Goal: Task Accomplishment & Management: Complete application form

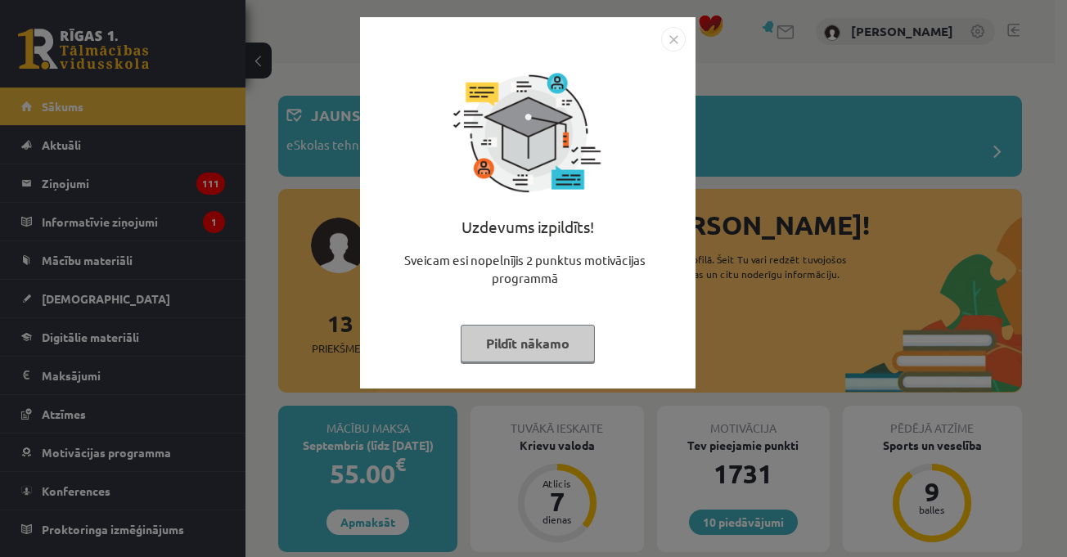
drag, startPoint x: 670, startPoint y: 43, endPoint x: 715, endPoint y: 55, distance: 46.7
click at [671, 43] on img "Close" at bounding box center [673, 39] width 25 height 25
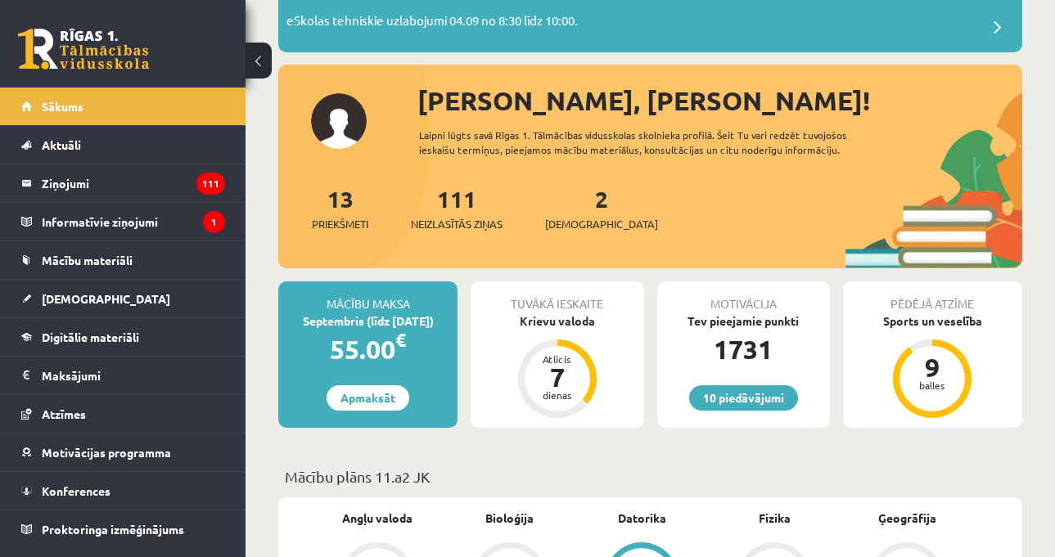
scroll to position [164, 0]
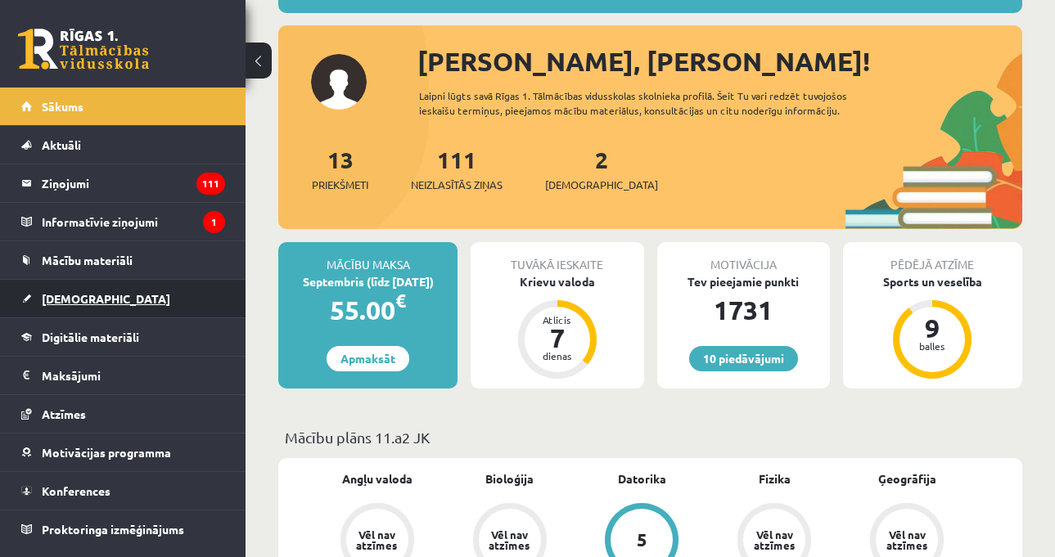
click at [156, 291] on link "[DEMOGRAPHIC_DATA]" at bounding box center [123, 299] width 204 height 38
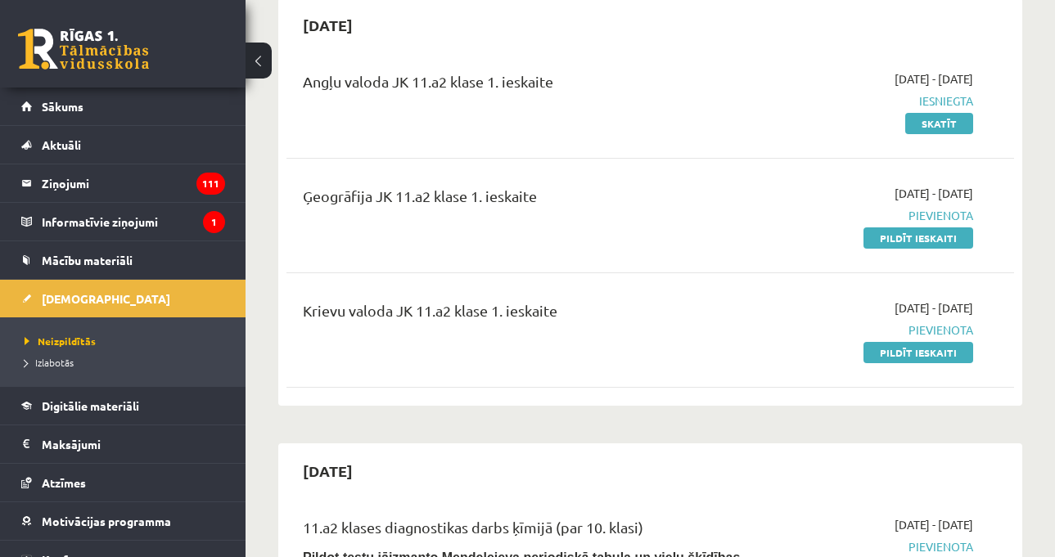
click at [593, 231] on div "Ģeogrāfija JK 11.a2 klase 1. ieskaite" at bounding box center [522, 215] width 463 height 61
click at [638, 264] on div "Angļu valoda JK 11.a2 klase 1. ieskaite 2025-09-01 - 2025-09-15 Iesniegta Skatī…" at bounding box center [650, 226] width 728 height 344
click at [609, 205] on div "Ģeogrāfija JK 11.a2 klase 1. ieskaite" at bounding box center [522, 200] width 439 height 30
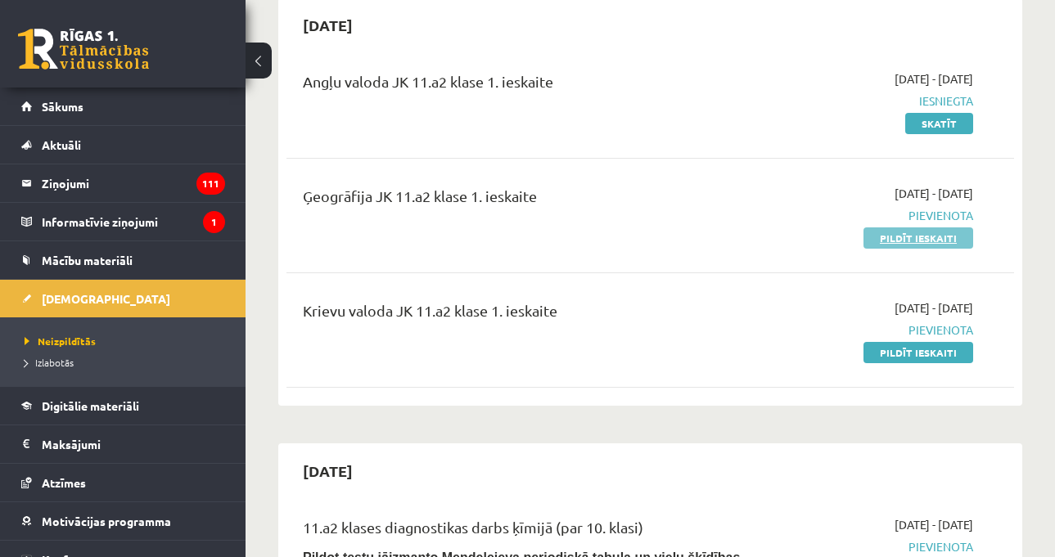
click at [901, 237] on link "Pildīt ieskaiti" at bounding box center [918, 238] width 110 height 21
click at [693, 210] on div "Ģeogrāfija JK 11.a2 klase 1. ieskaite" at bounding box center [522, 200] width 439 height 30
click at [643, 205] on div "Ģeogrāfija JK 11.a2 klase 1. ieskaite" at bounding box center [522, 200] width 439 height 30
click at [603, 134] on div "Angļu valoda JK 11.a2 klase 1. ieskaite 2025-09-01 - 2025-09-15 Iesniegta Skatīt" at bounding box center [650, 101] width 728 height 94
click at [609, 273] on hr at bounding box center [650, 273] width 728 height 1
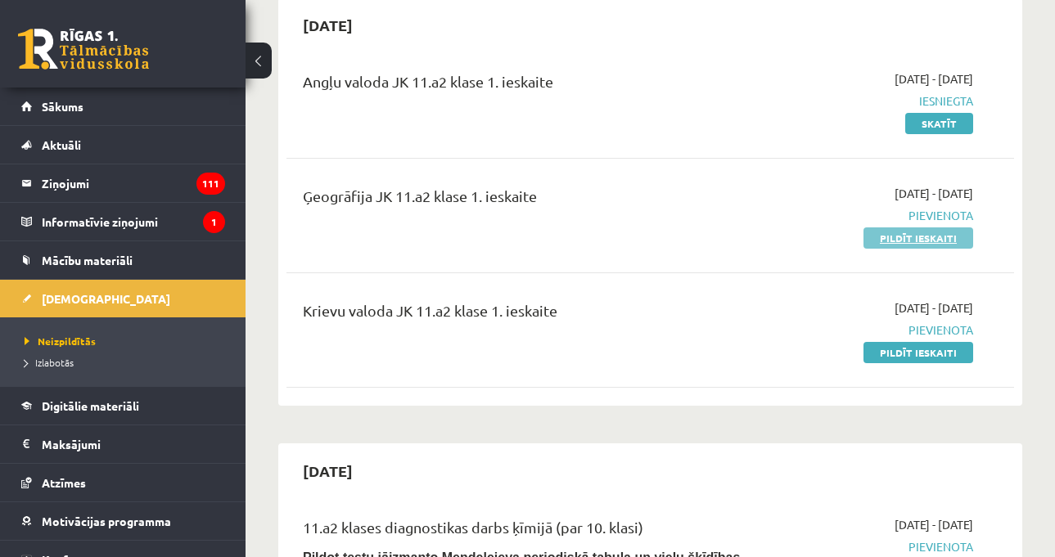
click at [889, 241] on link "Pildīt ieskaiti" at bounding box center [918, 238] width 110 height 21
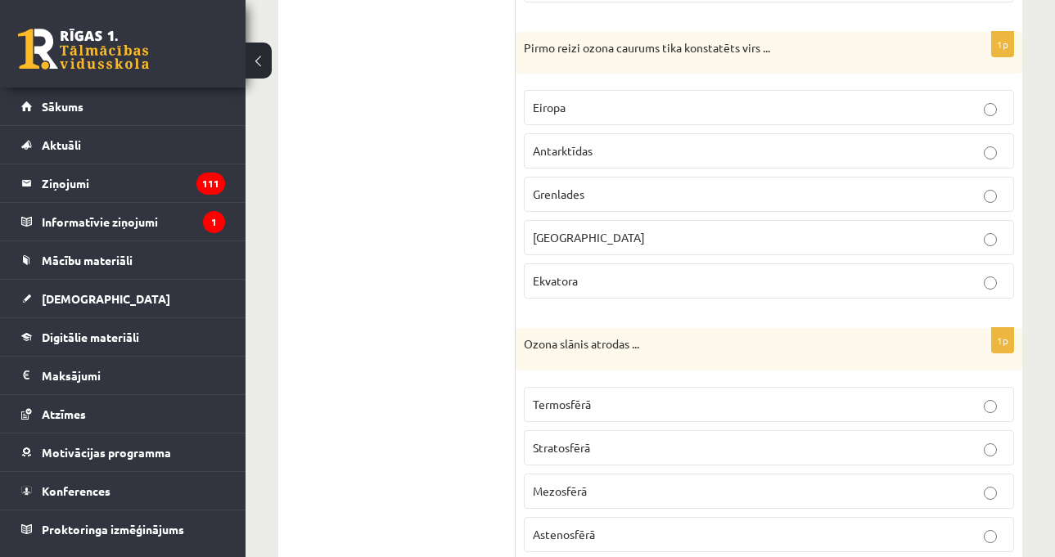
scroll to position [1271, 0]
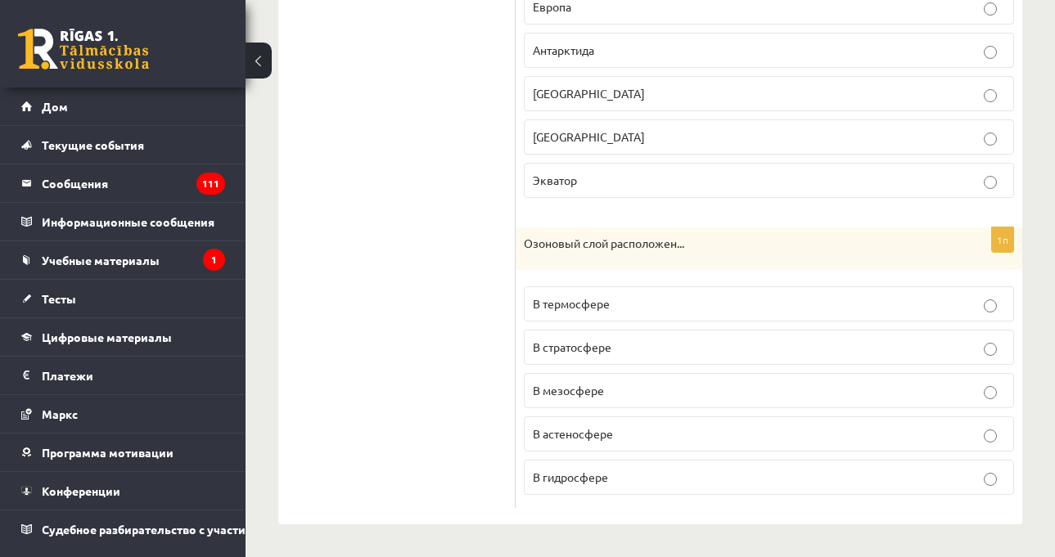
click at [672, 235] on div "Озоновый слой расположен..." at bounding box center [769, 249] width 507 height 43
click at [624, 340] on p "В стратосфере" at bounding box center [769, 347] width 472 height 17
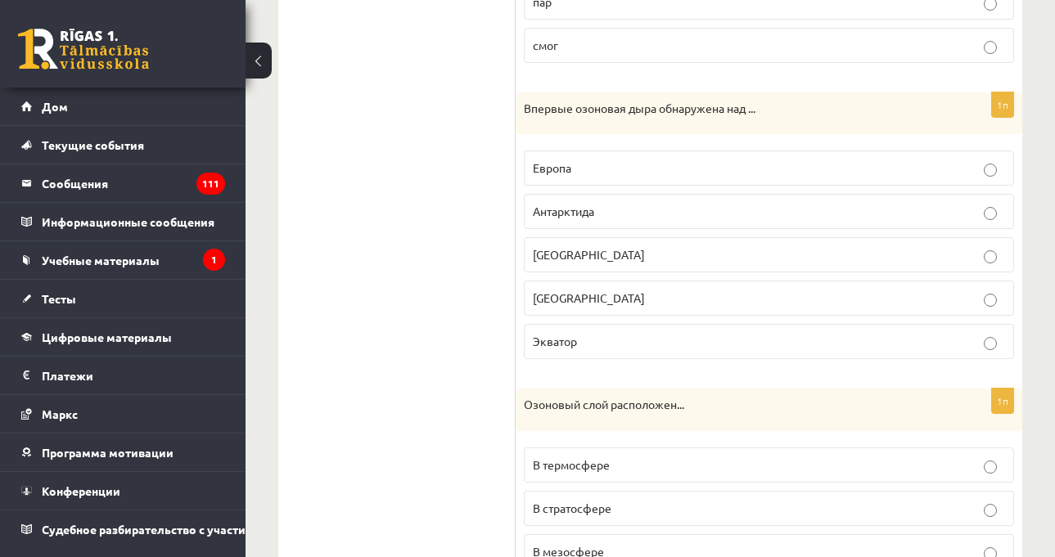
scroll to position [1107, 0]
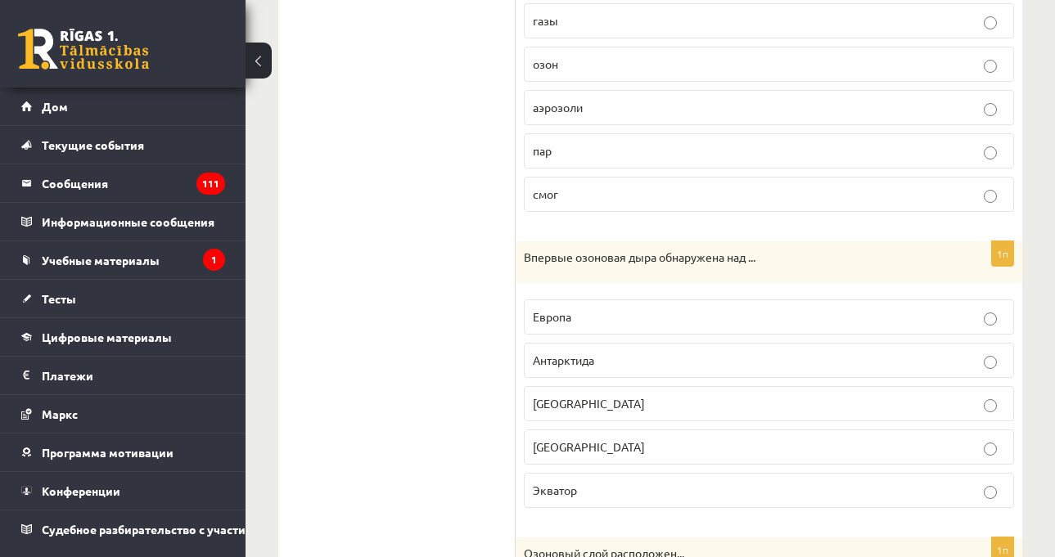
scroll to position [780, 0]
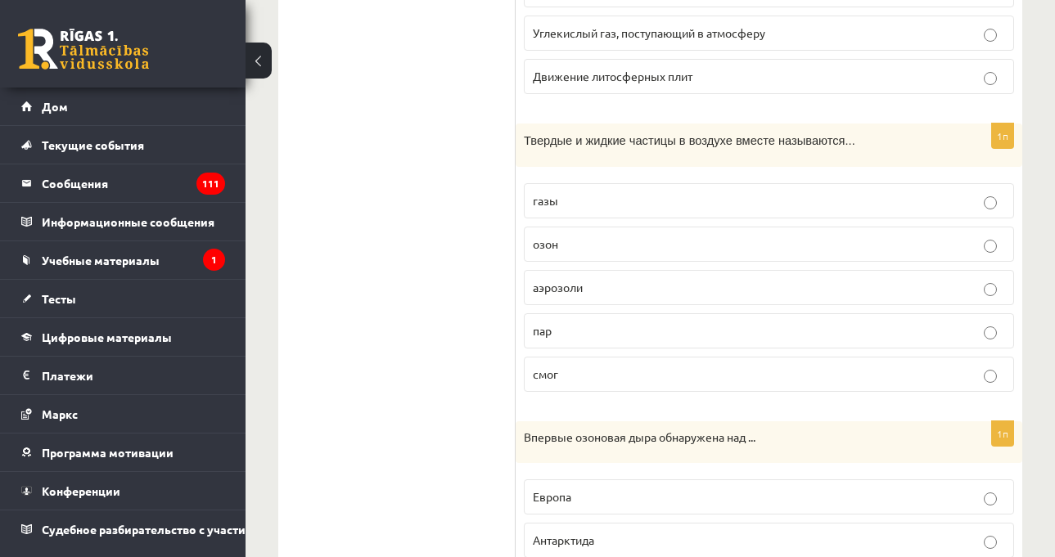
click at [593, 214] on label "газы" at bounding box center [769, 200] width 490 height 35
click at [597, 280] on p "аэрозоли" at bounding box center [769, 287] width 472 height 17
click at [431, 262] on ul "1. Состав и строение атмосферы 2. Солнечное излучение. 3. Изменение климата 4. …" at bounding box center [405, 256] width 221 height 1485
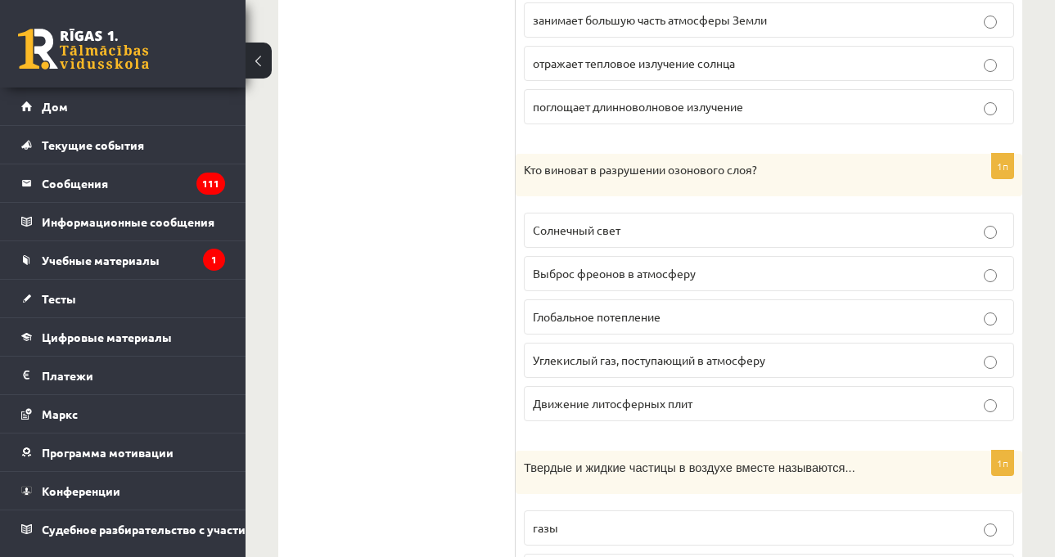
scroll to position [207, 0]
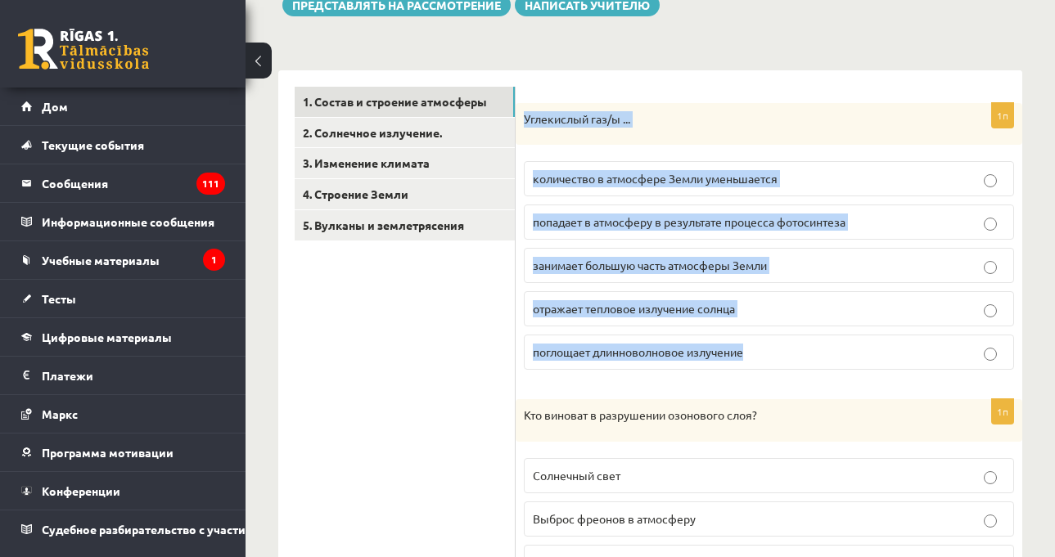
drag, startPoint x: 525, startPoint y: 117, endPoint x: 803, endPoint y: 370, distance: 376.0
click at [803, 370] on div "1п Углекислый газ/ы ... количество в атмосфере Земли уменьшается попадает в атм…" at bounding box center [769, 243] width 507 height 281
copy div "Углекислый газ/ы ... количество в атмосфере Земли уменьшается попадает в атмосф…"
click at [652, 115] on p "Углекислый газ/ы ..." at bounding box center [728, 119] width 408 height 16
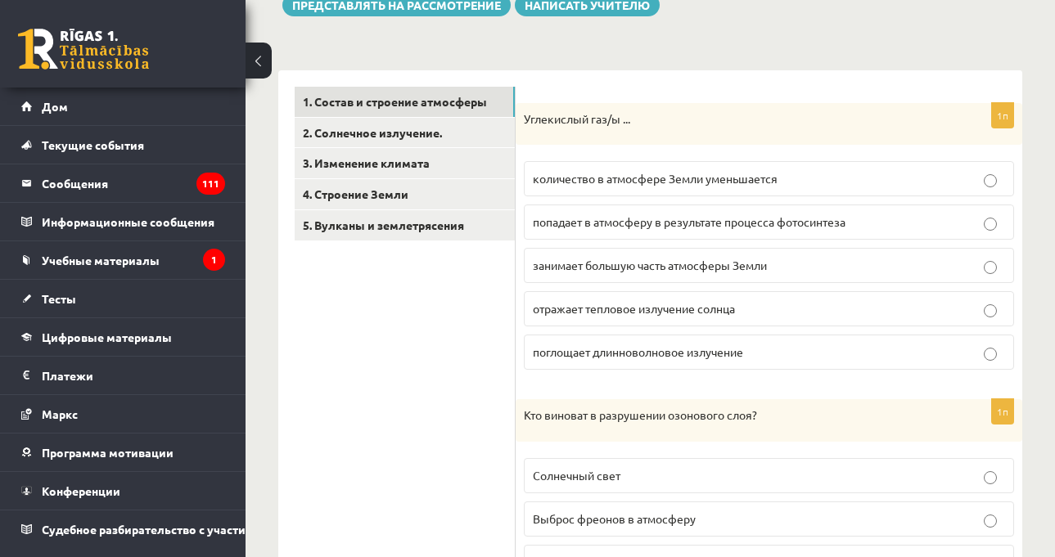
click at [671, 346] on font "поглощает длинноволновое излучение" at bounding box center [638, 352] width 210 height 15
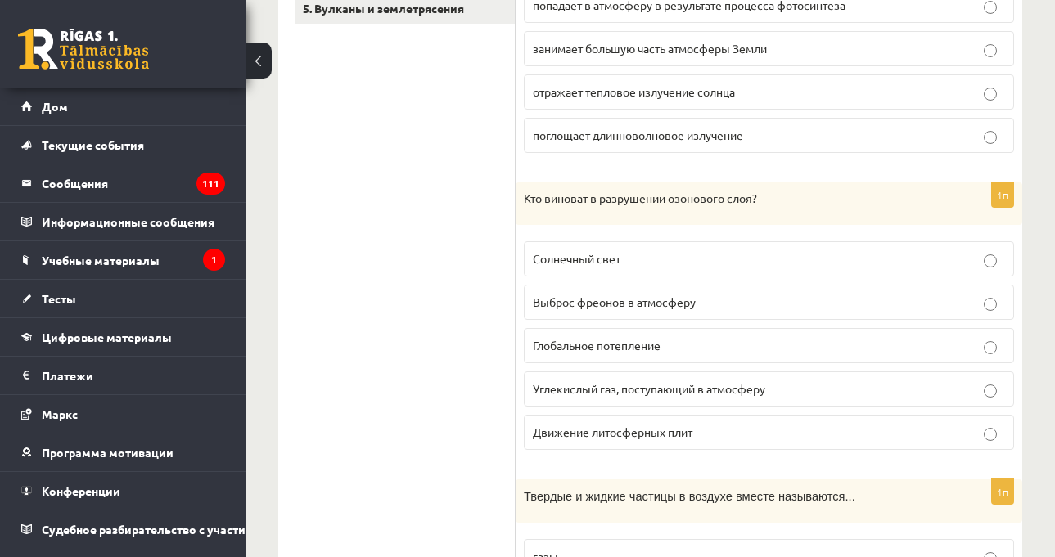
scroll to position [453, 0]
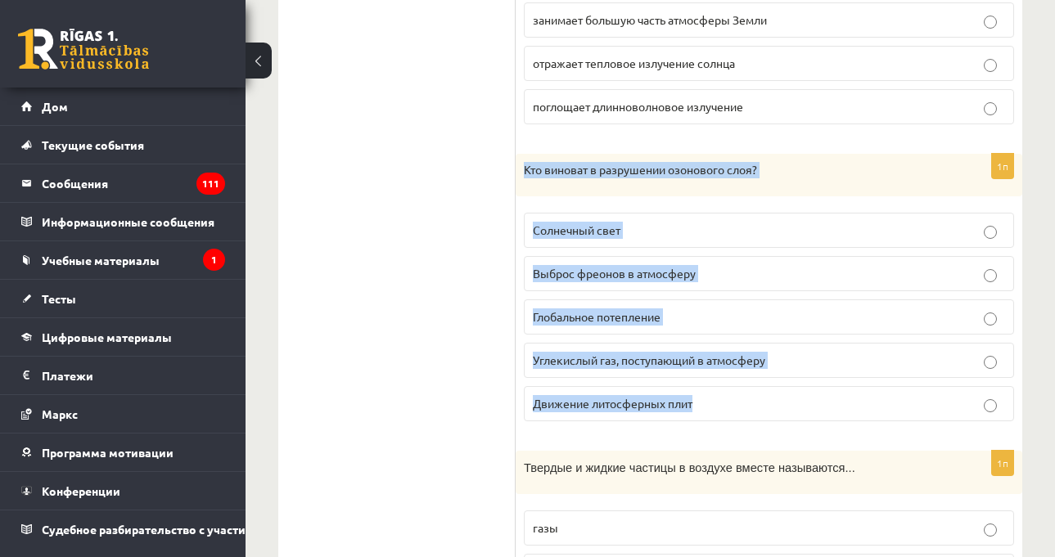
drag, startPoint x: 520, startPoint y: 168, endPoint x: 814, endPoint y: 412, distance: 382.5
click at [821, 419] on div "1п Кто виноват в разрушении озонового слоя? Солнечный свет Выброс фреонов в атм…" at bounding box center [769, 294] width 507 height 281
copy div "Кто виноват в разрушении озонового слоя? Солнечный свет Выброс фреонов в атмосф…"
click at [614, 278] on font "Выброс фреонов в атмосферу" at bounding box center [614, 273] width 163 height 15
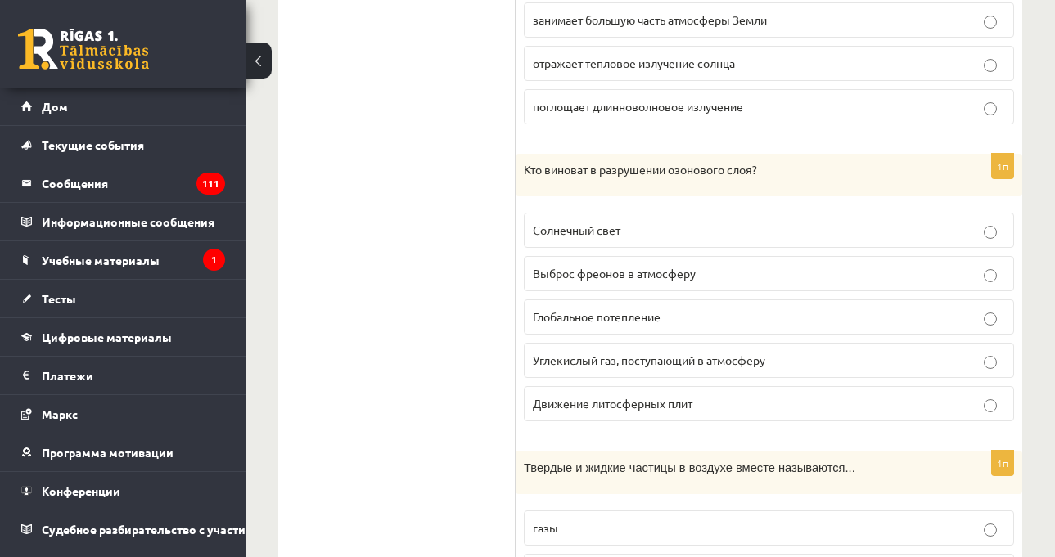
click at [1031, 286] on div "География 11.a2 JK класс 1-й тест, Виктория Токарева (11.a2 JK) Показать шкалу …" at bounding box center [650, 492] width 809 height 1765
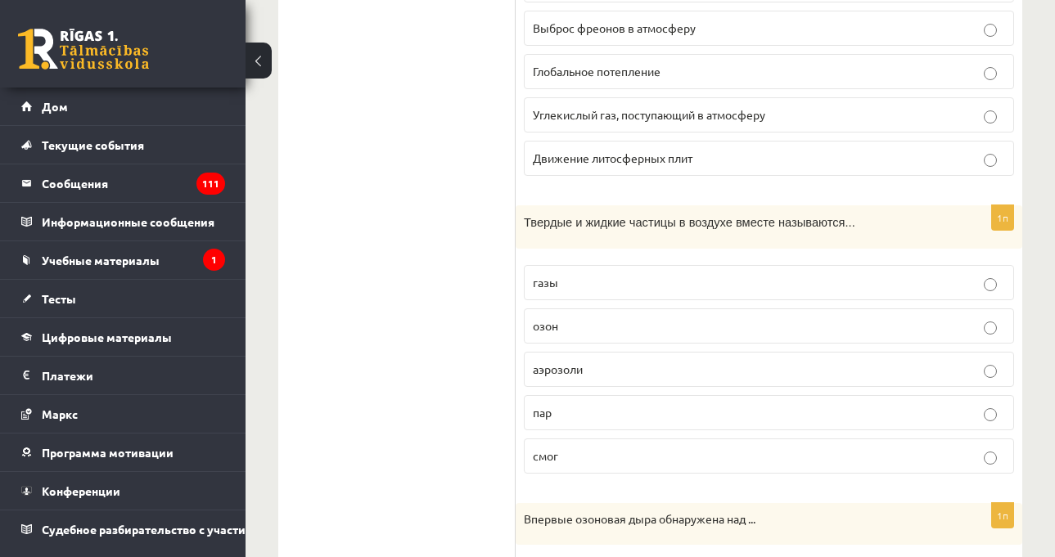
scroll to position [780, 0]
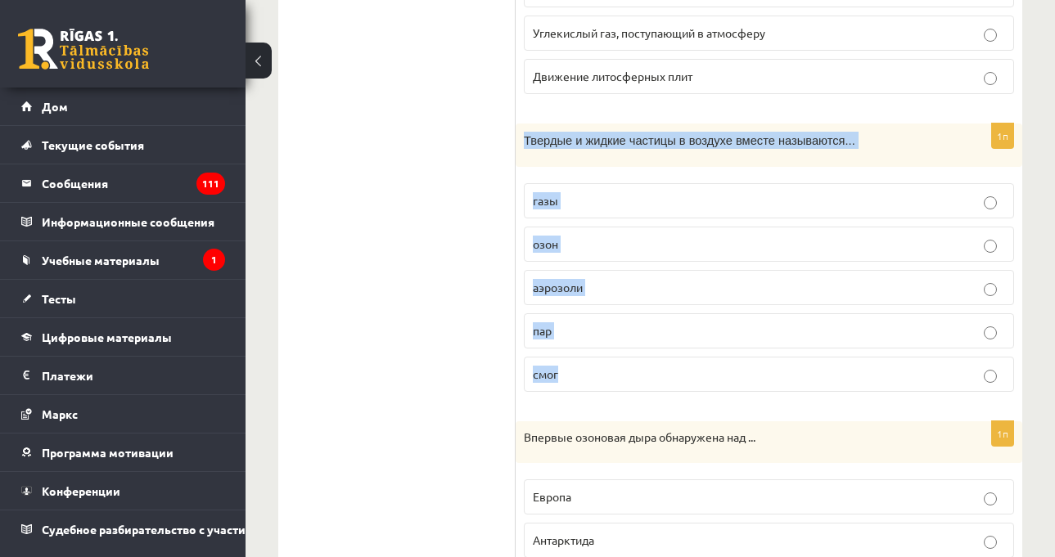
drag, startPoint x: 519, startPoint y: 141, endPoint x: 630, endPoint y: 352, distance: 238.7
click at [630, 352] on div "1п Твердые и жидкие частицы в воздухе вместе называются... газы озон аэрозоли п…" at bounding box center [769, 265] width 507 height 282
copy div "Твердые и жидкие частицы в воздухе вместе называются... газы озон аэрозоли пар …"
click at [1036, 283] on div "География 11.a2 JK класс 1-й тест, Виктория Токарева (11.a2 JK) Показать шкалу …" at bounding box center [650, 165] width 809 height 1765
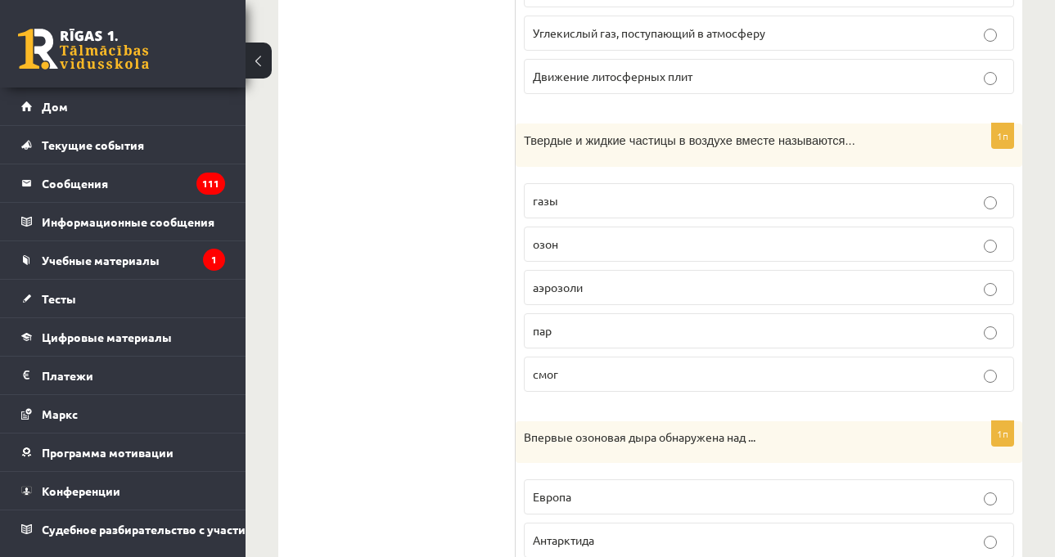
scroll to position [1026, 0]
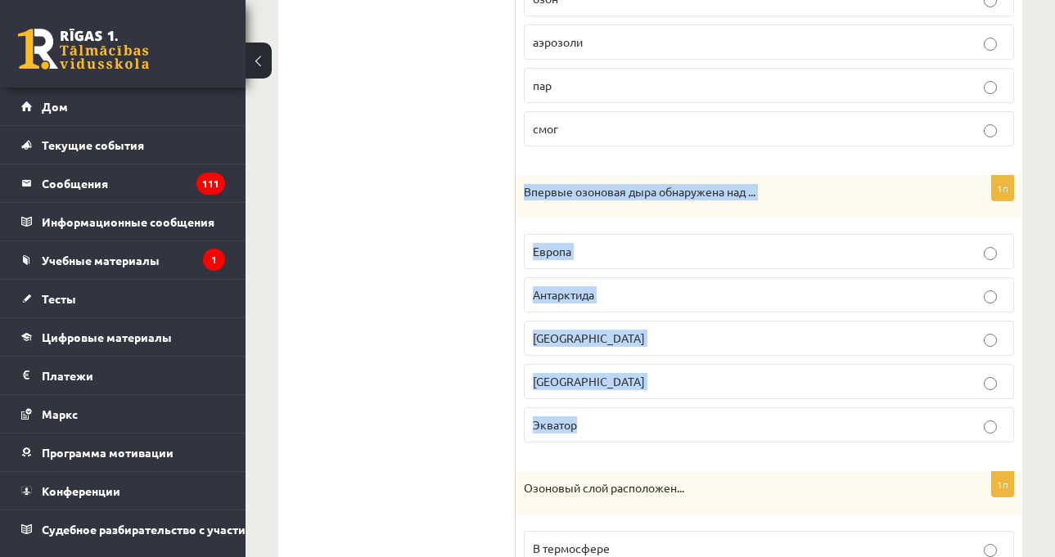
drag, startPoint x: 521, startPoint y: 192, endPoint x: 638, endPoint y: 426, distance: 262.1
click at [638, 426] on div "1п Впервые озоновая дыра обнаружена над ... Европа Антарктида Гренландия США Эк…" at bounding box center [769, 316] width 507 height 281
copy div "Впервые озоновая дыра обнаружена над ... Европа Антарктида Гренландия США Экват…"
click at [567, 305] on label "Антарктида" at bounding box center [769, 294] width 490 height 35
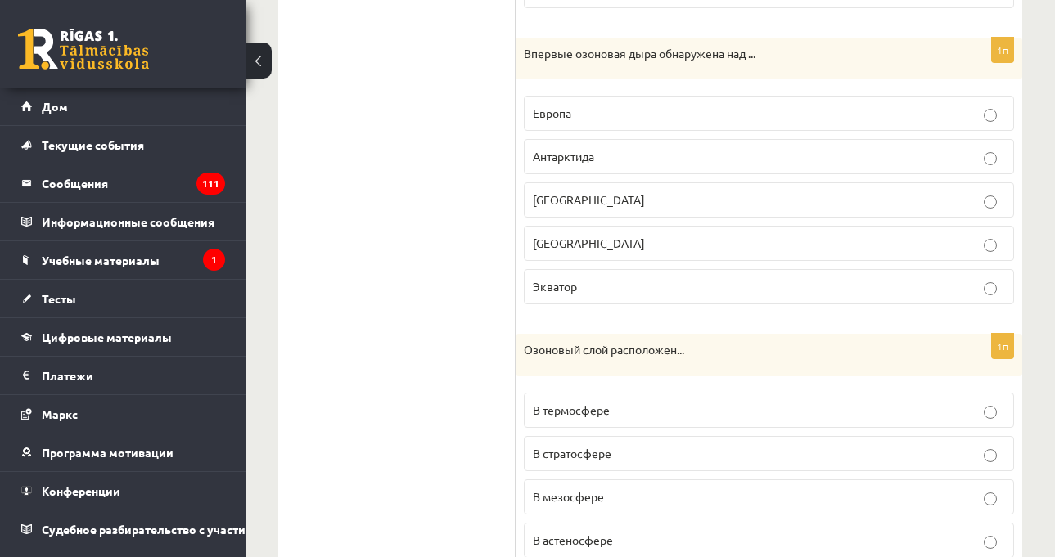
scroll to position [1271, 0]
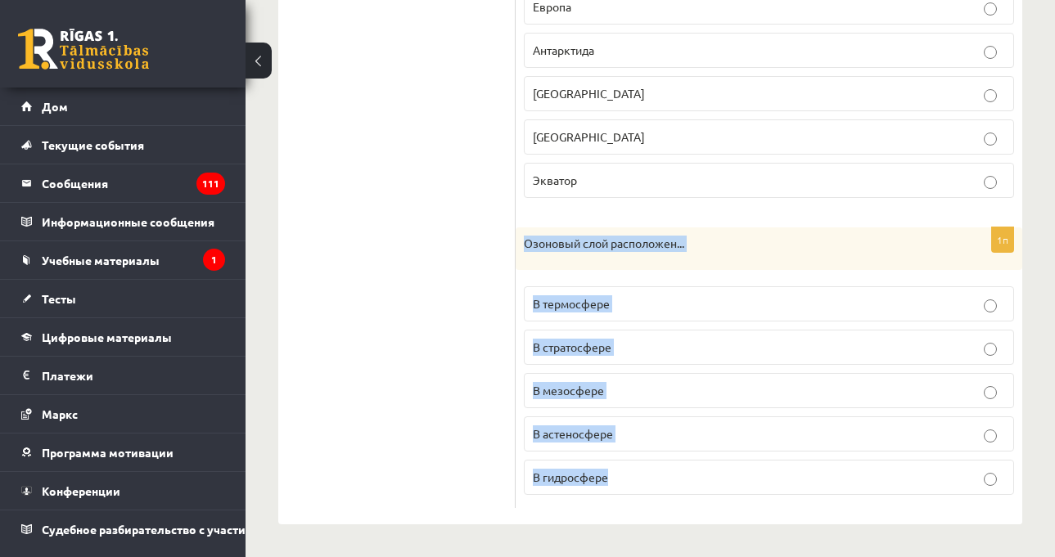
drag, startPoint x: 520, startPoint y: 244, endPoint x: 655, endPoint y: 466, distance: 259.7
click at [655, 466] on div "1п Озоновый слой расположен... В термосфере В стратосфере В мезосфере В астенос…" at bounding box center [769, 368] width 507 height 281
copy div "Озоновый слой расположен... В термосфере В стратосфере В мезосфере В астеносфер…"
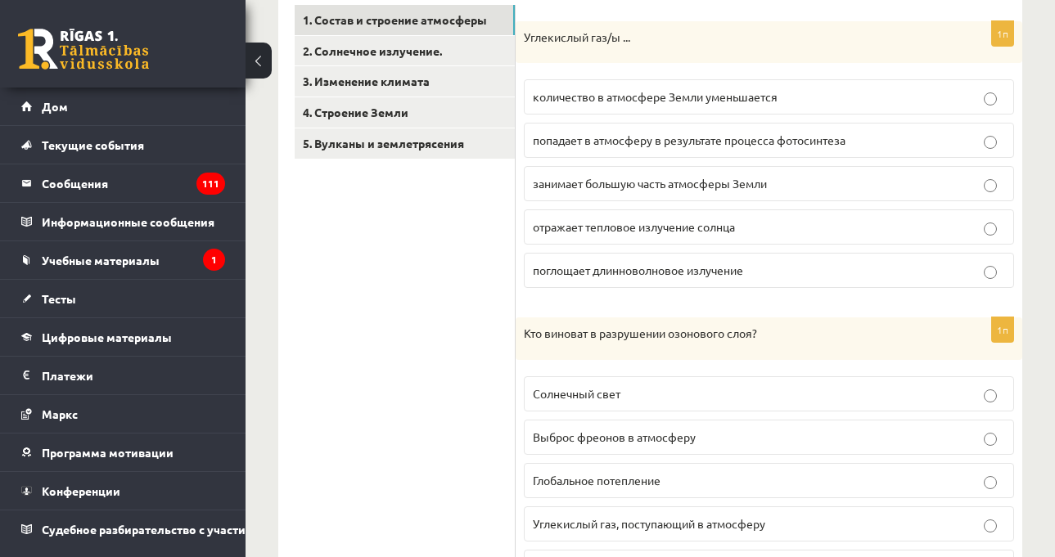
scroll to position [43, 0]
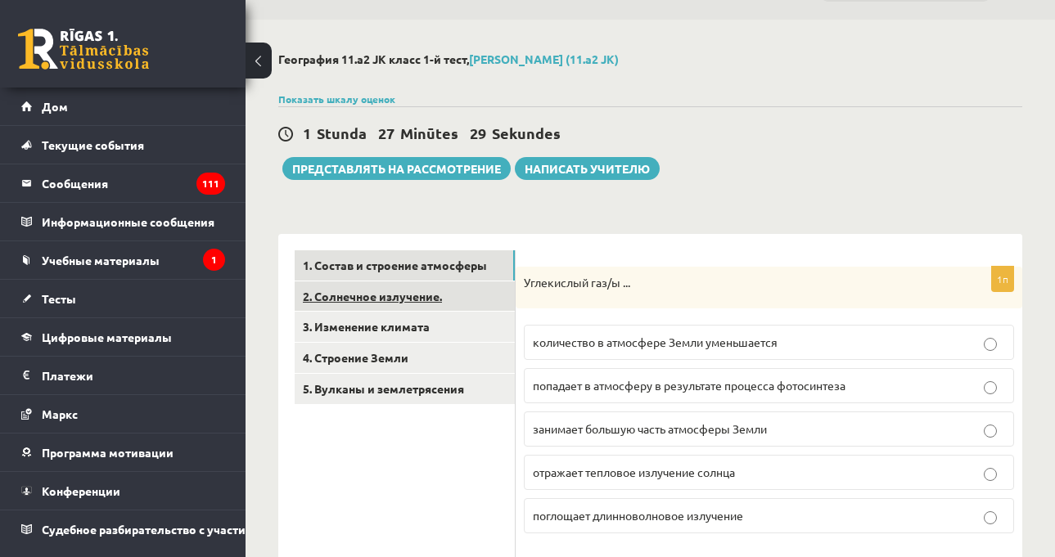
click at [453, 302] on link "2. Солнечное излучение." at bounding box center [405, 297] width 220 height 30
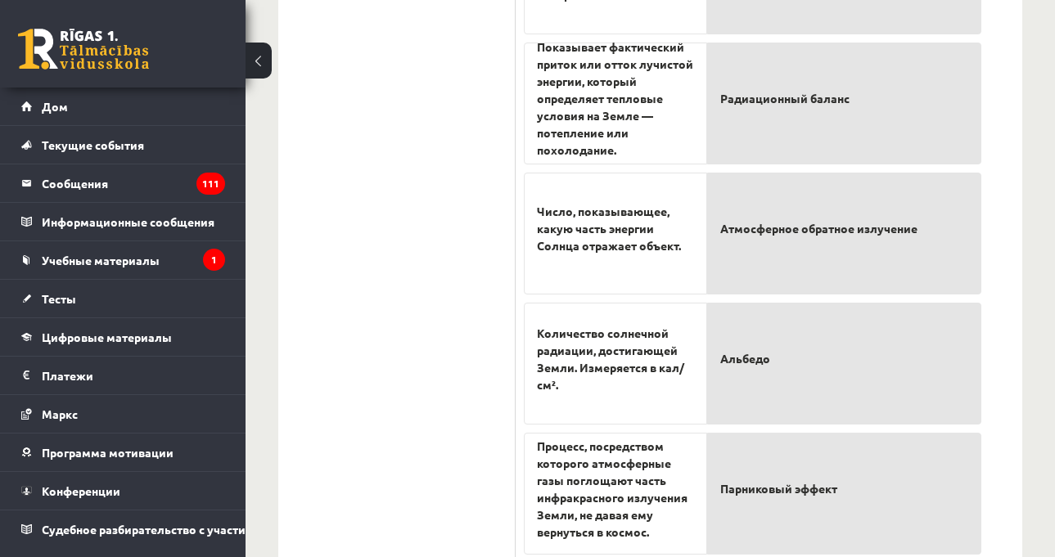
scroll to position [872, 0]
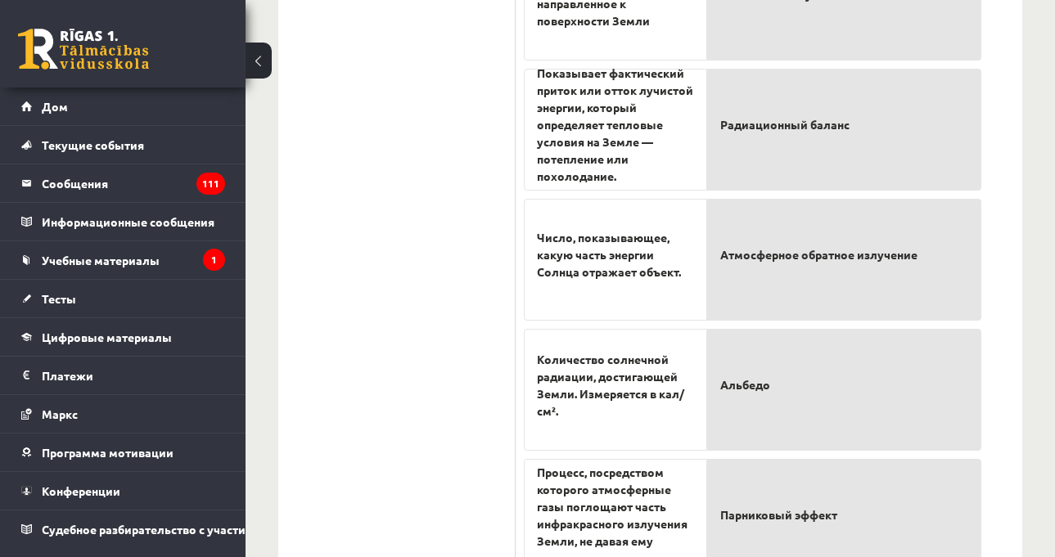
click at [995, 237] on form "3п Отметьте правильные утверждения о солнечной радиации! (За каждое правильно о…" at bounding box center [769, 5] width 474 height 1168
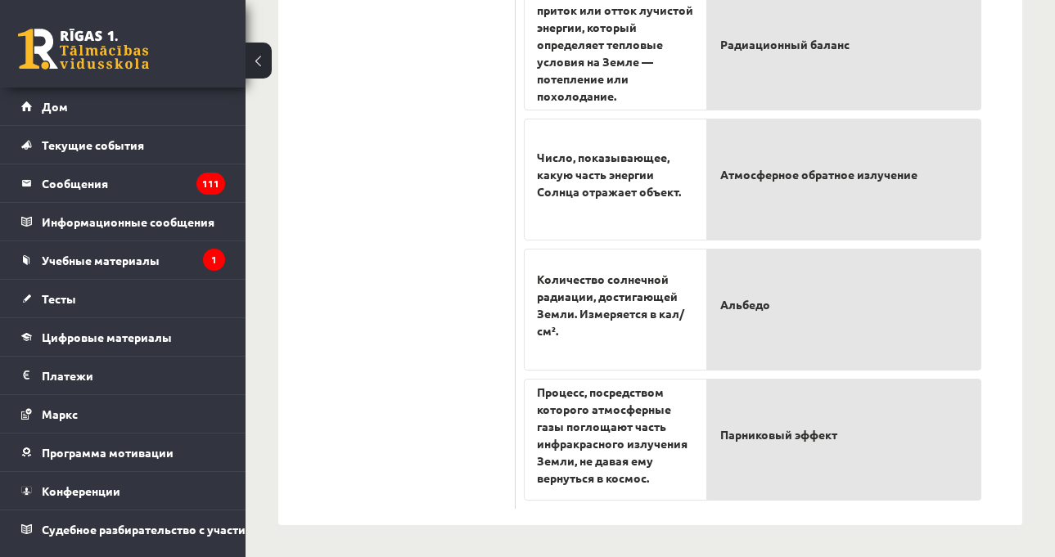
scroll to position [954, 0]
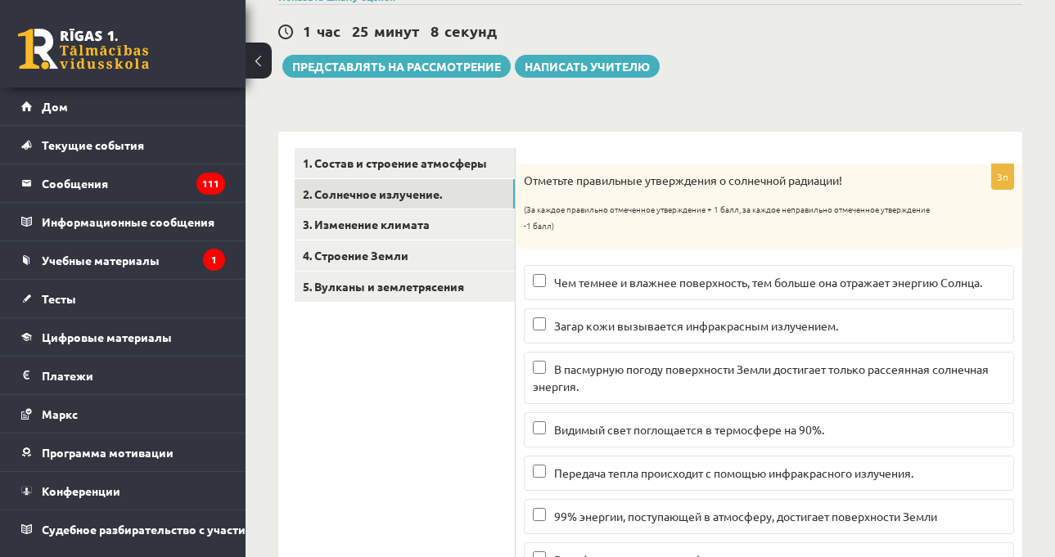
scroll to position [218, 0]
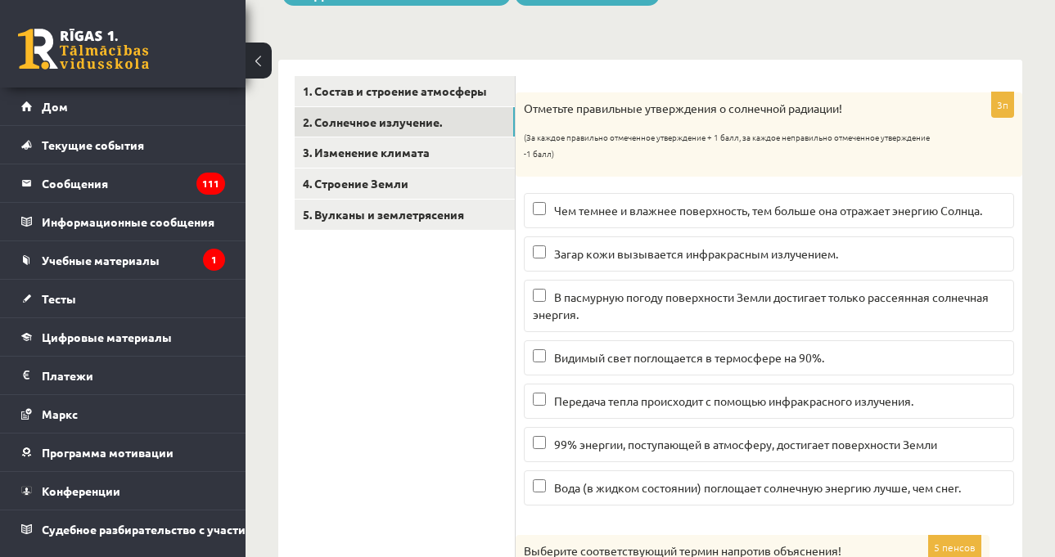
click at [906, 215] on font "Чем темнее и влажнее поверхность, тем больше она отражает энергию Солнца." at bounding box center [768, 210] width 428 height 15
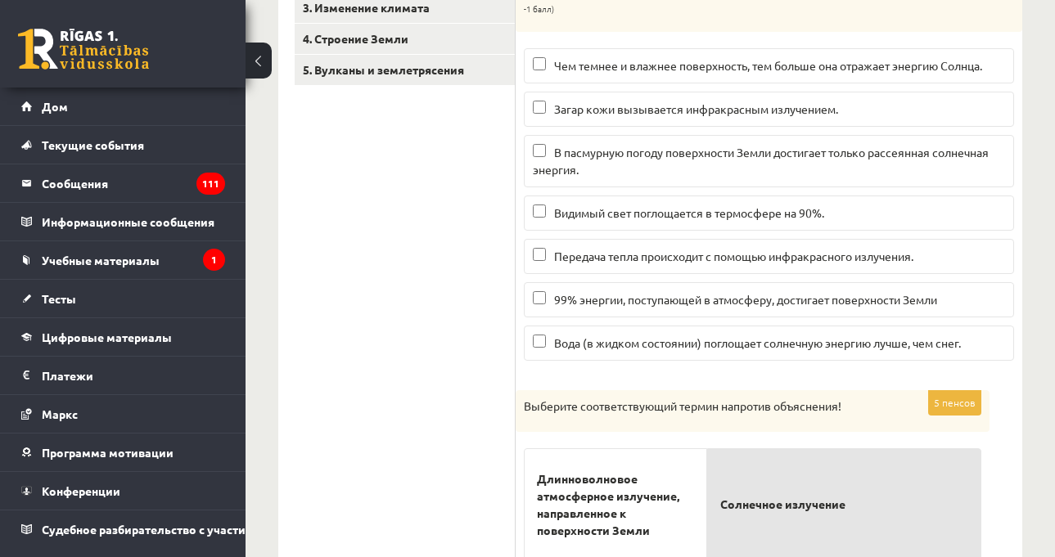
scroll to position [381, 0]
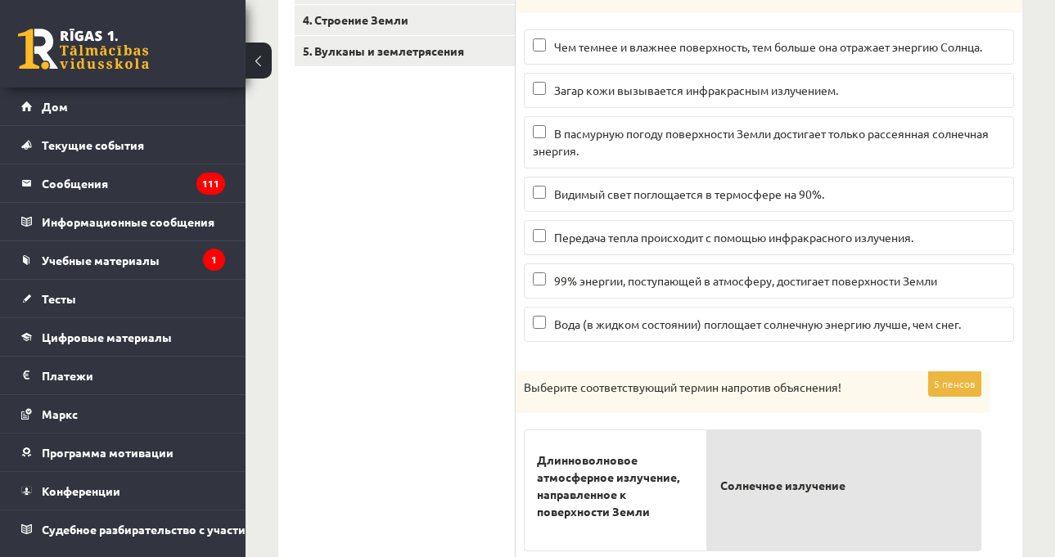
click at [1035, 186] on div "География 11.a2 JK класс 1-й тест, Виктория Токарева (11.a2 JK) Показать шкалу …" at bounding box center [650, 406] width 809 height 1448
click at [1029, 197] on div "География 11.a2 JK класс 1-й тест, Виктория Токарева (11.a2 JK) Показать шкалу …" at bounding box center [650, 406] width 809 height 1448
click at [1044, 271] on div "География 11.a2 JK класс 1-й тест, Виктория Токарева (11.a2 JK) Показать шкалу …" at bounding box center [650, 406] width 809 height 1448
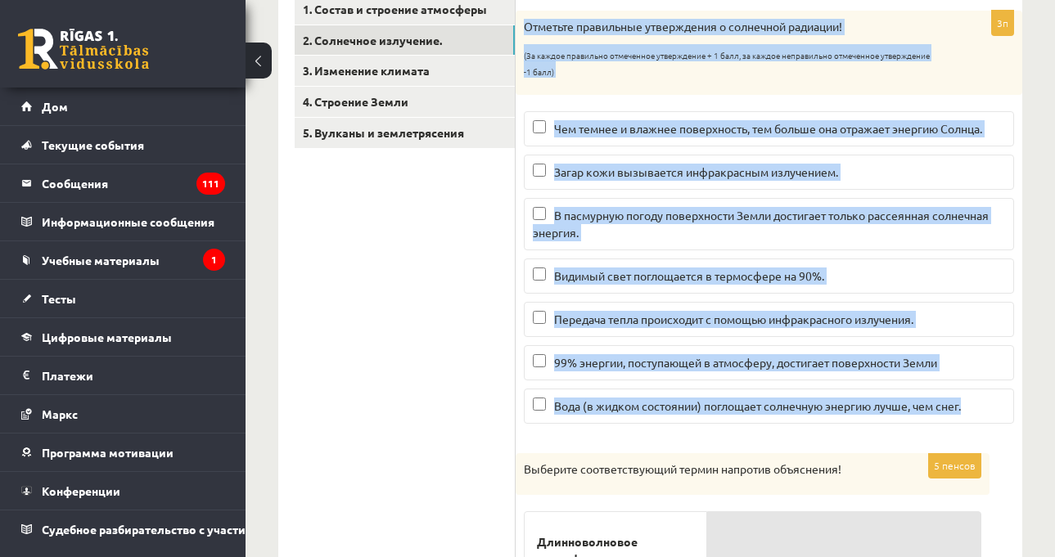
drag, startPoint x: 525, startPoint y: 28, endPoint x: 970, endPoint y: 413, distance: 588.4
click at [970, 413] on div "3п Отметьте правильные утверждения о солнечной радиации! (За каждое правильно о…" at bounding box center [769, 224] width 507 height 426
copy div "Отметьте правильные утверждения о солнечной радиации! (За каждое правильно отме…"
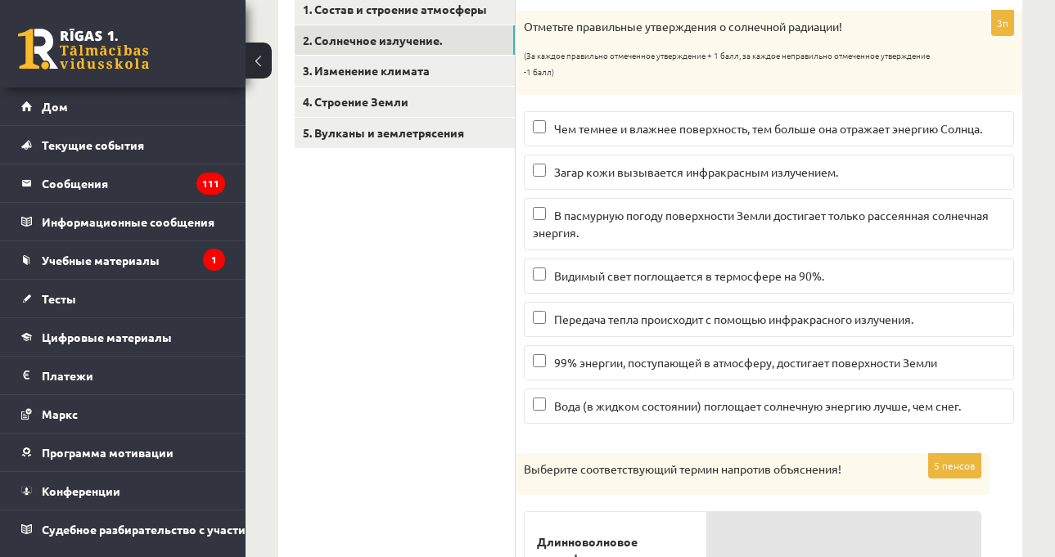
click at [545, 229] on font "В пасмурную погоду поверхности Земли достигает только рассеянная солнечная энер…" at bounding box center [761, 224] width 456 height 32
click at [606, 327] on p "Передача тепла происходит с помощью инфракрасного излучения." at bounding box center [769, 319] width 472 height 17
click at [584, 128] on font "Чем темнее и влажнее поверхность, тем больше она отражает энергию Солнца." at bounding box center [768, 128] width 428 height 15
click at [600, 417] on label "Вода (в жидком состоянии) поглощает солнечную энергию лучше, чем снег." at bounding box center [769, 406] width 490 height 35
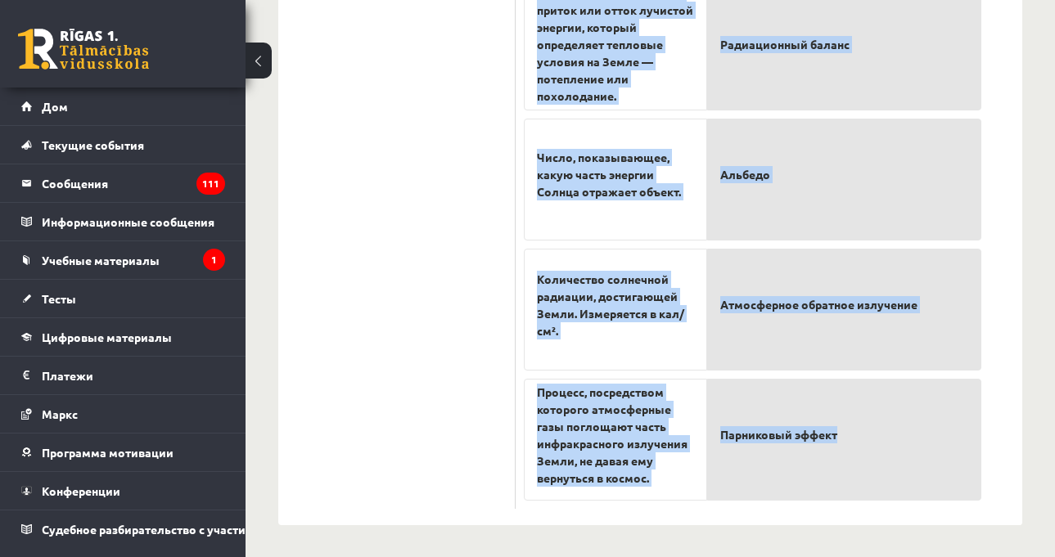
scroll to position [954, 0]
drag, startPoint x: 524, startPoint y: 141, endPoint x: 887, endPoint y: 419, distance: 457.7
click at [887, 419] on div "5 пенсов Выберите соответствующий термин напротив объяснения! Длинноволновое ат…" at bounding box center [753, 154] width 474 height 710
copy div "Выберите соответствующий термин напротив объяснения! Длинноволновое атмосферное…"
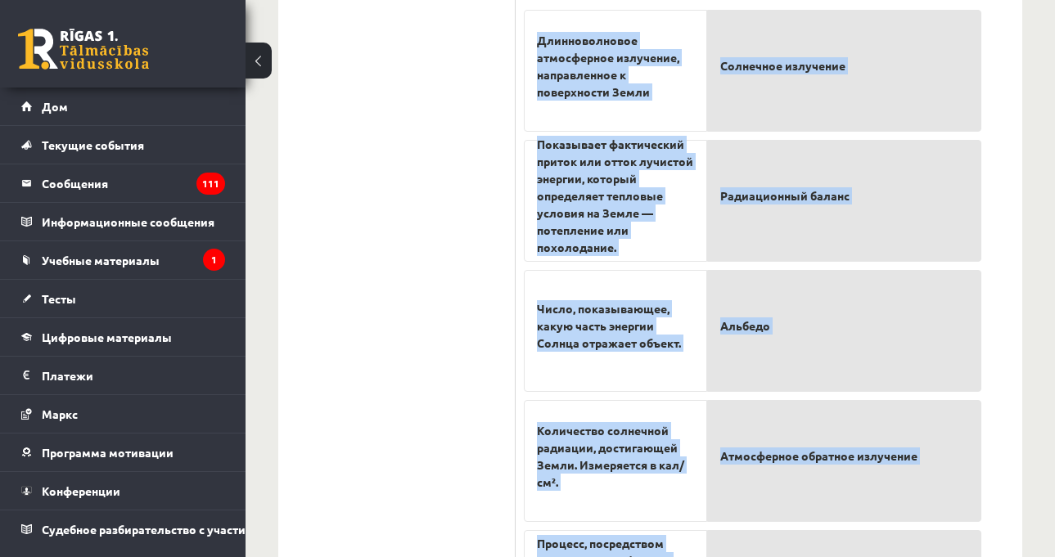
scroll to position [627, 0]
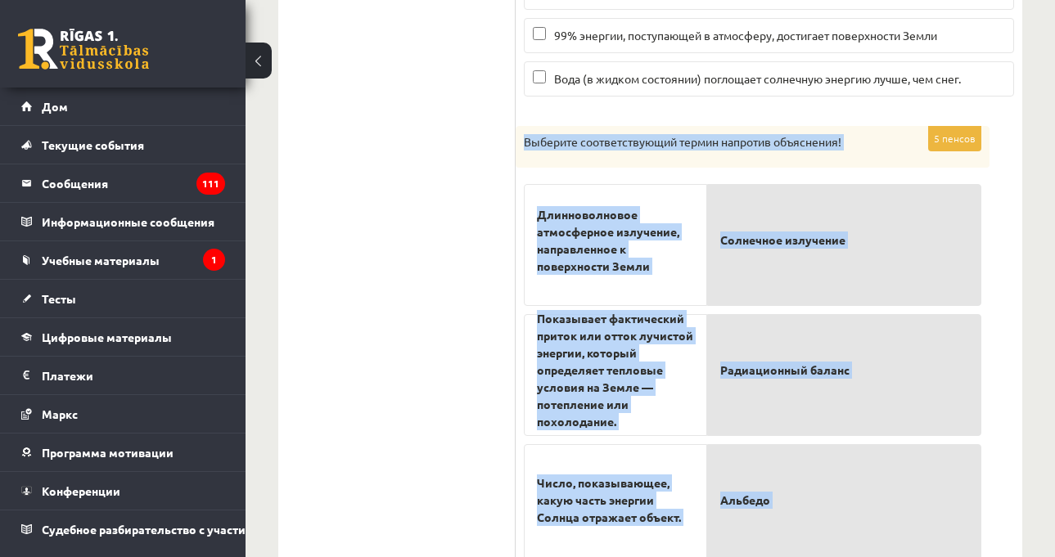
click at [1017, 330] on div "3п Отметьте правильные утверждения о солнечной радиации! (За каждое правильно о…" at bounding box center [769, 251] width 507 height 1201
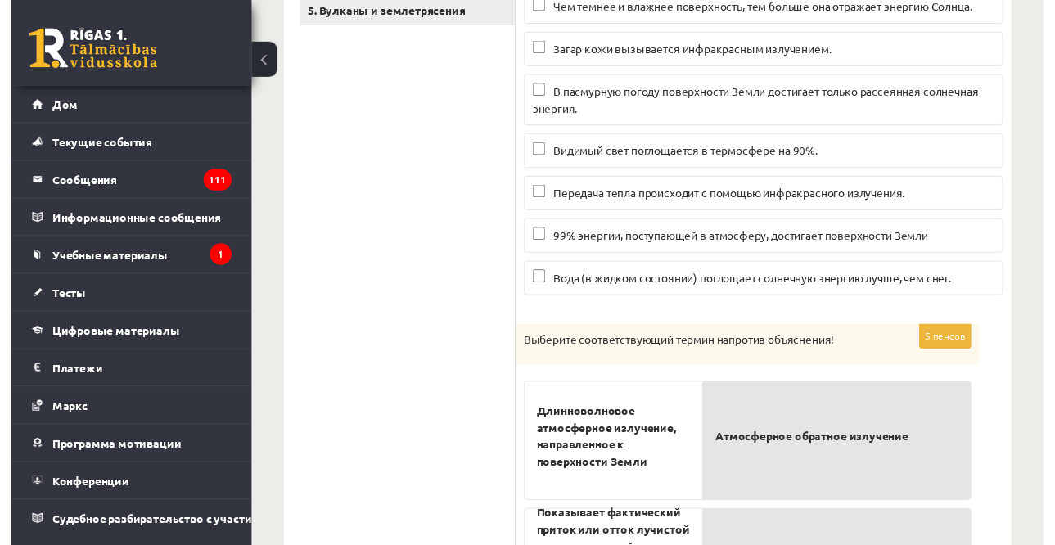
scroll to position [218, 0]
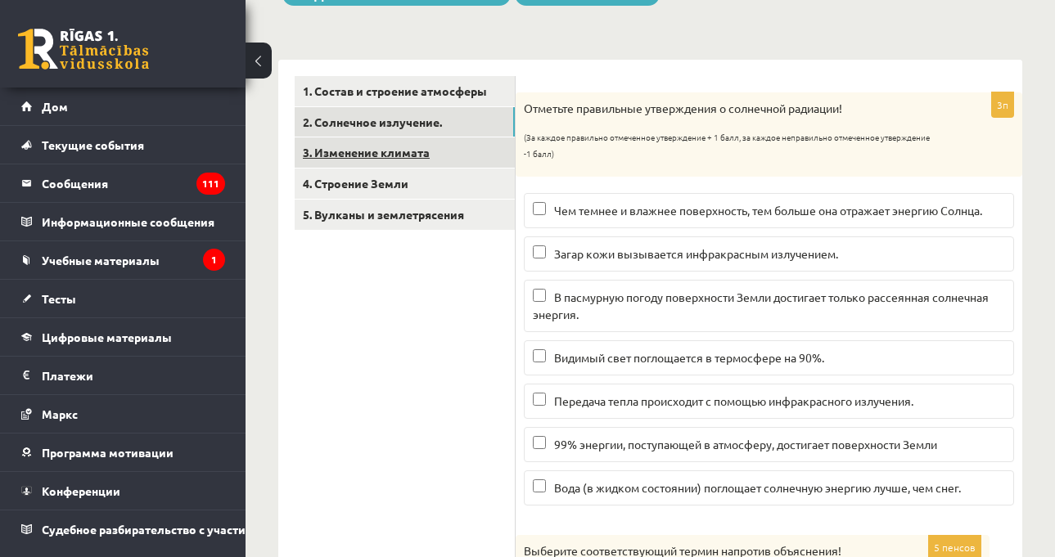
click at [404, 151] on font "3. Изменение климата" at bounding box center [366, 152] width 127 height 15
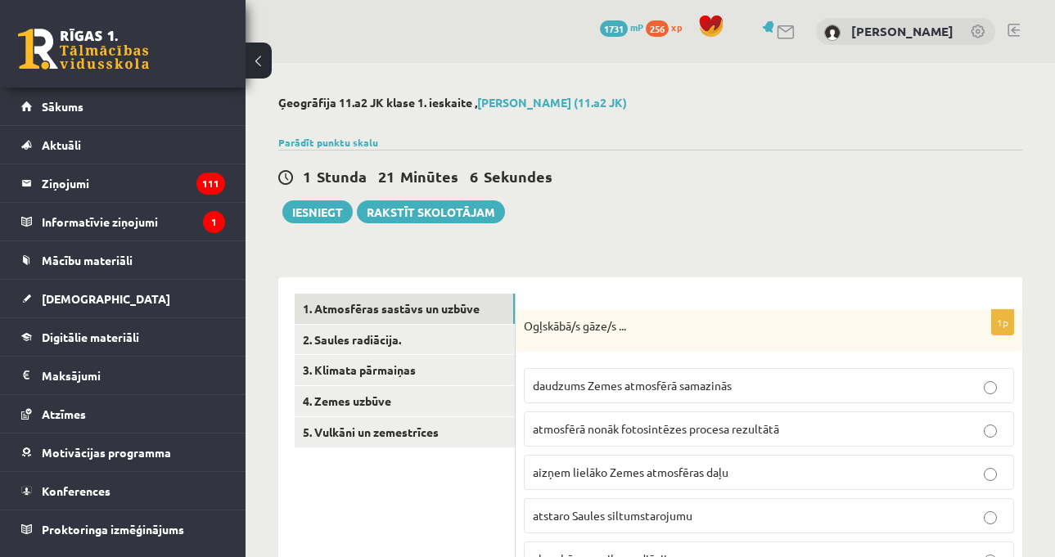
scroll to position [218, 0]
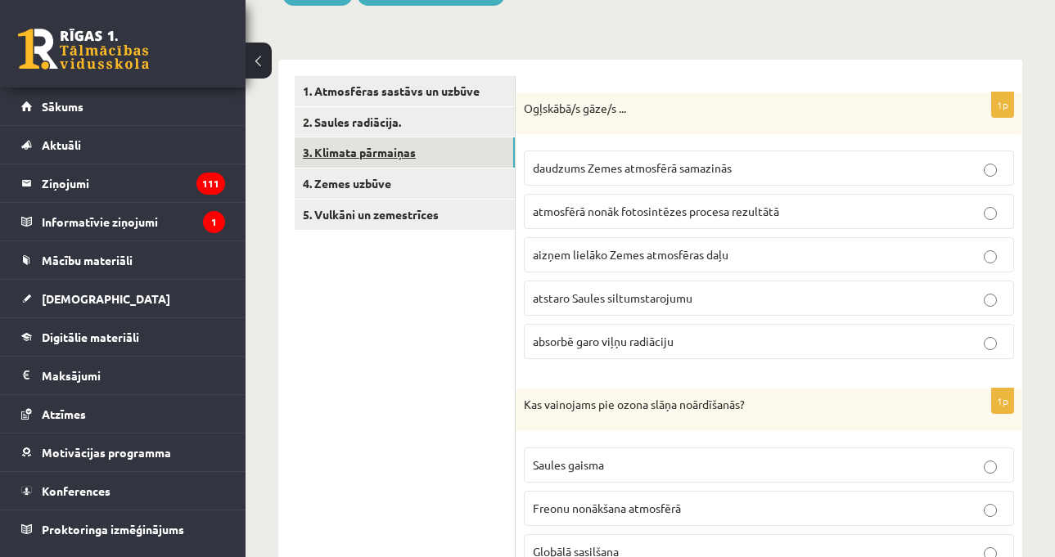
click at [412, 152] on link "3. Klimata pārmaiņas" at bounding box center [405, 153] width 220 height 30
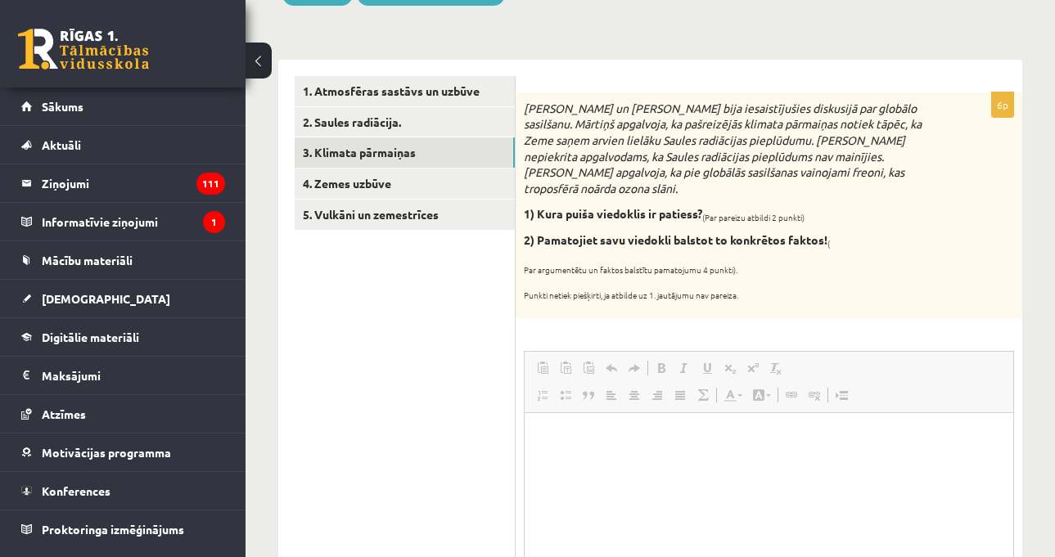
scroll to position [0, 0]
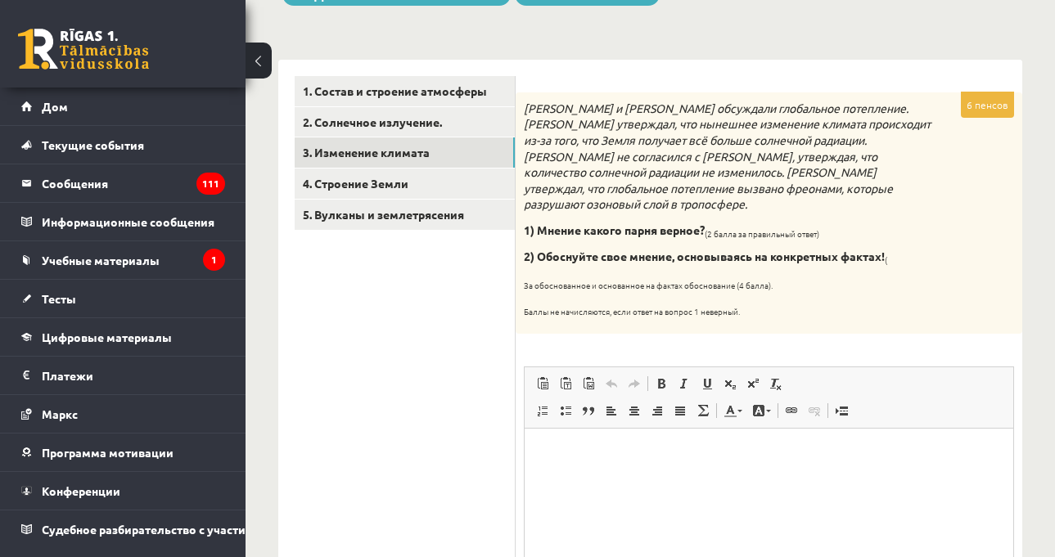
click at [920, 249] on p "2) Обоснуйте свое мнение, основываясь на конкретных фактах! (" at bounding box center [728, 257] width 408 height 16
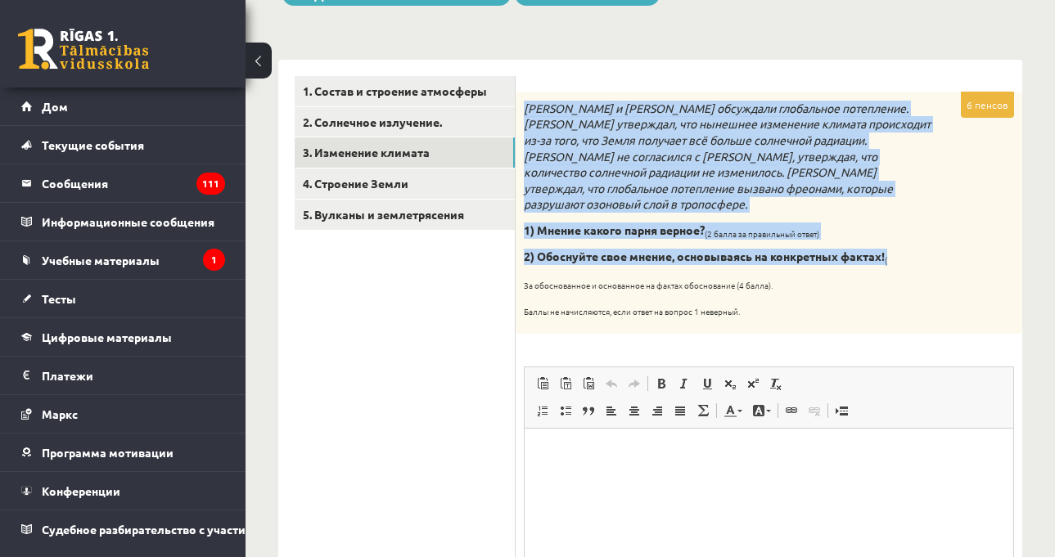
drag, startPoint x: 523, startPoint y: 107, endPoint x: 935, endPoint y: 241, distance: 433.8
click at [935, 241] on div "[PERSON_NAME] и [PERSON_NAME] обсуждали глобальное потепление. [PERSON_NAME] ут…" at bounding box center [769, 213] width 507 height 242
copy div "[PERSON_NAME] и [PERSON_NAME] обсуждали глобальное потепление. [PERSON_NAME] ут…"
click at [677, 154] on font "[PERSON_NAME] и [PERSON_NAME] обсуждали глобальное потепление. [PERSON_NAME] ут…" at bounding box center [727, 156] width 407 height 111
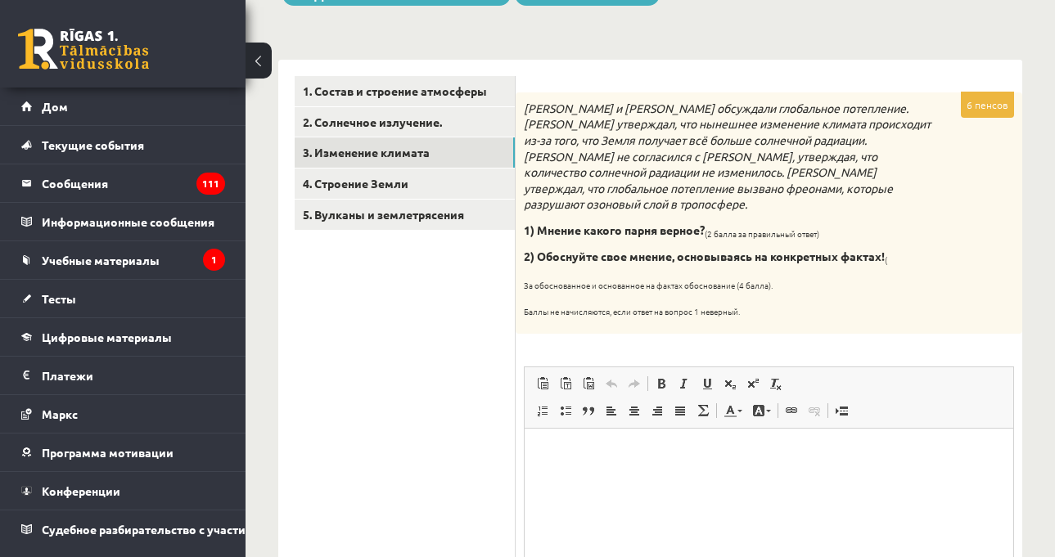
click at [858, 160] on font "Мартин и Джон обсуждали глобальное потепление. Мартин утверждал, что нынешнее и…" at bounding box center [727, 156] width 407 height 111
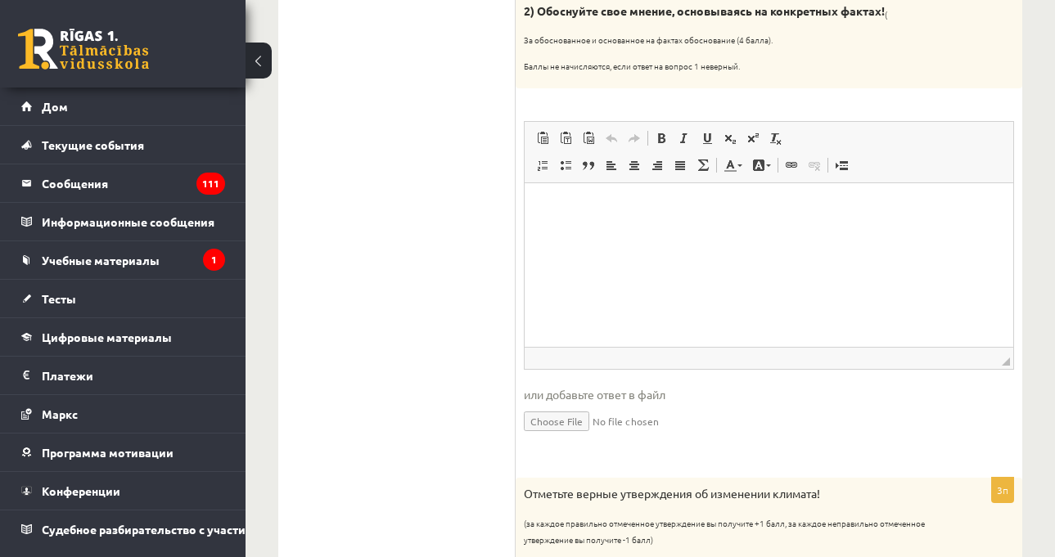
click at [665, 233] on html at bounding box center [769, 208] width 489 height 50
paste body "Визуальный текстовый редактор, wiswyg-editor-user-answer-47024982671680"
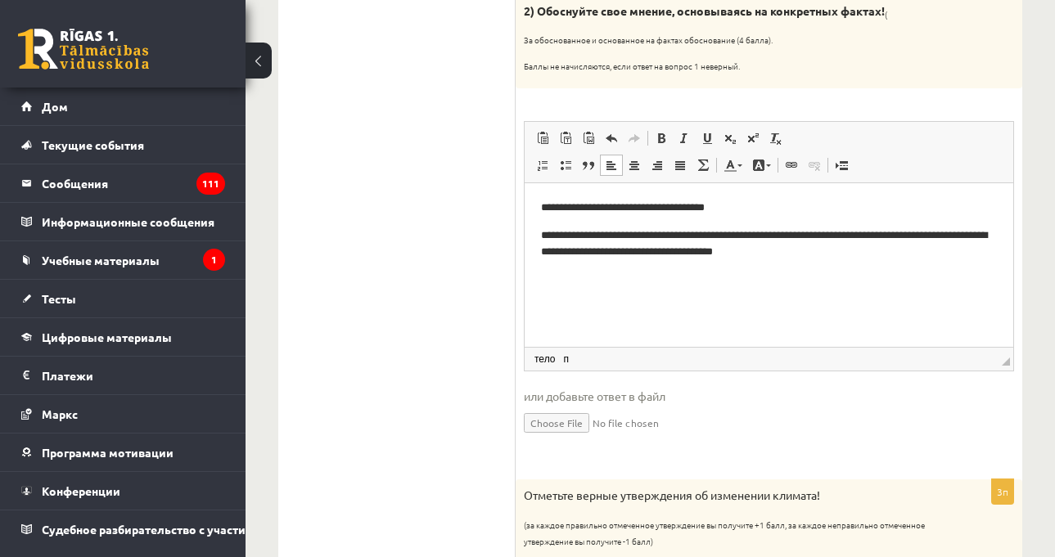
click at [542, 211] on p "**********" at bounding box center [769, 208] width 456 height 17
click at [540, 233] on html "**********" at bounding box center [769, 230] width 489 height 94
click at [785, 277] on html "**********" at bounding box center [769, 230] width 489 height 94
drag, startPoint x: 660, startPoint y: 208, endPoint x: 807, endPoint y: 210, distance: 146.5
click at [807, 210] on p "**********" at bounding box center [769, 208] width 456 height 17
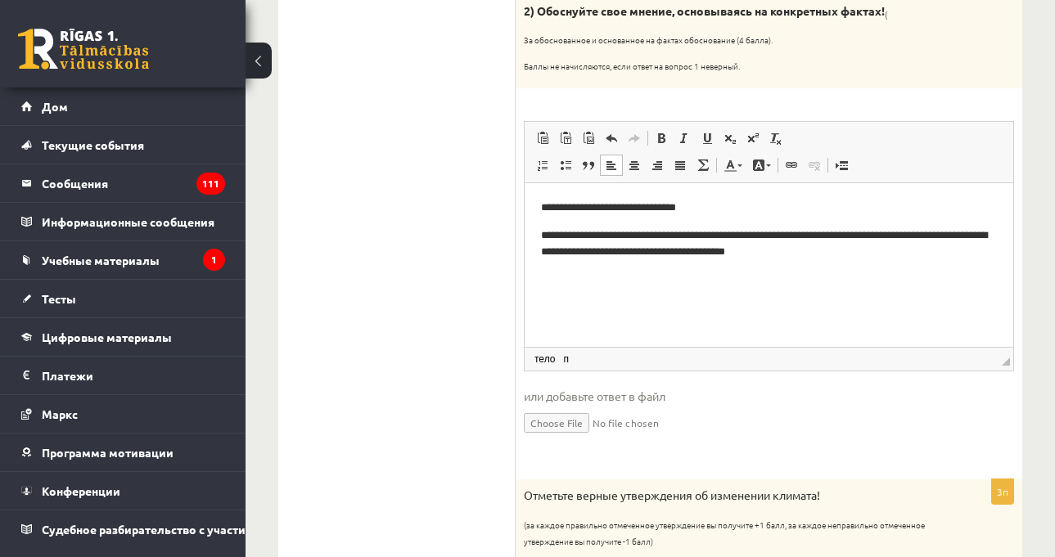
click at [822, 254] on p "**********" at bounding box center [769, 245] width 456 height 34
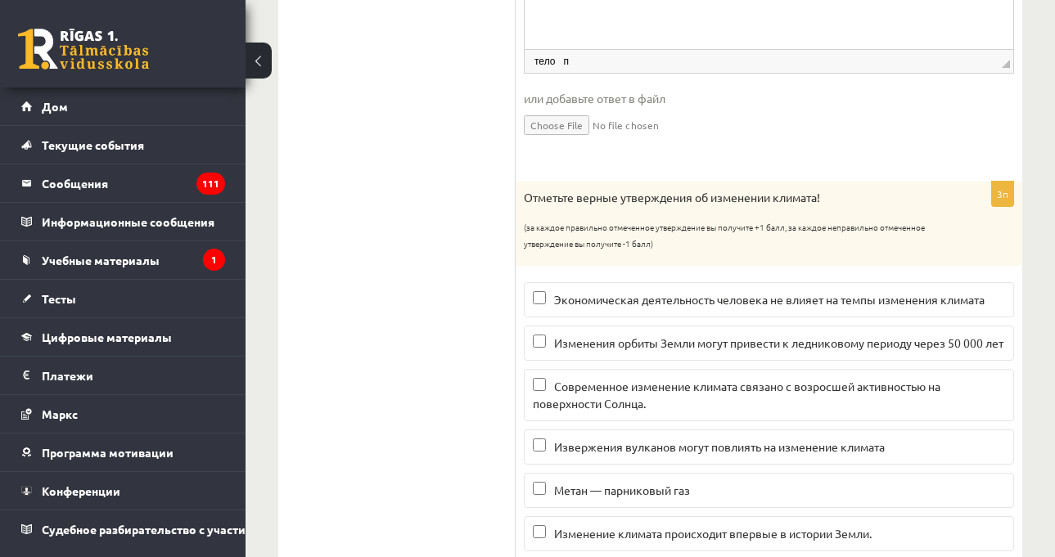
scroll to position [791, 0]
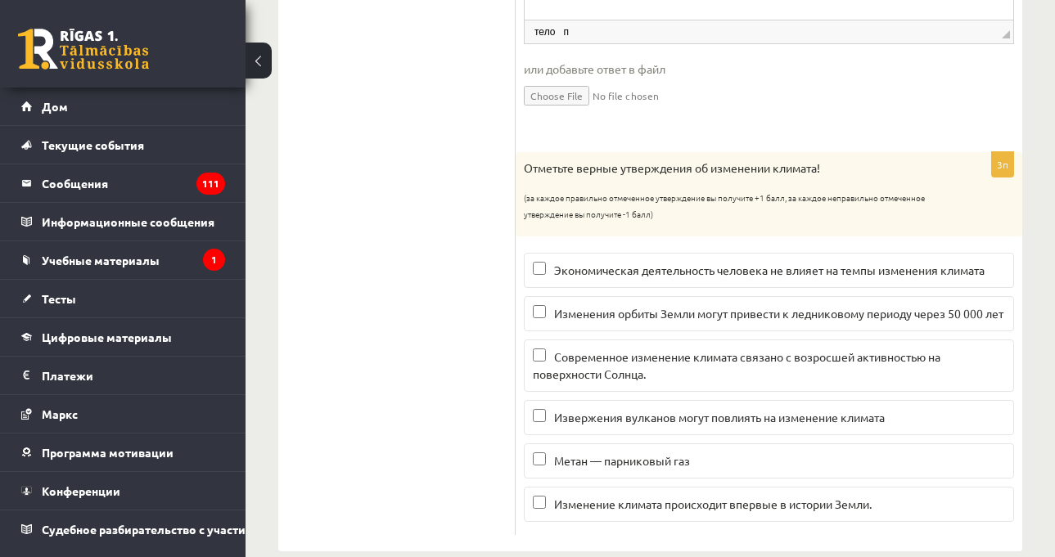
click at [862, 160] on p "Отметьте верные утверждения об изменении климата!" at bounding box center [728, 168] width 408 height 16
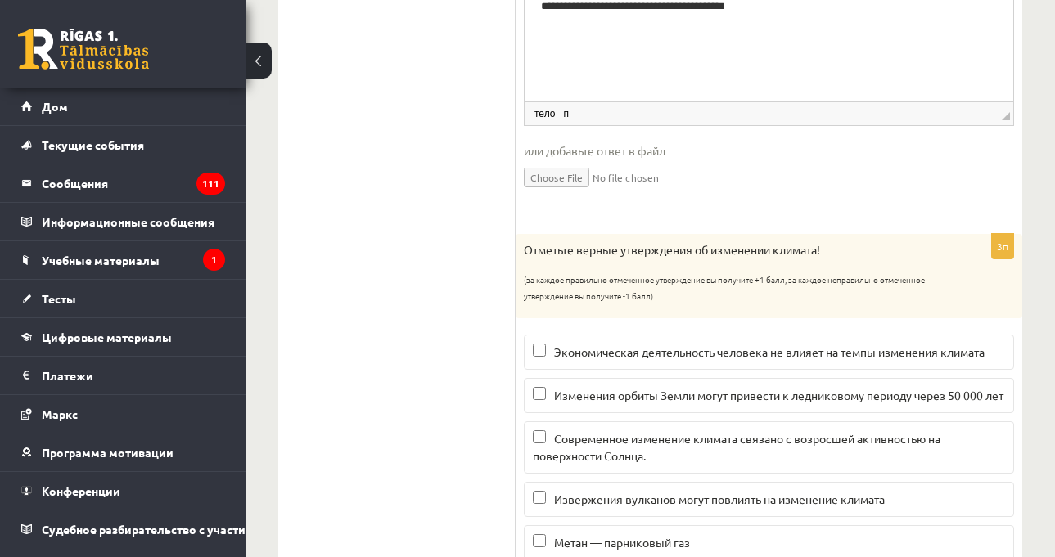
scroll to position [821, 0]
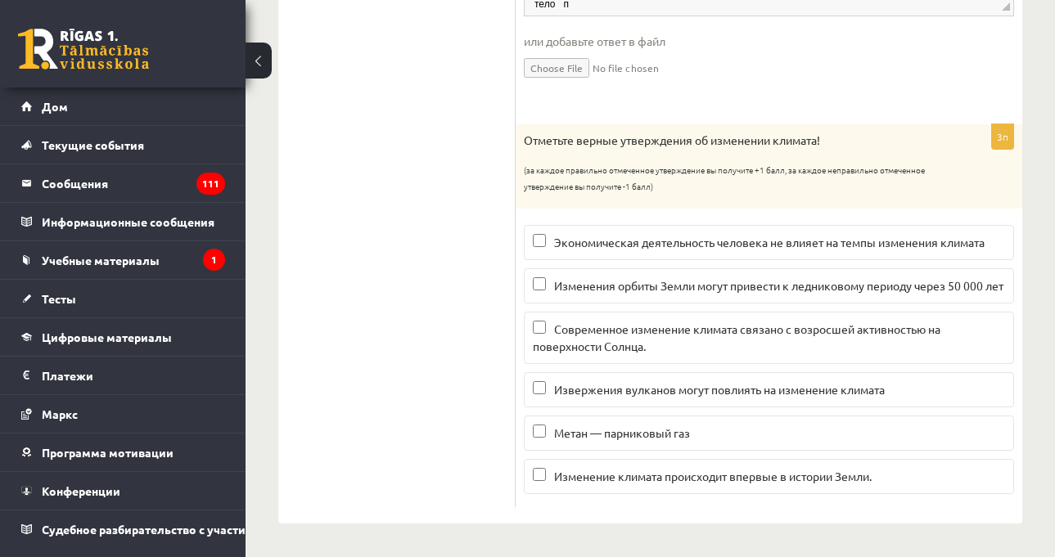
click at [774, 390] on font "Извержения вулканов могут повлиять на изменение климата" at bounding box center [719, 389] width 331 height 15
click at [670, 438] on font "Метан — парниковый газ" at bounding box center [622, 433] width 136 height 15
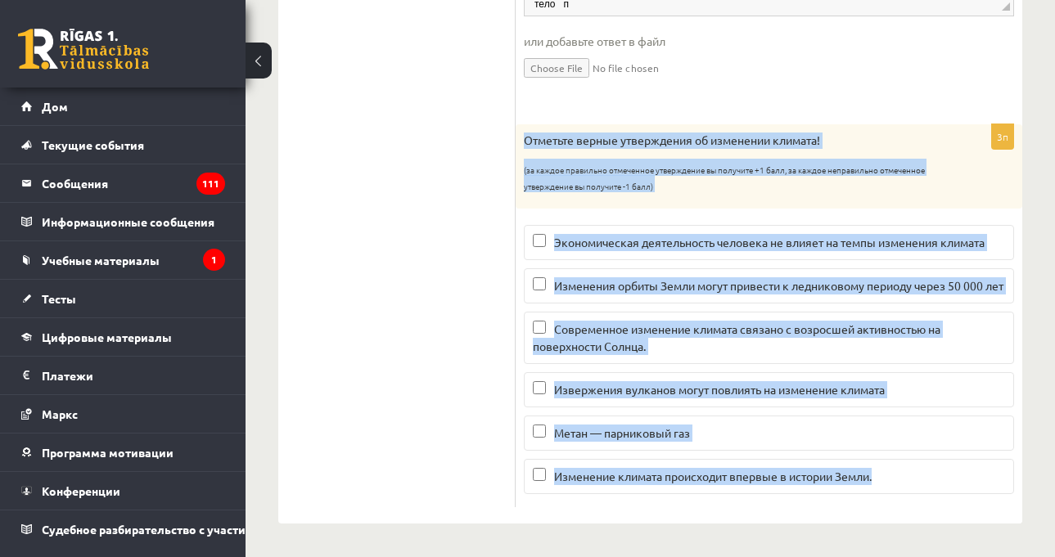
drag, startPoint x: 521, startPoint y: 119, endPoint x: 940, endPoint y: 493, distance: 561.2
copy div "Отметьте верные утверждения об изменении климата! (за каждое правильно отмеченн…"
click at [516, 294] on div "3п Отметьте верные утверждения об изменении климата! (за каждое правильно отмеч…" at bounding box center [769, 315] width 507 height 383
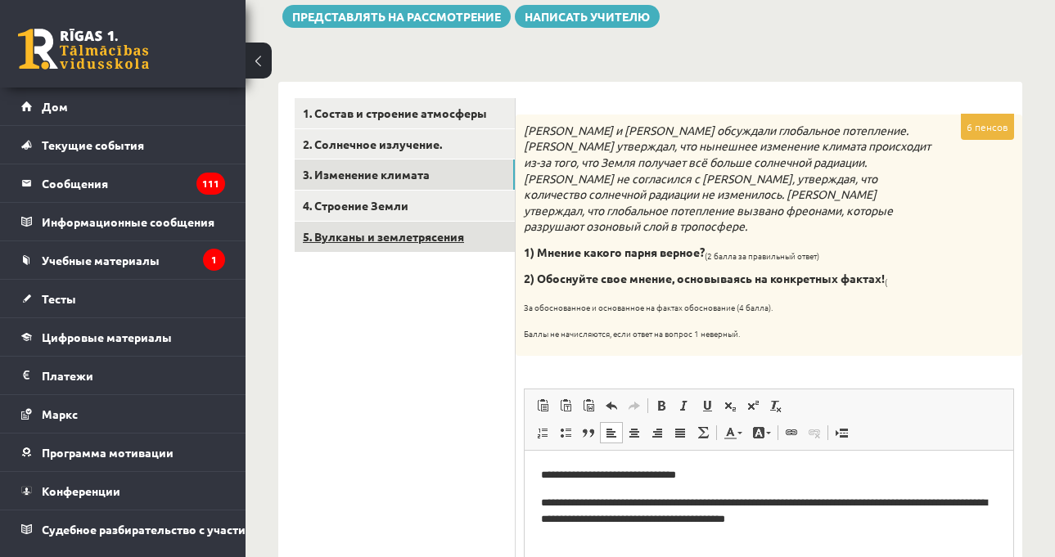
scroll to position [166, 0]
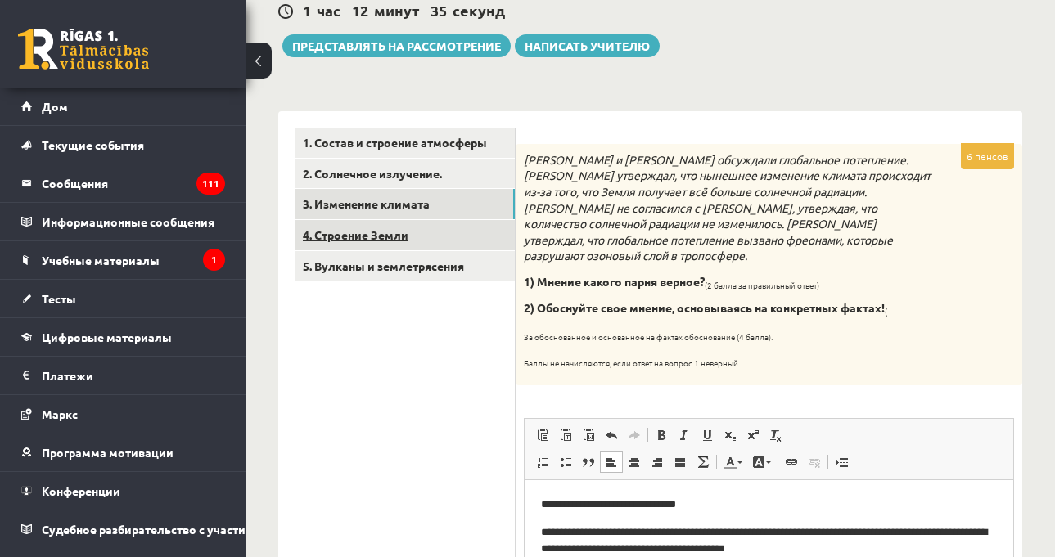
click at [458, 237] on link "4. Строение Земли" at bounding box center [405, 235] width 220 height 30
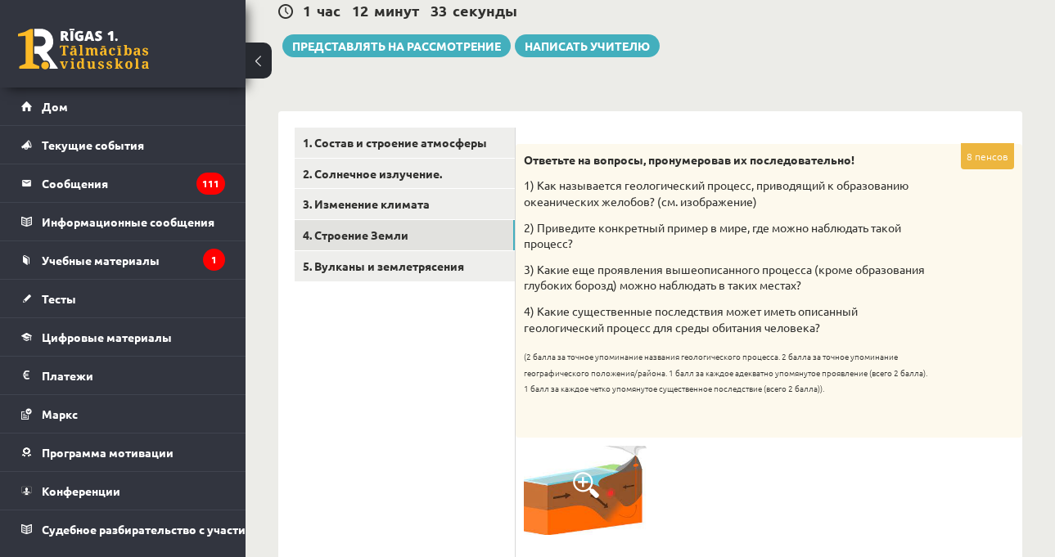
scroll to position [0, 0]
click at [922, 307] on p "4) Какие существенные последствия может иметь описанный геологический процесс д…" at bounding box center [728, 320] width 408 height 32
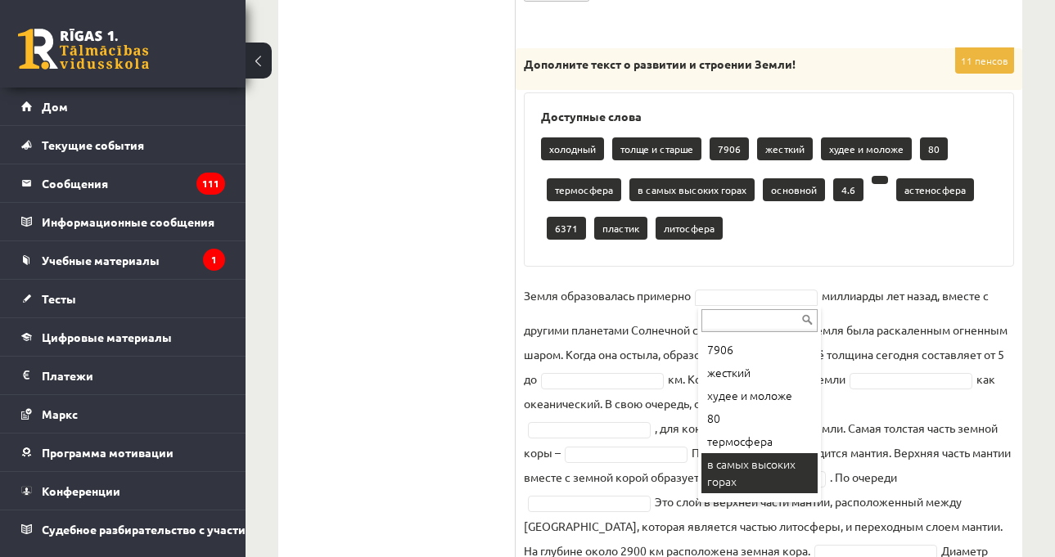
scroll to position [164, 0]
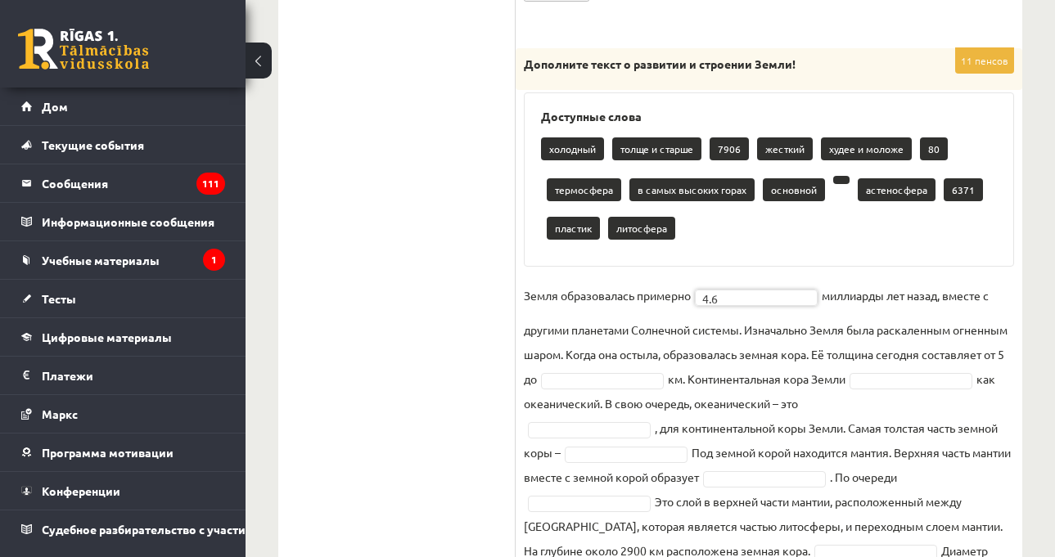
click at [969, 350] on font "миллиарды лет назад, вместе с другими планетами Солнечной системы. Изначально З…" at bounding box center [766, 337] width 484 height 98
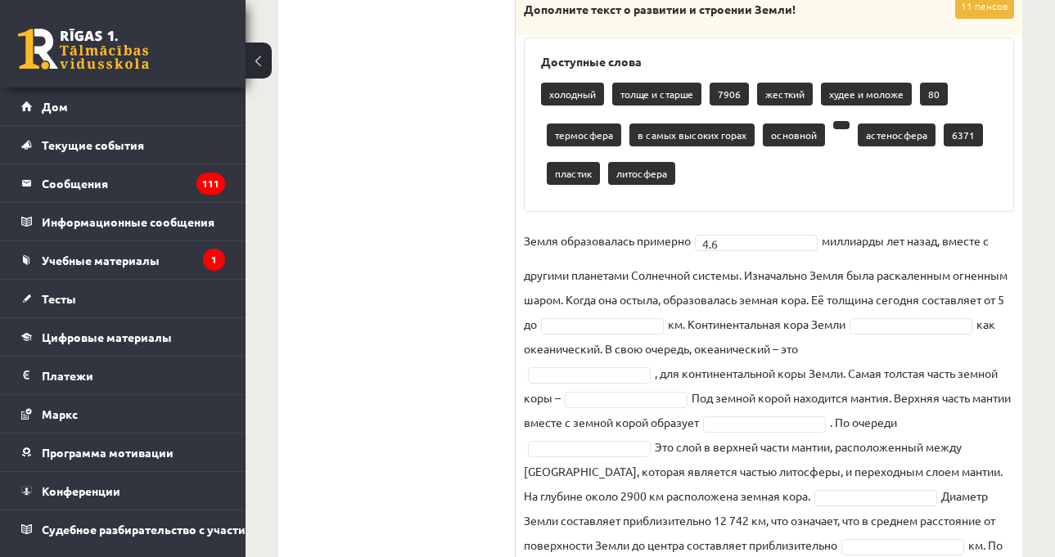
scroll to position [1125, 0]
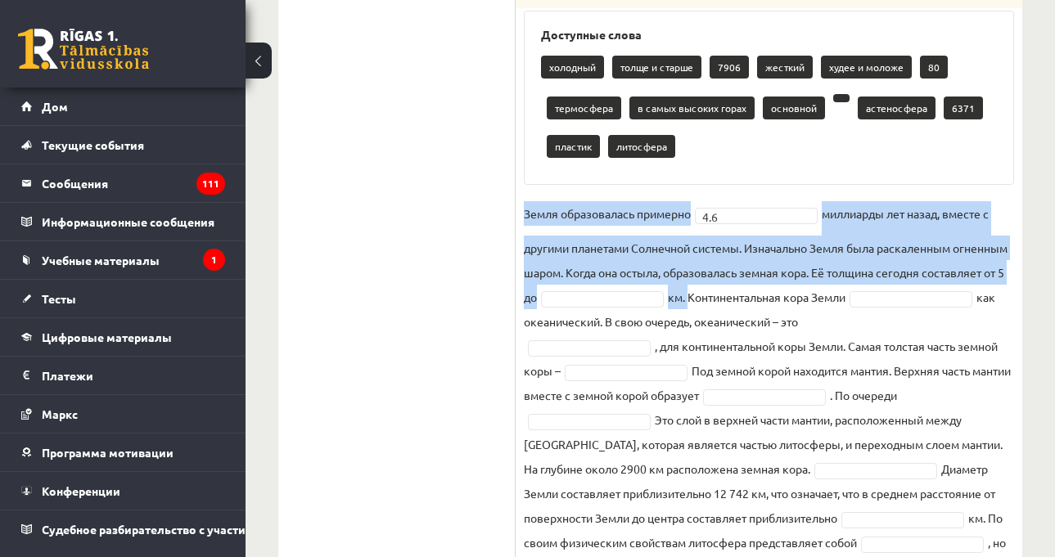
drag, startPoint x: 524, startPoint y: 211, endPoint x: 773, endPoint y: 297, distance: 264.0
click at [773, 297] on fieldset "Земля образовалась примерно 4.6 *** миллиарды лет назад, вместе с другими плане…" at bounding box center [769, 390] width 490 height 378
copy fieldset "Земля образовалась примерно 4.6 миллиарды лет назад, вместе с другими планетами…"
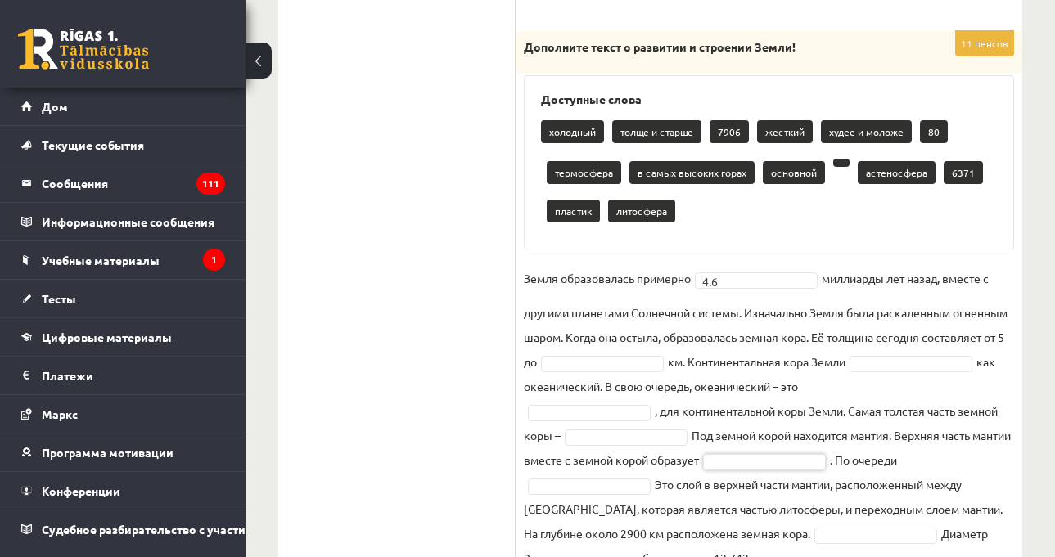
scroll to position [1129, 0]
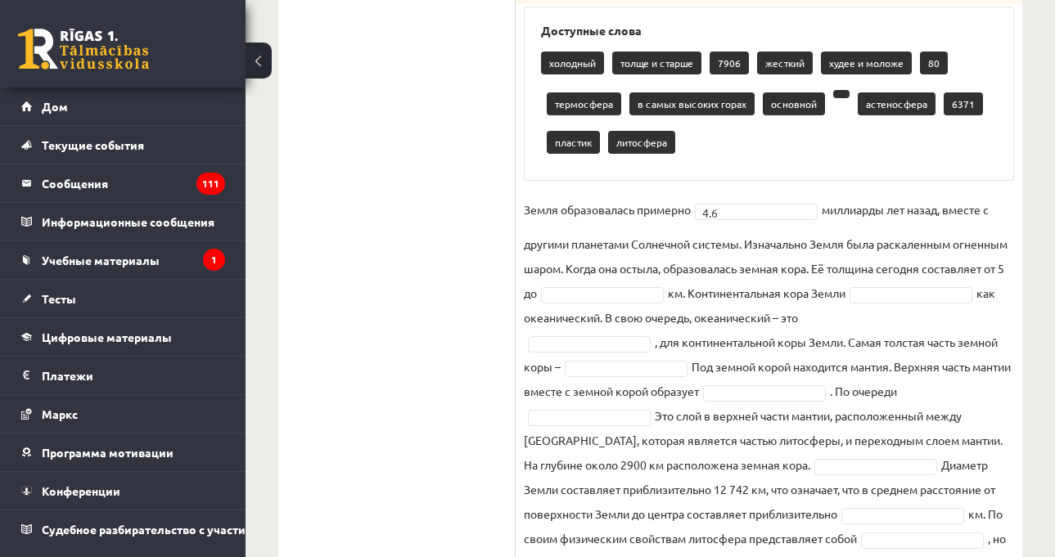
click at [702, 309] on fieldset "Земля образовалась примерно 4.6 *** миллиарды лет назад, вместе с другими плане…" at bounding box center [769, 386] width 490 height 378
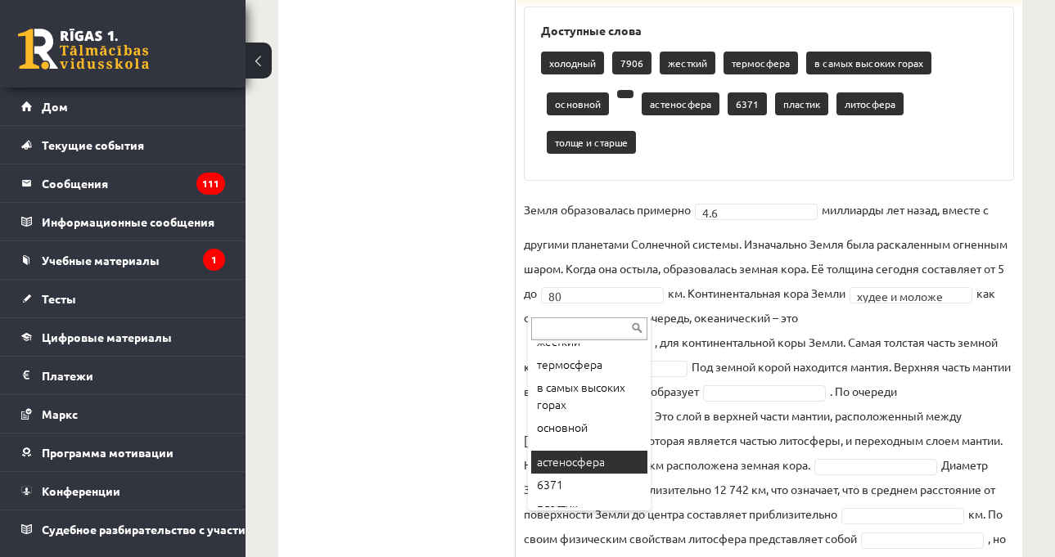
scroll to position [140, 0]
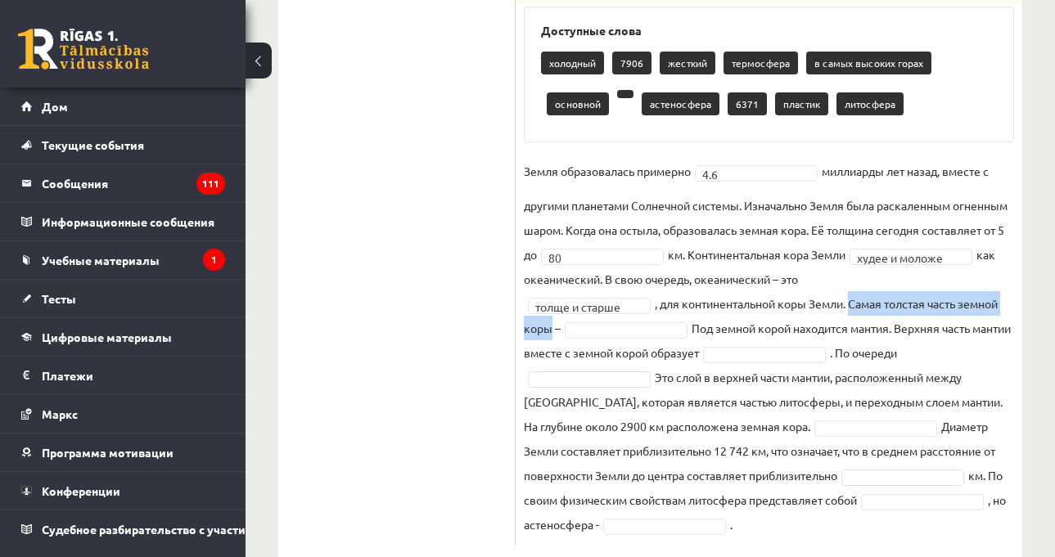
drag, startPoint x: 856, startPoint y: 301, endPoint x: 550, endPoint y: 332, distance: 307.7
click at [550, 332] on font ", для континентальной коры Земли. Самая толстая часть земной коры –" at bounding box center [761, 315] width 474 height 39
copy font "Самая толстая часть земной коры"
click at [888, 356] on font ". По очереди" at bounding box center [863, 352] width 67 height 15
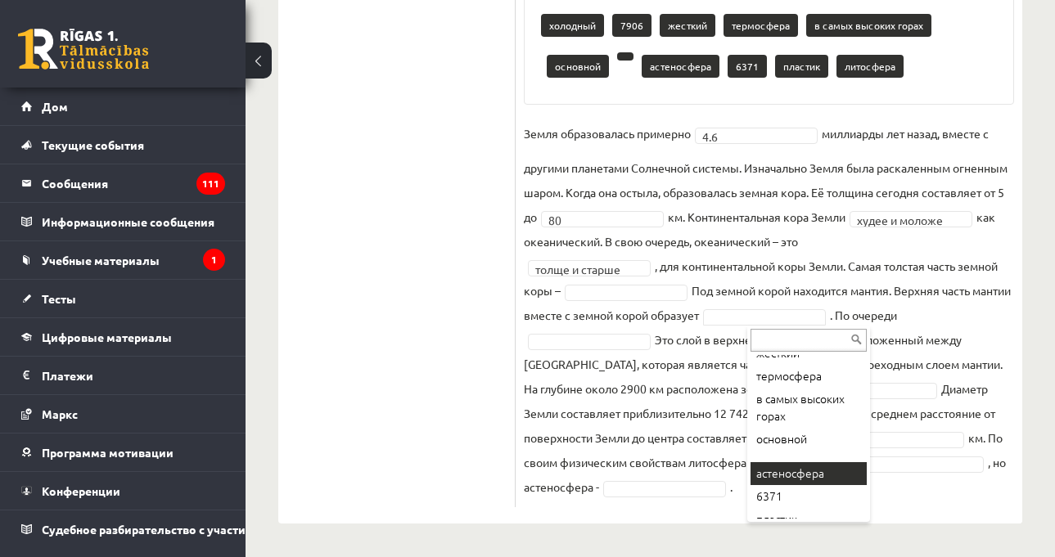
scroll to position [117, 0]
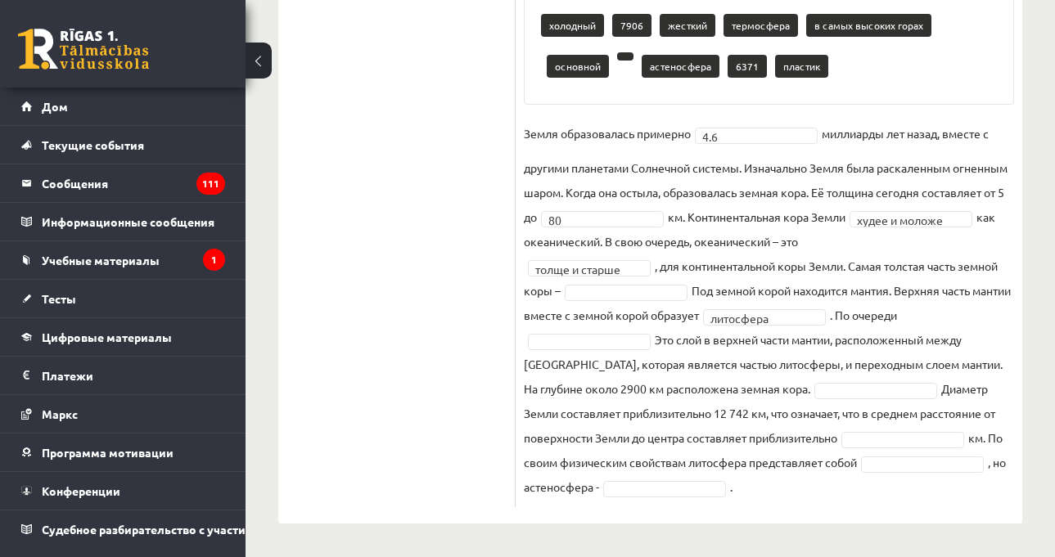
click at [933, 341] on font "Это слой в верхней части мантии, расположенный между верхней мантией, которая я…" at bounding box center [763, 364] width 479 height 64
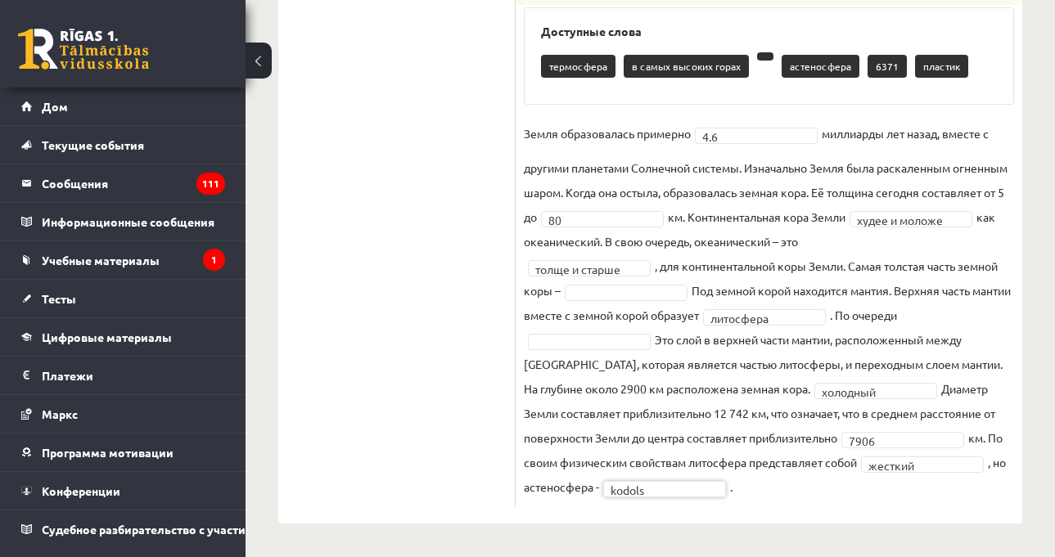
scroll to position [1129, 0]
click at [724, 422] on fieldset "**********" at bounding box center [769, 310] width 490 height 378
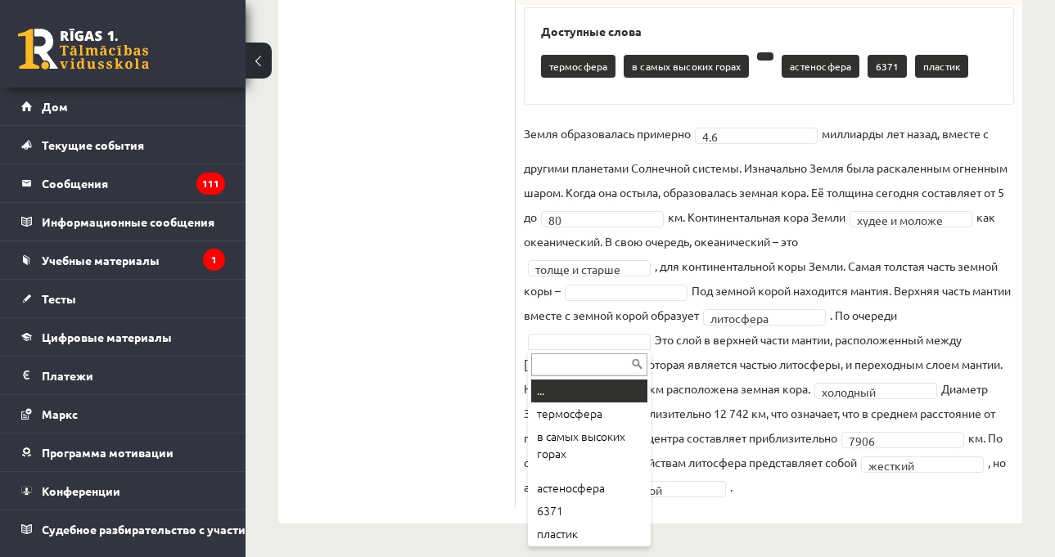
scroll to position [1040, 0]
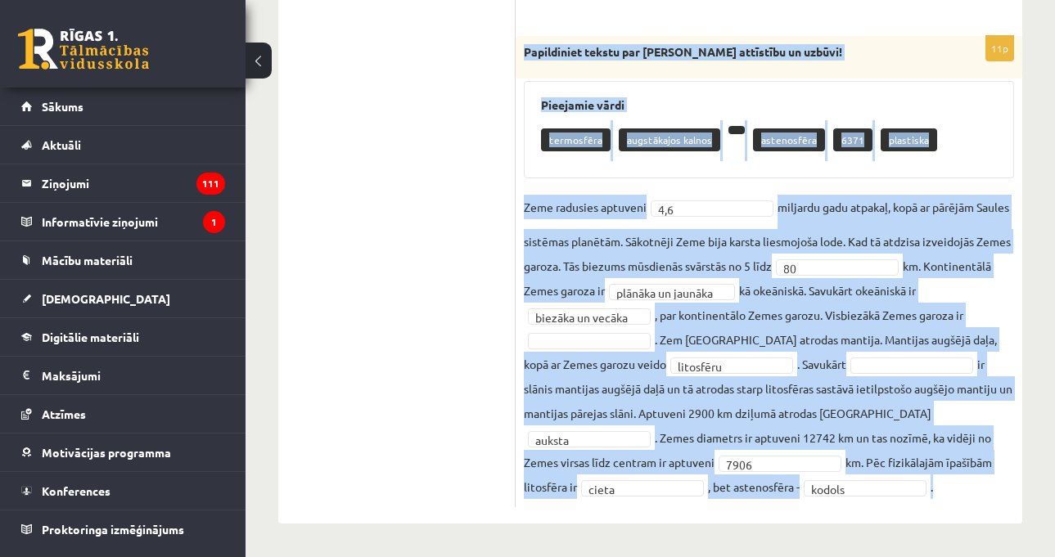
drag, startPoint x: 523, startPoint y: 47, endPoint x: 922, endPoint y: 492, distance: 597.6
click at [922, 492] on div "**********" at bounding box center [769, 271] width 507 height 471
click at [762, 408] on fieldset "**********" at bounding box center [769, 347] width 490 height 304
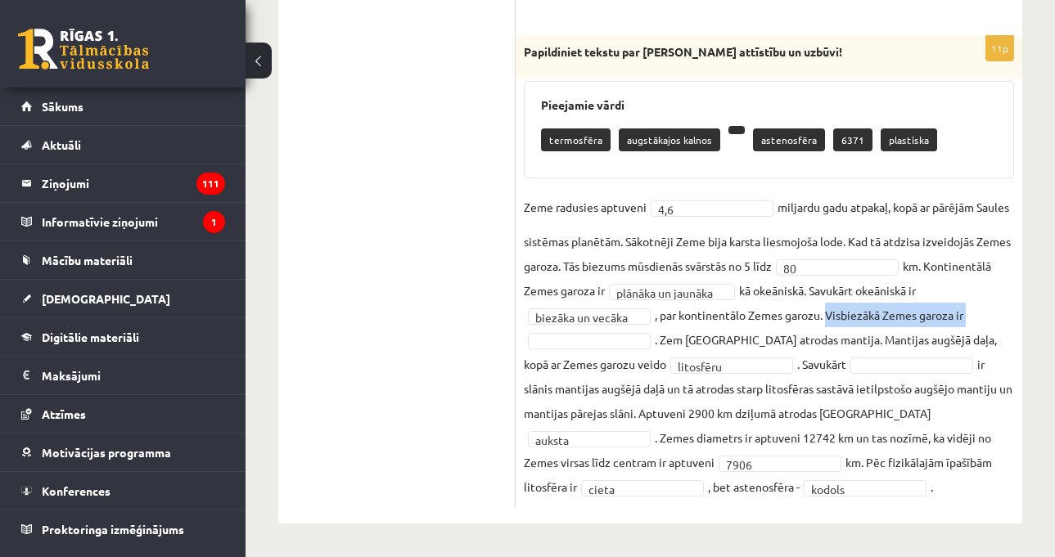
drag, startPoint x: 827, startPoint y: 313, endPoint x: 654, endPoint y: 341, distance: 174.9
click at [654, 341] on fieldset "**********" at bounding box center [769, 347] width 490 height 304
copy fieldset "Visbiezākā Zemes garoza ir"
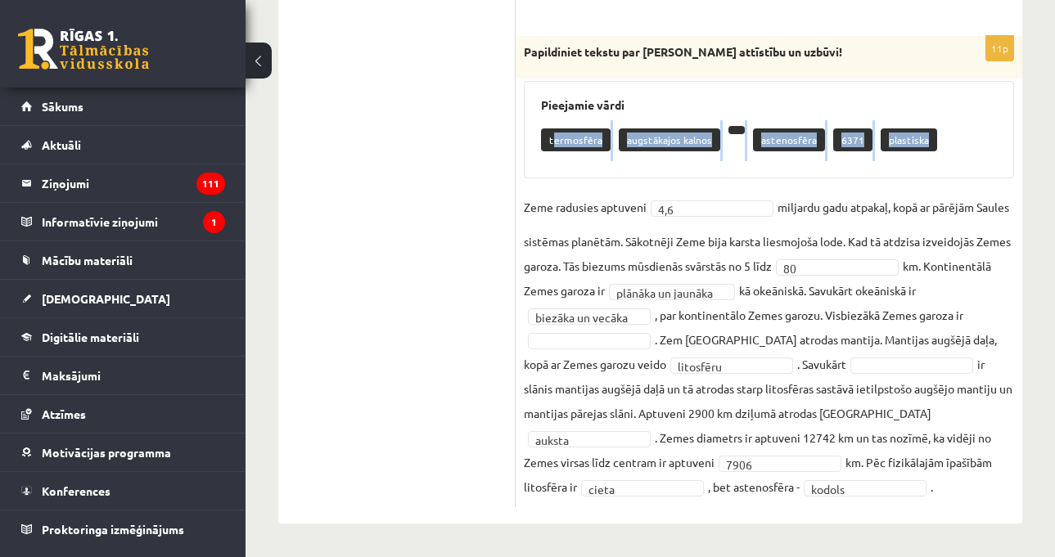
drag, startPoint x: 543, startPoint y: 138, endPoint x: 921, endPoint y: 141, distance: 378.1
click at [921, 141] on div "termosfēra augstākajos kalnos astenosfēra 6371 plastiska" at bounding box center [769, 140] width 456 height 41
copy div "termosfēra augstākajos kalnos astenosfēra 6371 plastiska"
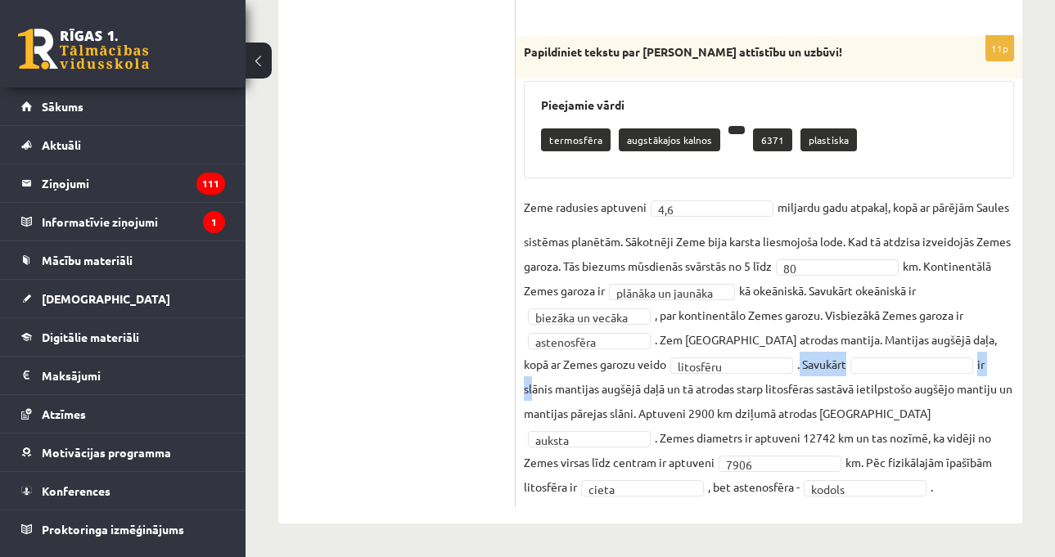
drag, startPoint x: 764, startPoint y: 365, endPoint x: 964, endPoint y: 365, distance: 199.7
click at [964, 365] on fieldset "**********" at bounding box center [769, 347] width 490 height 304
click at [752, 381] on fieldset "**********" at bounding box center [769, 347] width 490 height 304
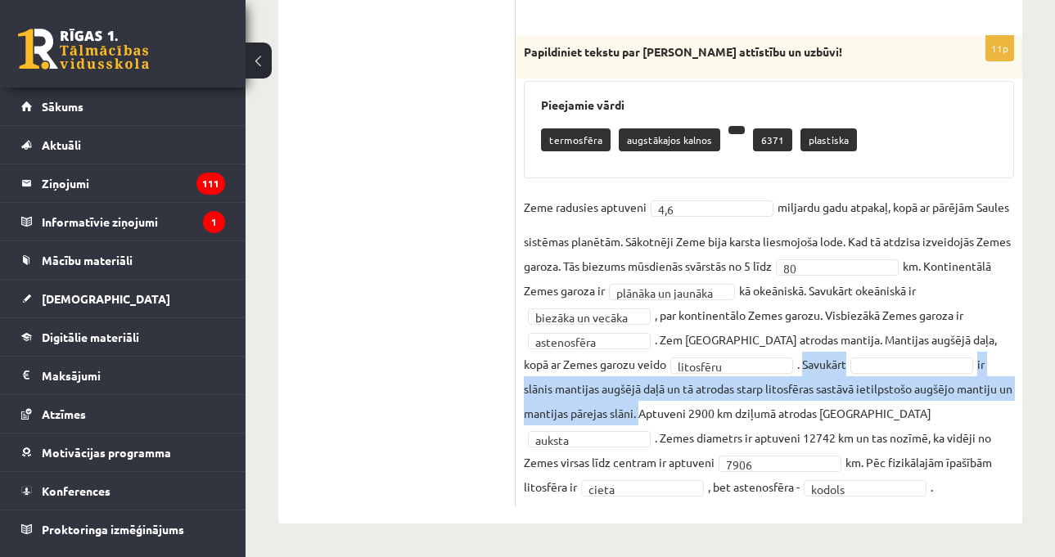
drag, startPoint x: 767, startPoint y: 365, endPoint x: 637, endPoint y: 411, distance: 138.0
click at [637, 411] on fieldset "**********" at bounding box center [769, 347] width 490 height 304
copy fieldset "Savukārt ir slānis mantijas augšējā daļā un tā atrodas starp litosfēras sastāvā…"
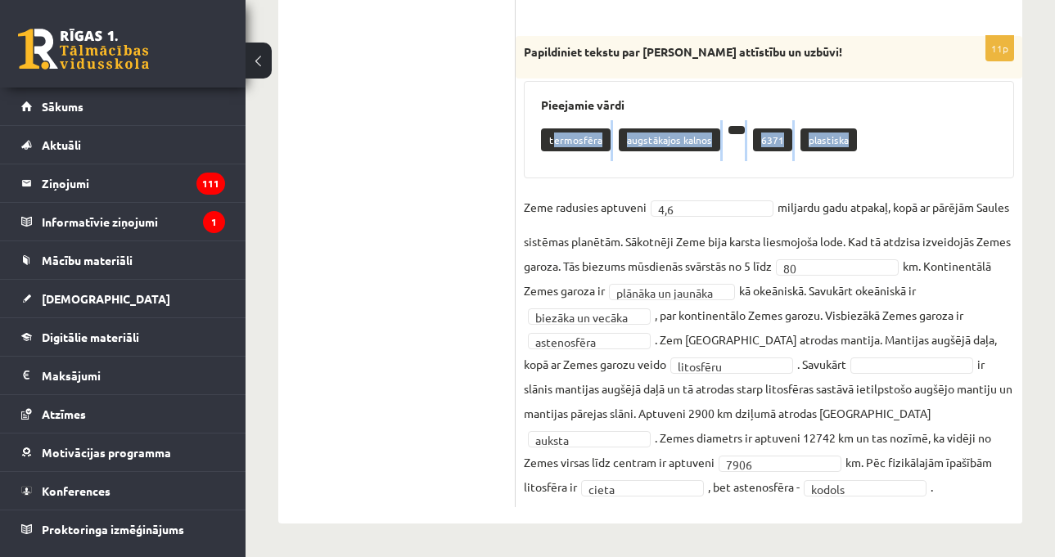
drag, startPoint x: 542, startPoint y: 133, endPoint x: 853, endPoint y: 129, distance: 311.0
click at [853, 129] on div "termosfēra augstākajos kalnos 6371 plastiska" at bounding box center [769, 140] width 456 height 41
copy div "termosfēra augstākajos kalnos 6371 plastiska"
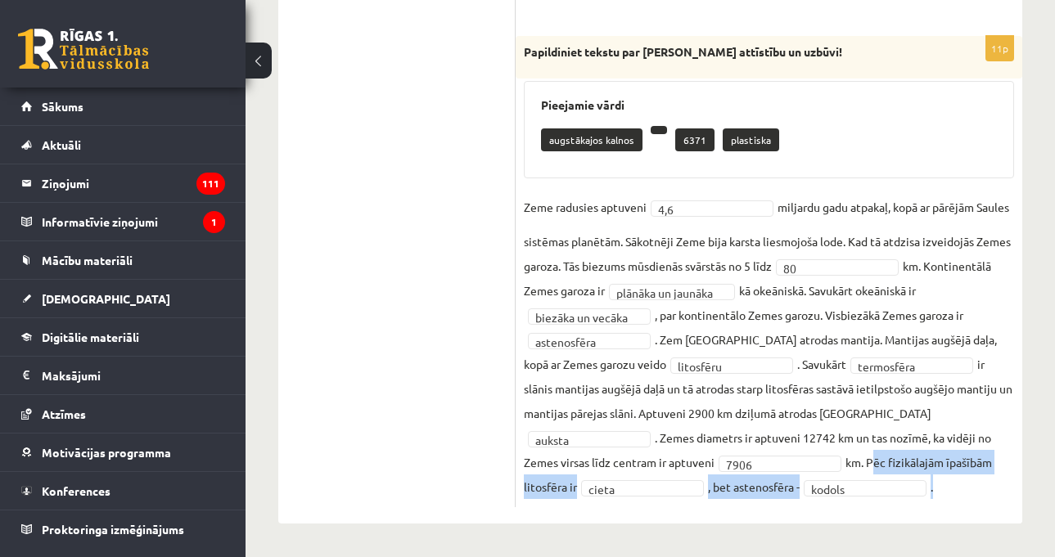
drag, startPoint x: 726, startPoint y: 461, endPoint x: 901, endPoint y: 485, distance: 176.9
click at [901, 485] on fieldset "**********" at bounding box center [769, 347] width 490 height 304
copy fieldset "Pēc fizikālajām īpašībām litosfēra ir cieta , bet astenosfēra - kodols ."
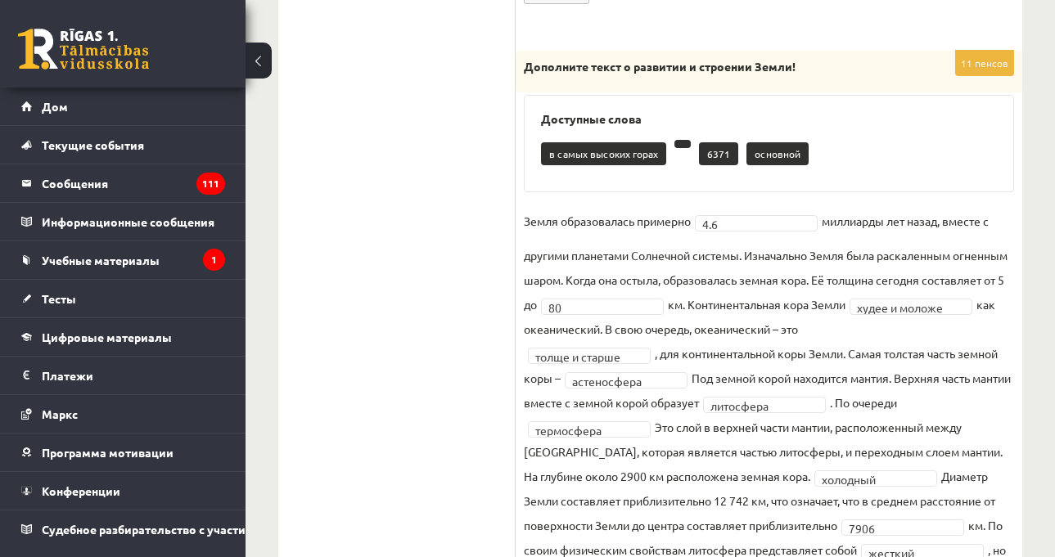
click at [868, 170] on div "в самых высоких горах 6371 основной" at bounding box center [769, 154] width 456 height 41
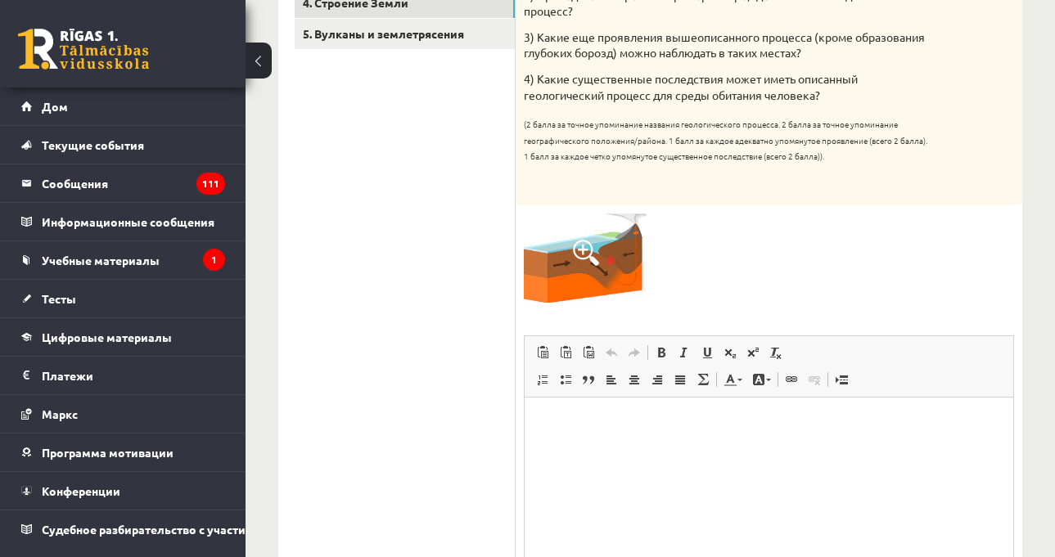
scroll to position [304, 0]
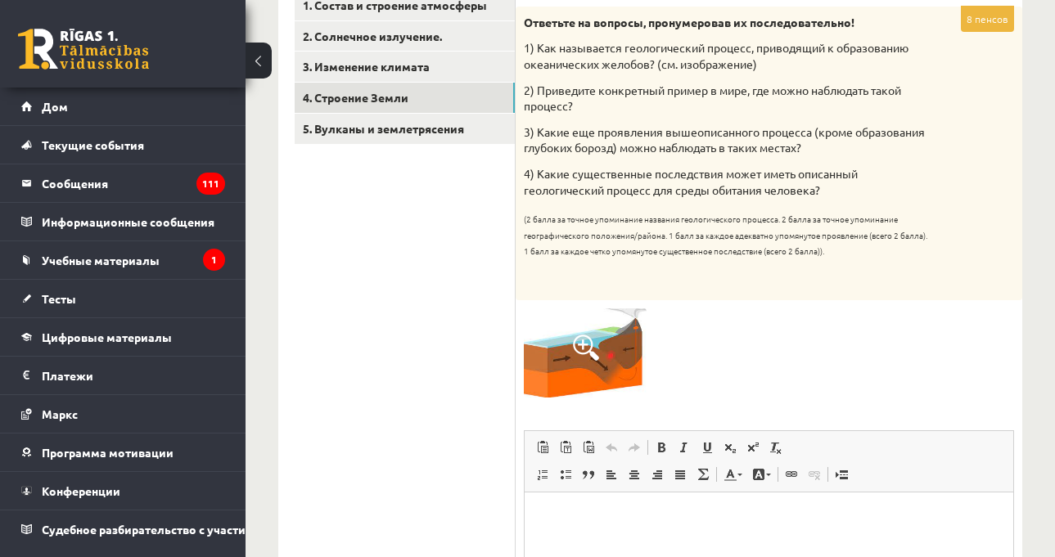
click at [635, 366] on img at bounding box center [585, 353] width 123 height 89
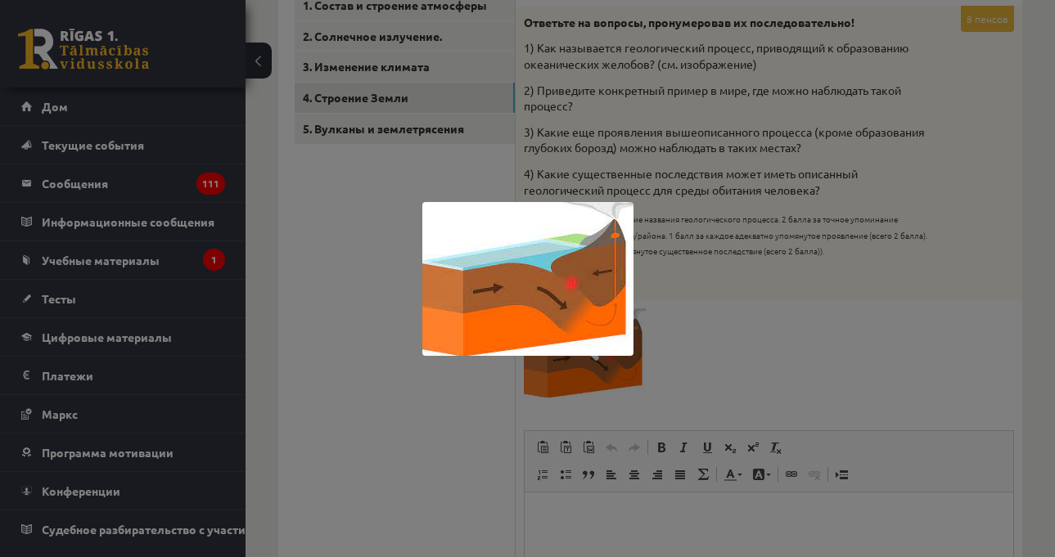
click at [861, 352] on div at bounding box center [527, 278] width 1055 height 557
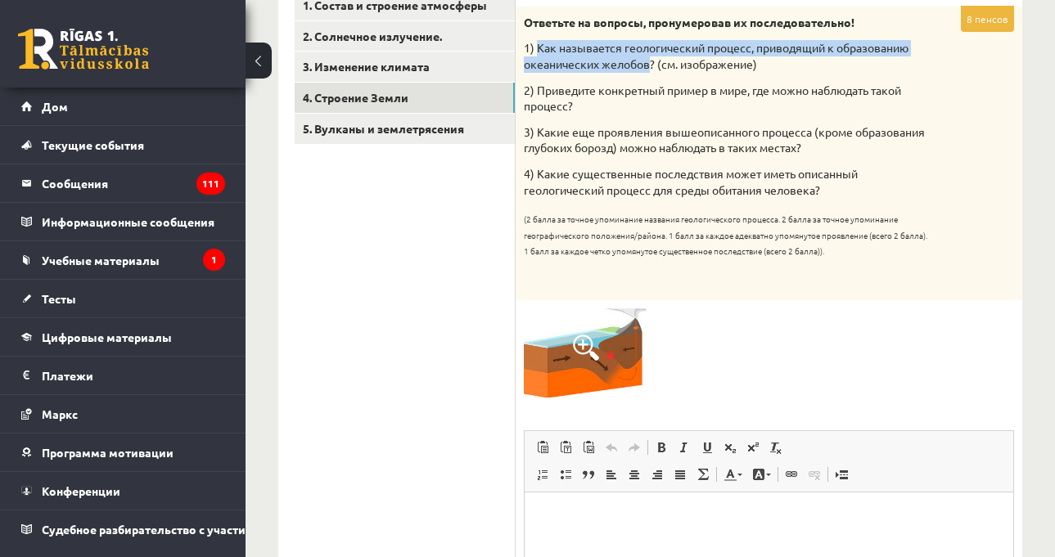
drag, startPoint x: 536, startPoint y: 47, endPoint x: 651, endPoint y: 65, distance: 116.0
click at [651, 65] on font "1) Как называется геологический процесс, приводящий к образованию океанических …" at bounding box center [716, 55] width 385 height 31
copy font "Как называется геологический процесс, приводящий к образованию океанических жел…"
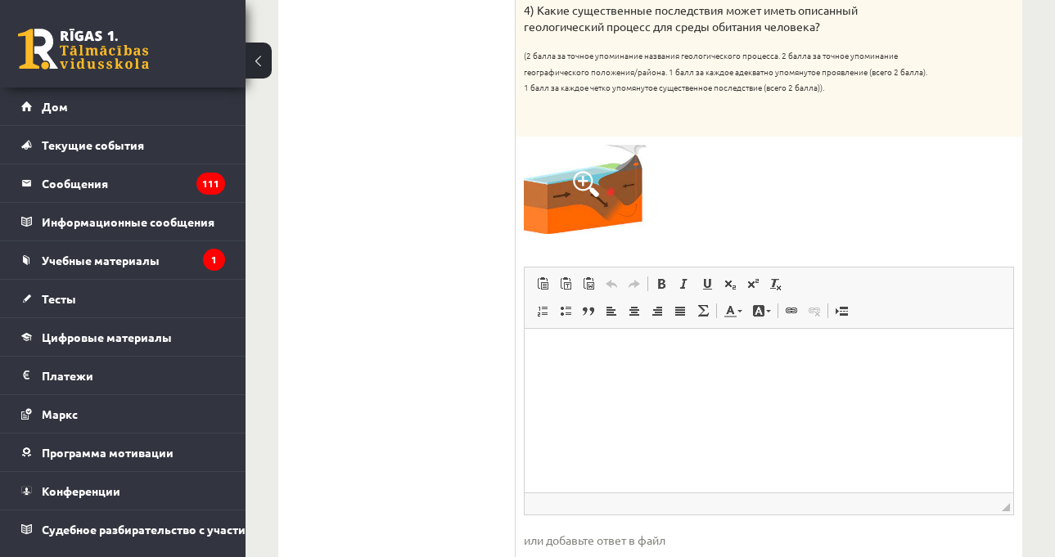
click at [669, 378] on html at bounding box center [769, 353] width 489 height 50
click at [668, 354] on p "**********" at bounding box center [769, 353] width 456 height 17
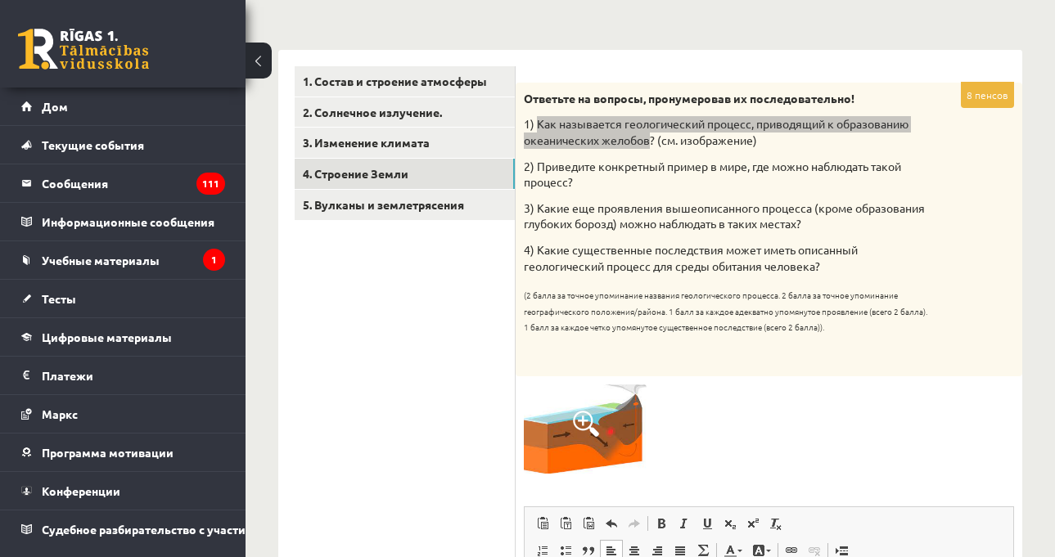
scroll to position [222, 0]
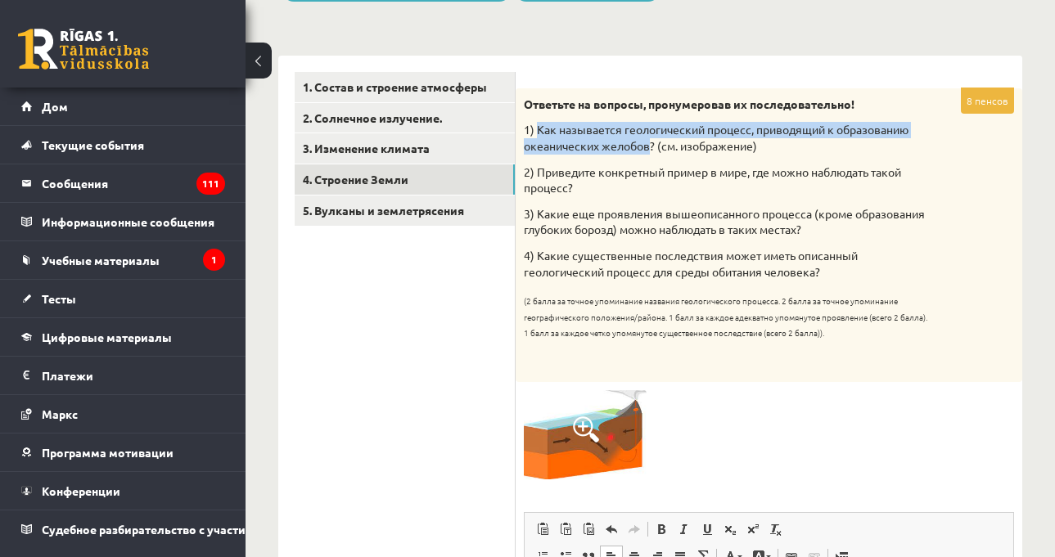
drag, startPoint x: 541, startPoint y: 173, endPoint x: 610, endPoint y: 191, distance: 71.1
click at [610, 191] on p "2) Приведите конкретный пример в мире, где можно наблюдать такой процесс?" at bounding box center [728, 181] width 408 height 32
drag, startPoint x: 539, startPoint y: 171, endPoint x: 579, endPoint y: 191, distance: 44.7
click at [578, 191] on p "2) Приведите конкретный пример в мире, где можно наблюдать такой процесс?" at bounding box center [728, 181] width 408 height 32
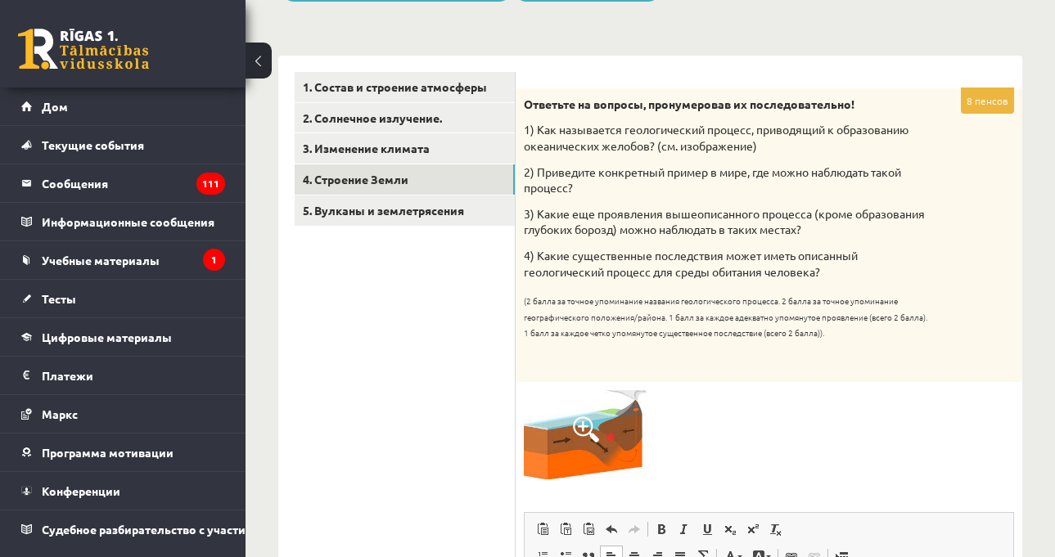
click at [719, 268] on font "4) Какие существенные последствия может иметь описанный геологический процесс д…" at bounding box center [691, 263] width 334 height 31
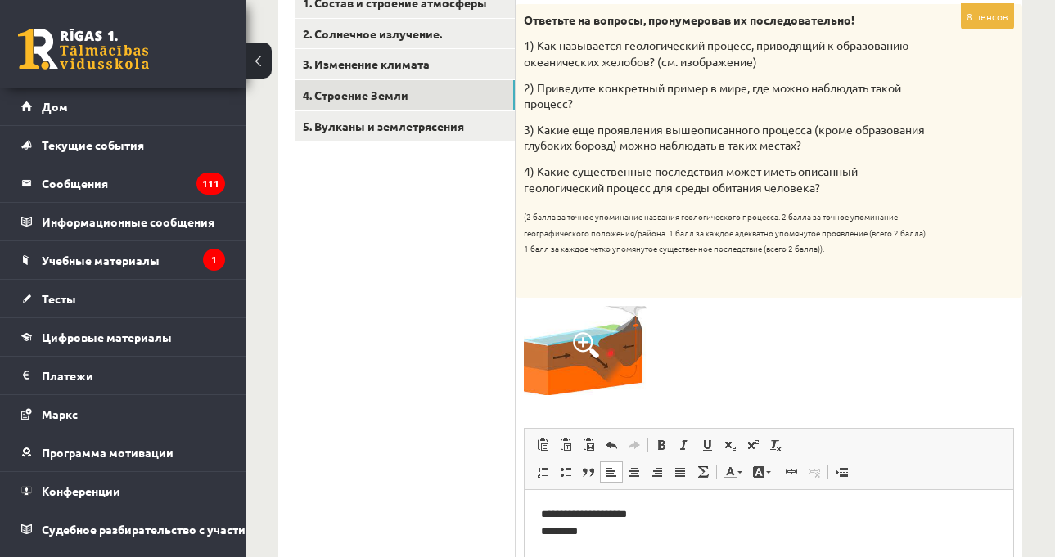
scroll to position [385, 0]
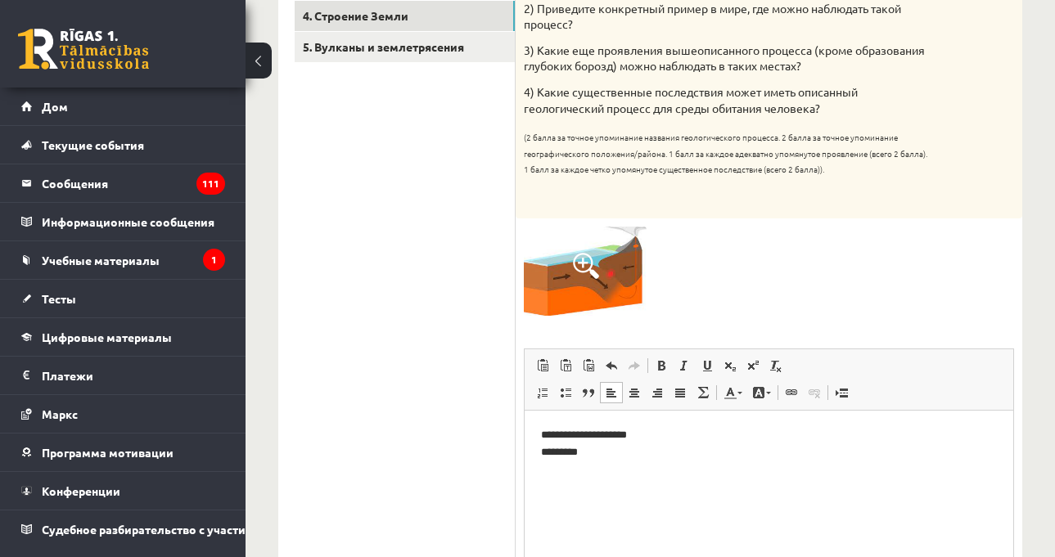
click at [642, 464] on html "**********" at bounding box center [769, 443] width 489 height 67
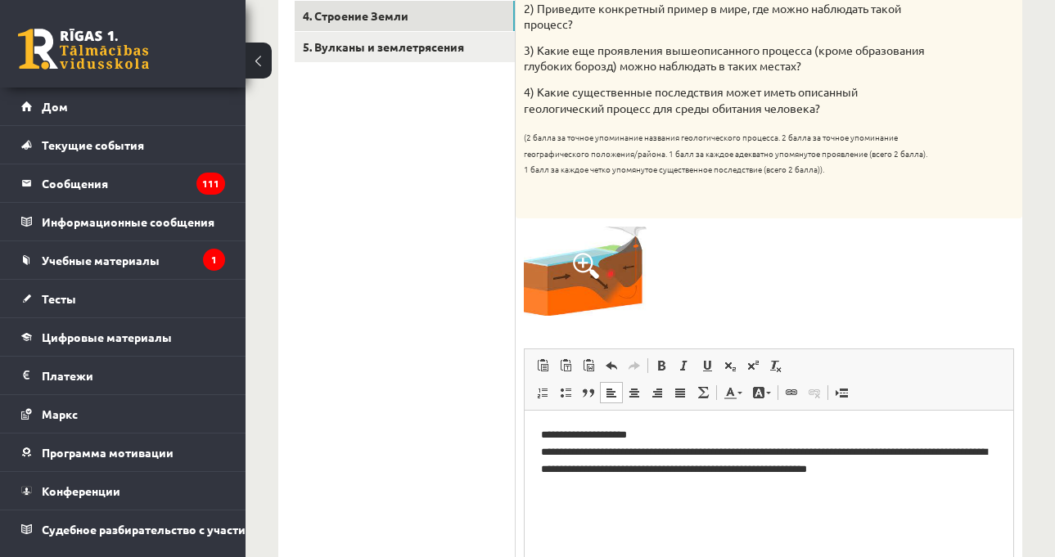
click at [814, 265] on div at bounding box center [769, 271] width 490 height 89
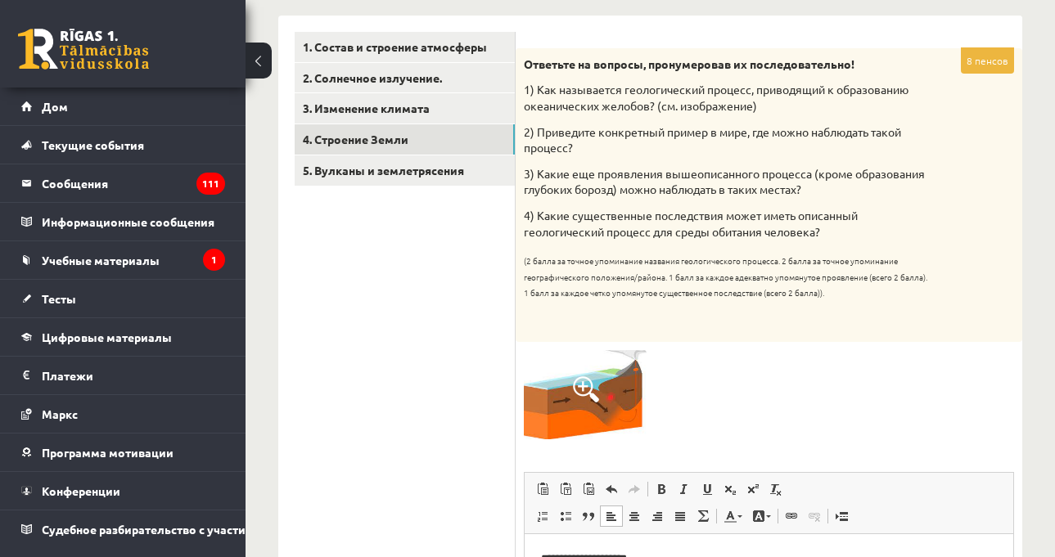
scroll to position [222, 0]
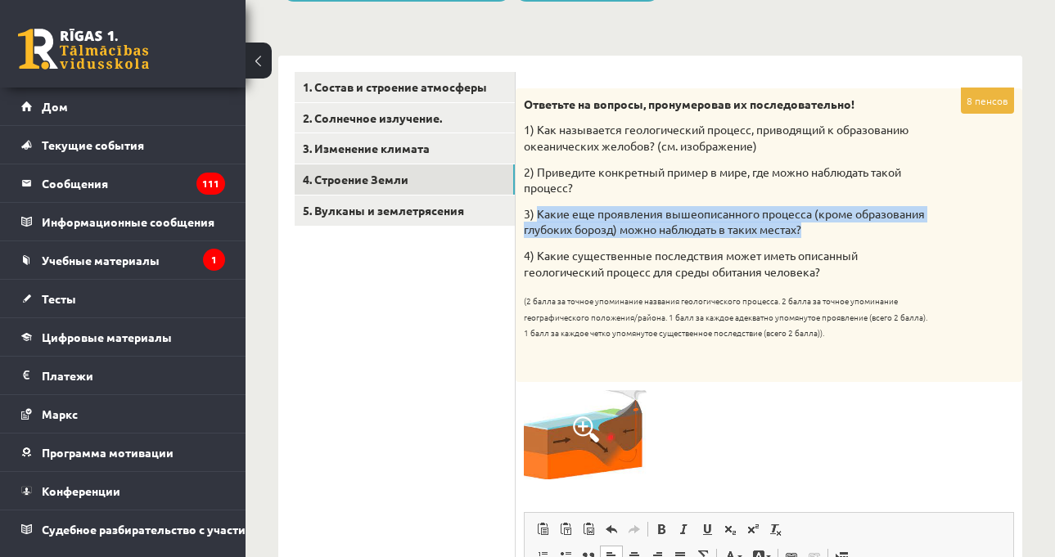
drag, startPoint x: 537, startPoint y: 214, endPoint x: 833, endPoint y: 236, distance: 297.0
click at [833, 236] on p "3) Какие еще проявления вышеописанного процесса (кроме образования глубоких бор…" at bounding box center [728, 222] width 408 height 32
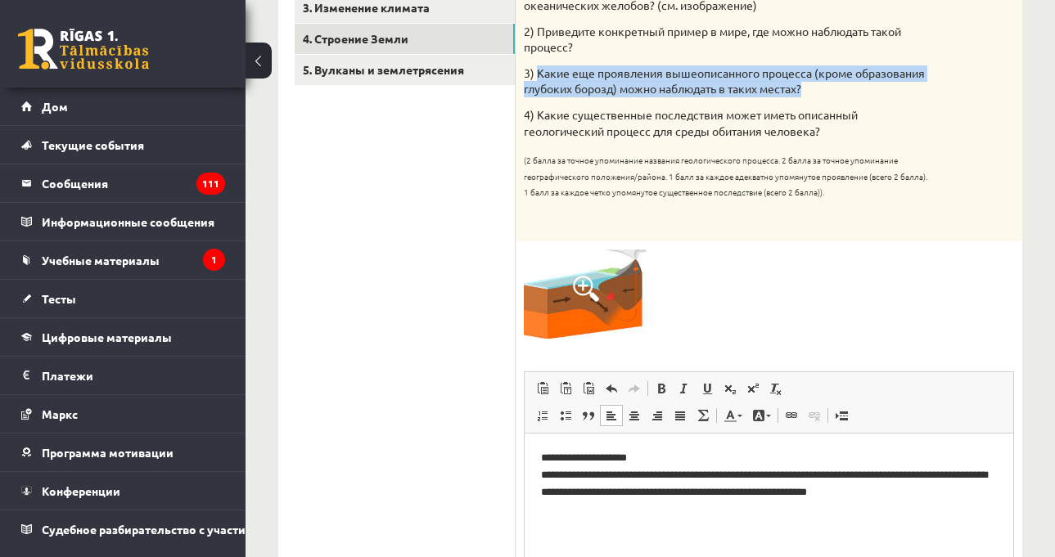
scroll to position [467, 0]
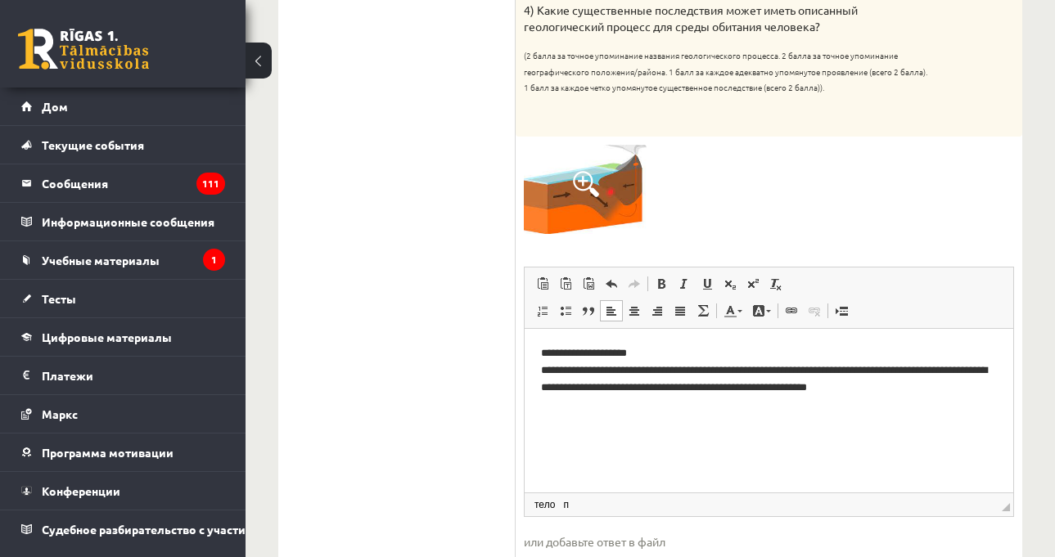
click at [604, 412] on html "**********" at bounding box center [769, 369] width 489 height 83
click at [963, 387] on p "**********" at bounding box center [769, 370] width 456 height 51
click at [557, 402] on p "**********" at bounding box center [769, 379] width 456 height 68
click at [733, 403] on p "**********" at bounding box center [769, 379] width 456 height 68
click at [817, 403] on p "**********" at bounding box center [769, 379] width 456 height 68
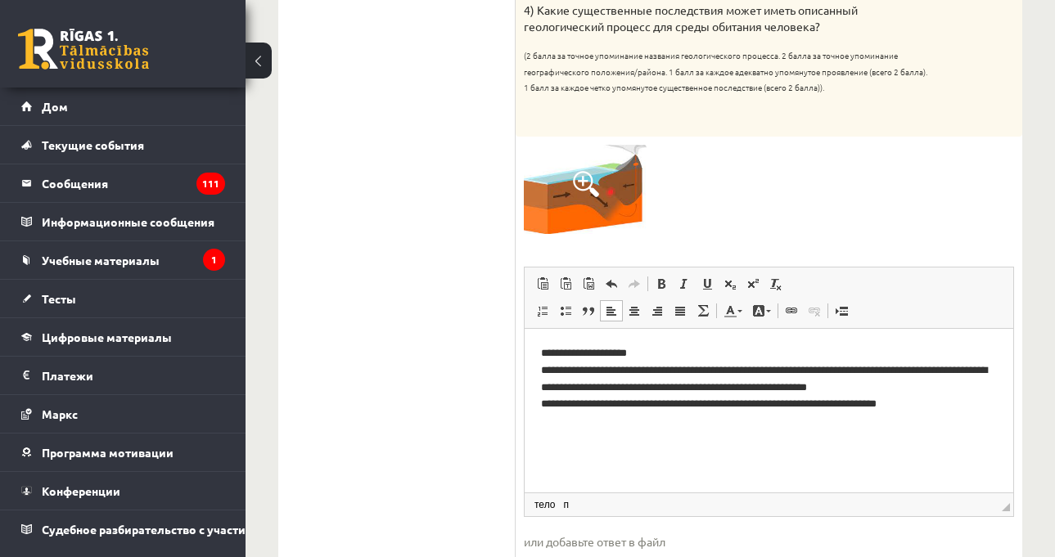
click at [951, 408] on p "**********" at bounding box center [769, 379] width 456 height 68
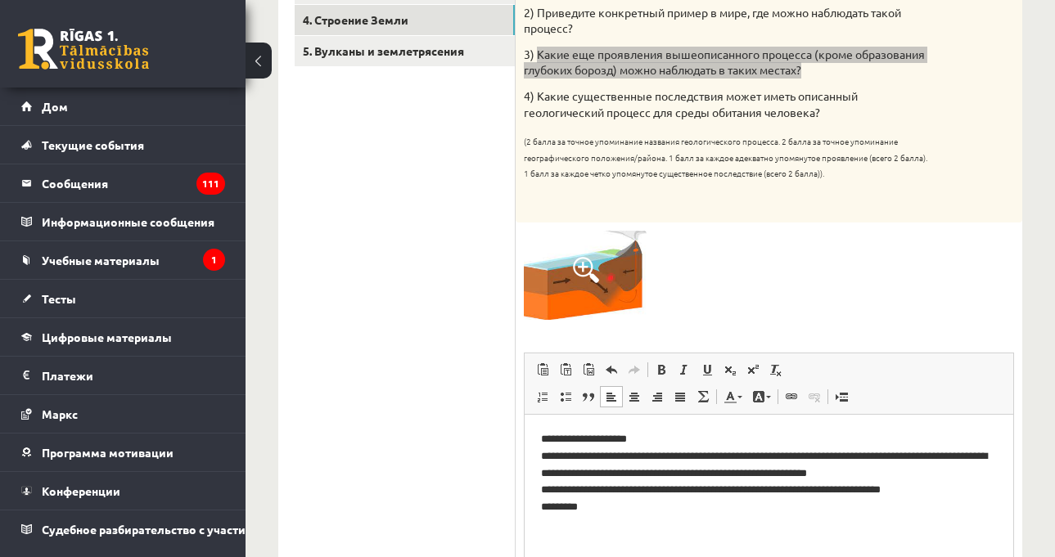
scroll to position [304, 0]
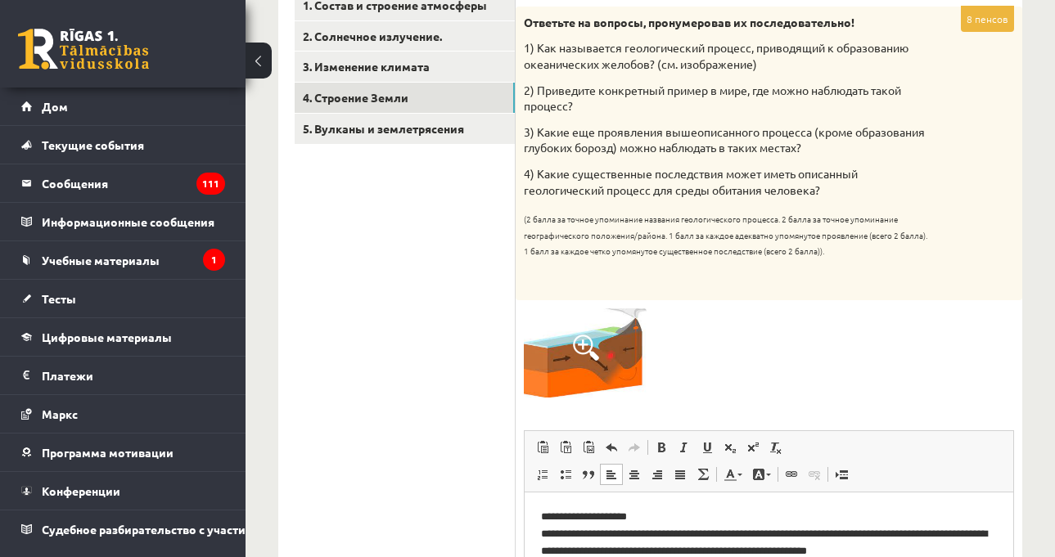
click at [552, 202] on div "Ответьте на вопросы, пронумеровав их последовательно! 1) Как называется геологи…" at bounding box center [769, 154] width 507 height 294
drag, startPoint x: 536, startPoint y: 174, endPoint x: 848, endPoint y: 193, distance: 312.4
click at [848, 193] on p "4) Какие существенные последствия может иметь описанный геологический процесс д…" at bounding box center [728, 182] width 408 height 32
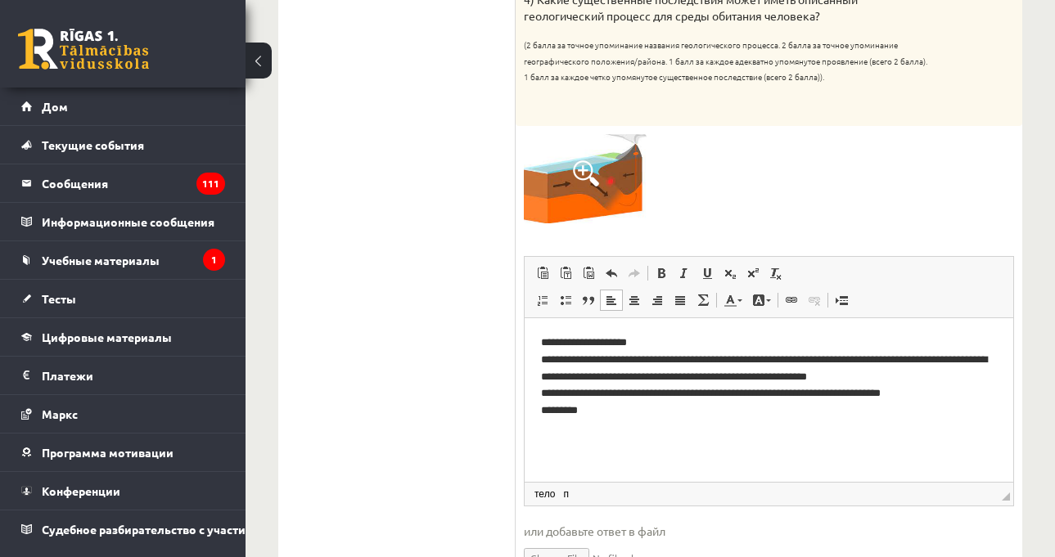
scroll to position [558, 0]
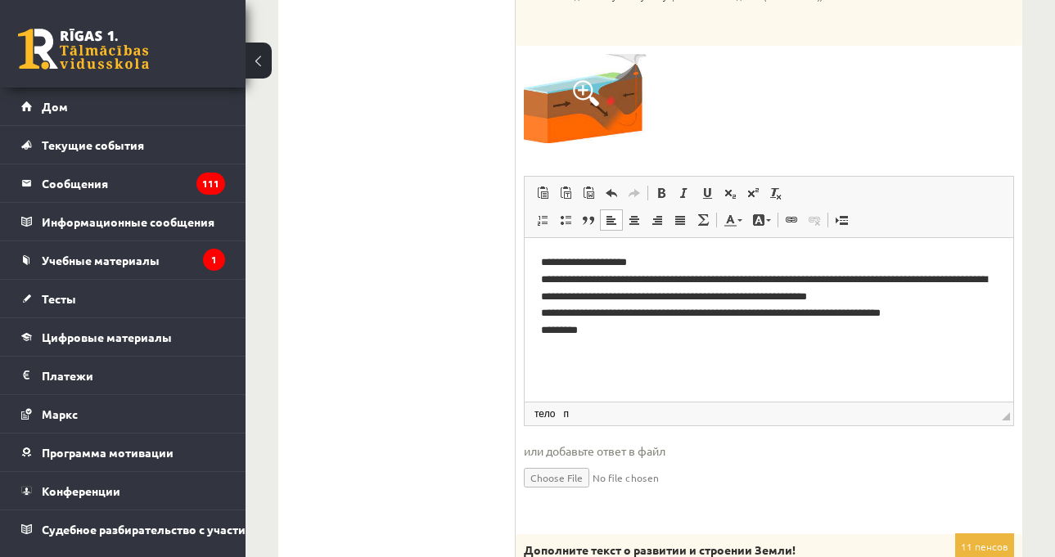
click at [603, 355] on html "**********" at bounding box center [769, 296] width 489 height 118
click at [999, 175] on div "8 пенсов Ответьте на вопросы, пронумеровав их последовательно! 1) Как называетс…" at bounding box center [769, 135] width 507 height 766
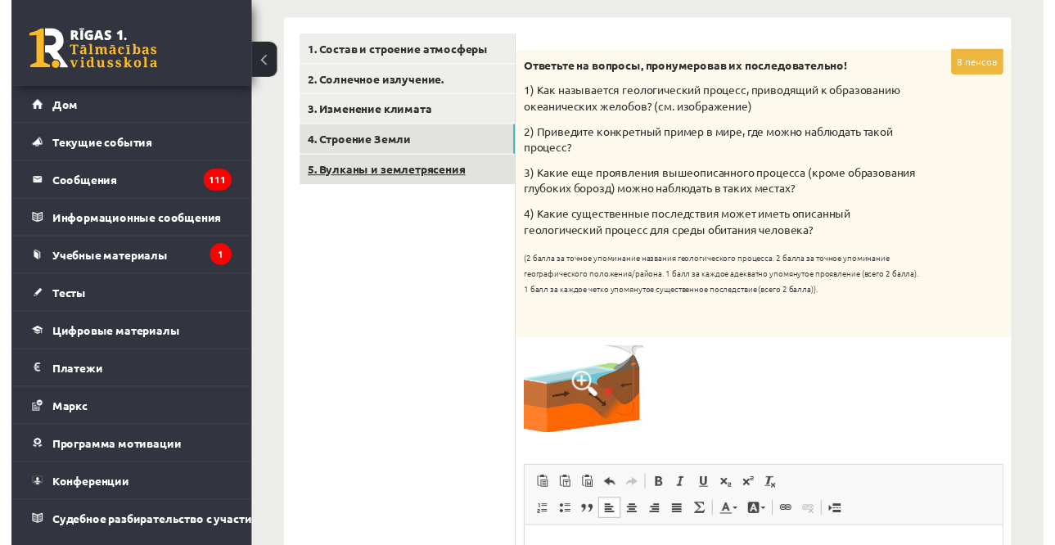
scroll to position [231, 0]
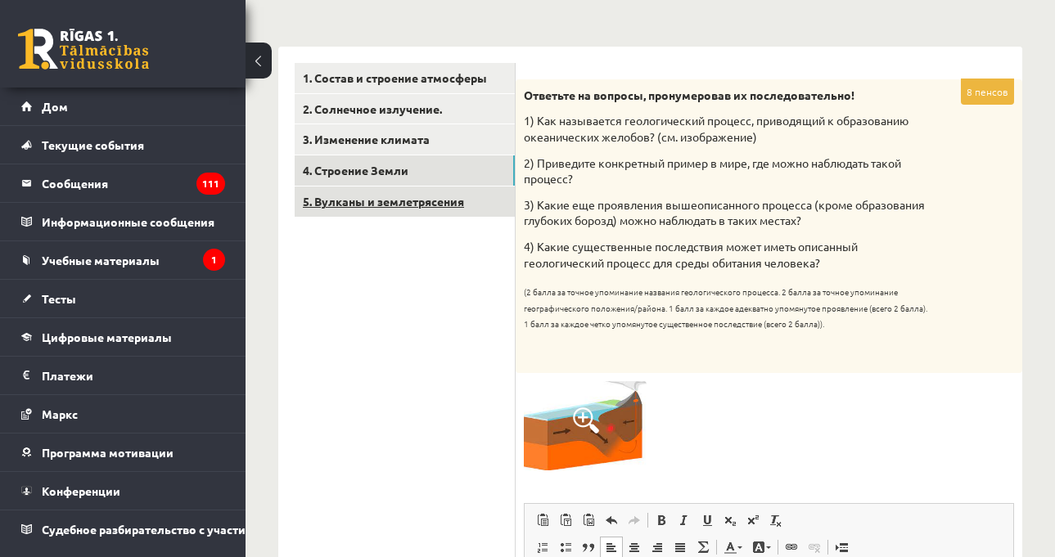
click at [416, 203] on font "5. Вулканы и землетрясения" at bounding box center [383, 201] width 161 height 15
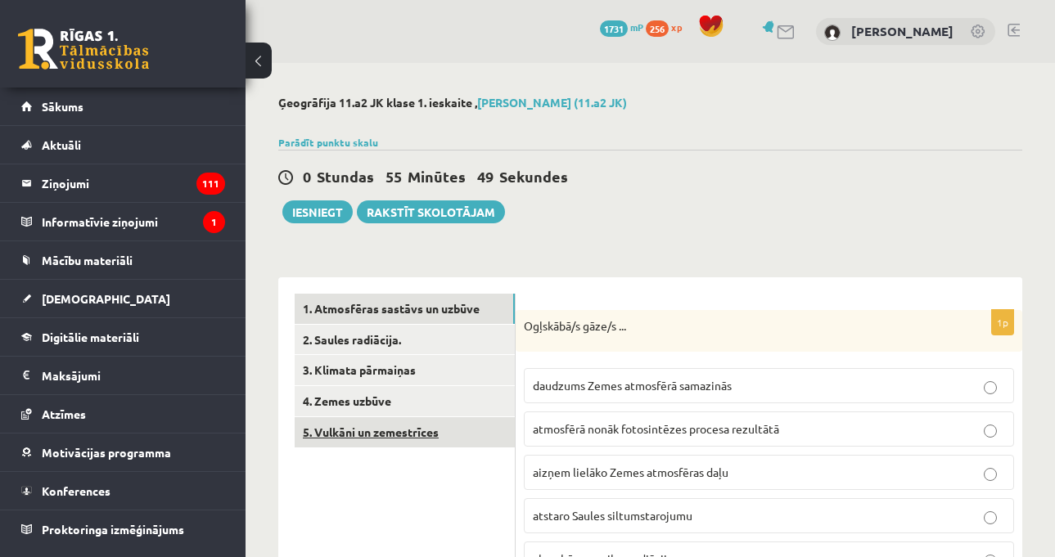
scroll to position [231, 0]
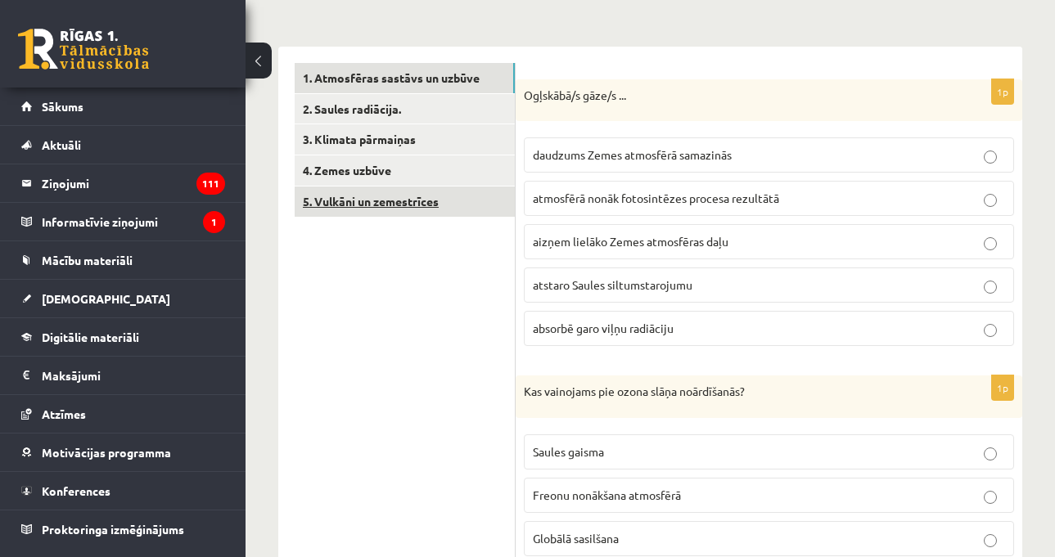
click at [443, 203] on link "5. Vulkāni un zemestrīces" at bounding box center [405, 202] width 220 height 30
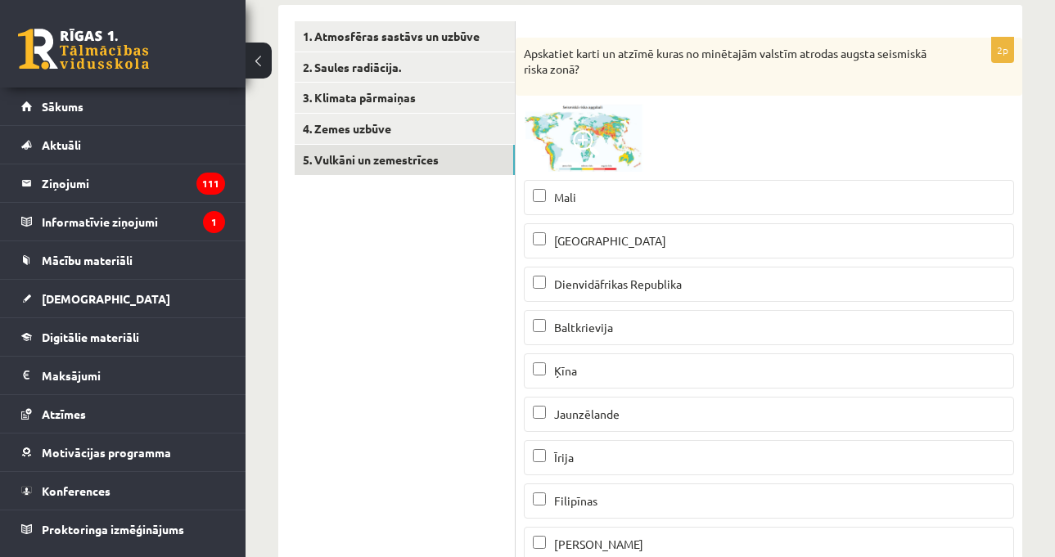
scroll to position [271, 0]
click at [549, 136] on img at bounding box center [585, 140] width 123 height 68
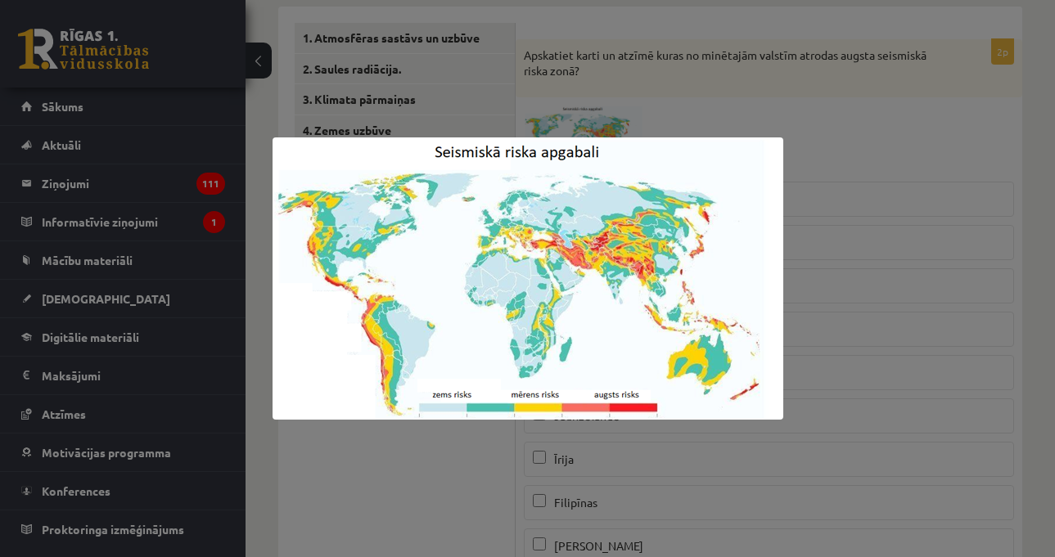
click at [849, 178] on div at bounding box center [527, 278] width 1055 height 557
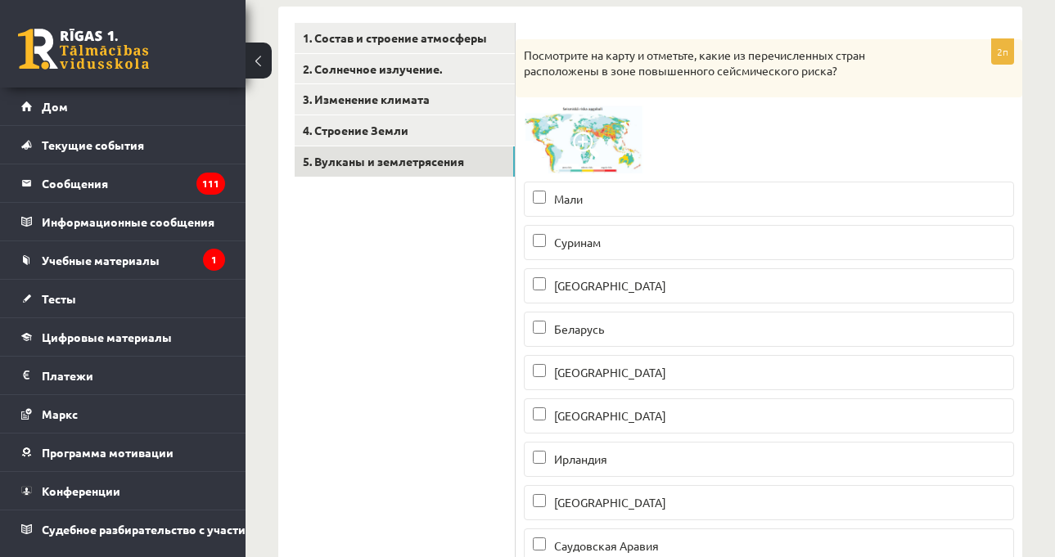
click at [583, 64] on p "Посмотрите на карту и отметьте, какие из перечисленных стран расположены в зоне…" at bounding box center [728, 63] width 408 height 32
click at [602, 163] on img at bounding box center [585, 140] width 123 height 68
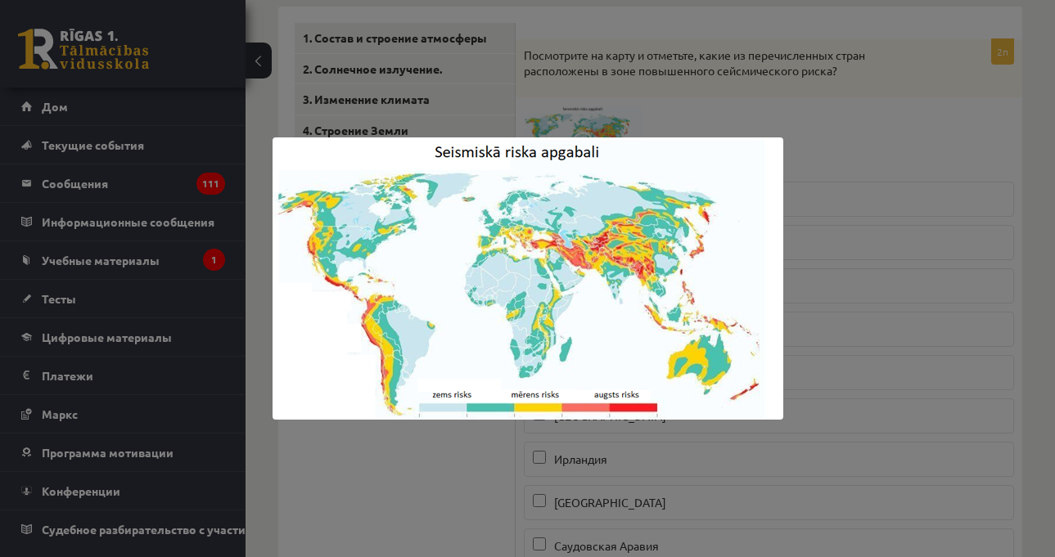
click at [897, 163] on div at bounding box center [527, 278] width 1055 height 557
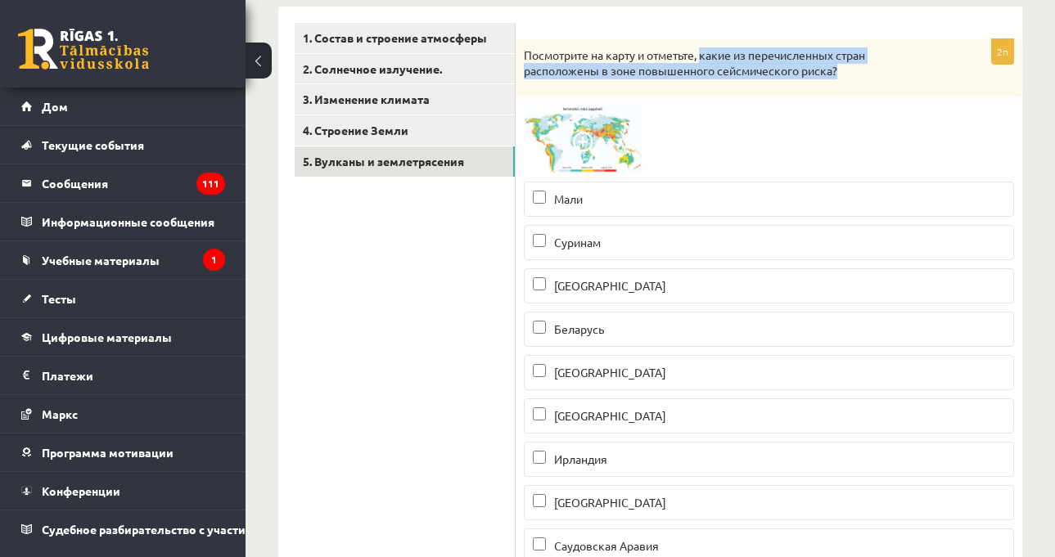
drag, startPoint x: 704, startPoint y: 53, endPoint x: 836, endPoint y: 72, distance: 133.9
click at [836, 72] on font "Посмотрите на карту и отметьте, какие из перечисленных стран расположены в зоне…" at bounding box center [694, 62] width 341 height 31
copy font "какие из перечисленных стран расположены в зоне повышенного сейсмического риска?"
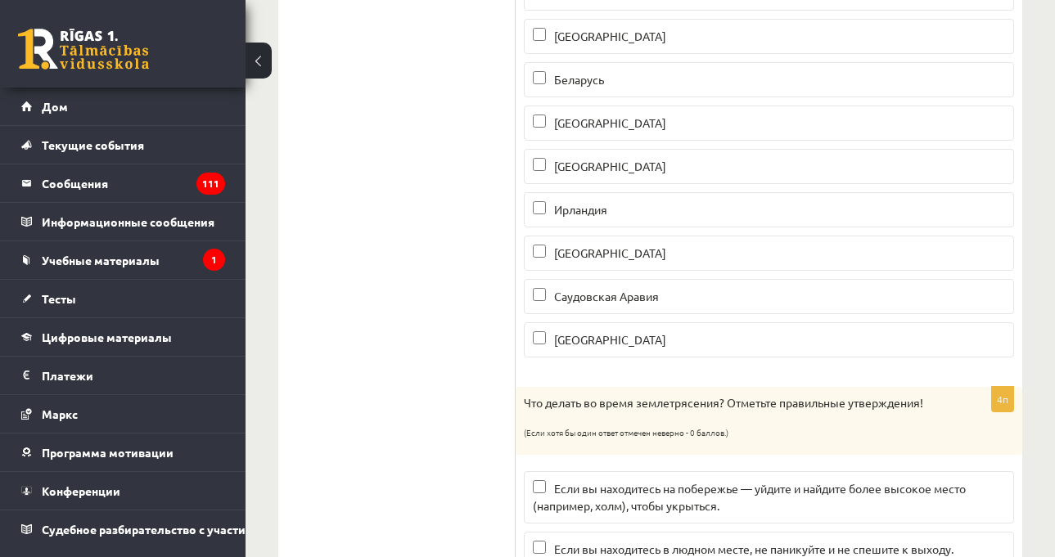
scroll to position [435, 0]
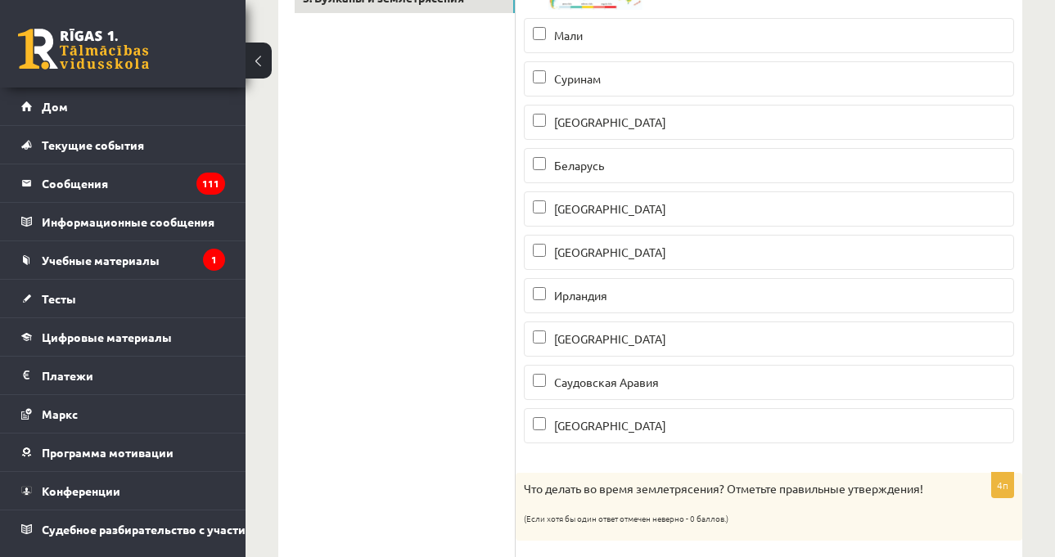
click at [569, 333] on font "Филиппины" at bounding box center [610, 338] width 112 height 15
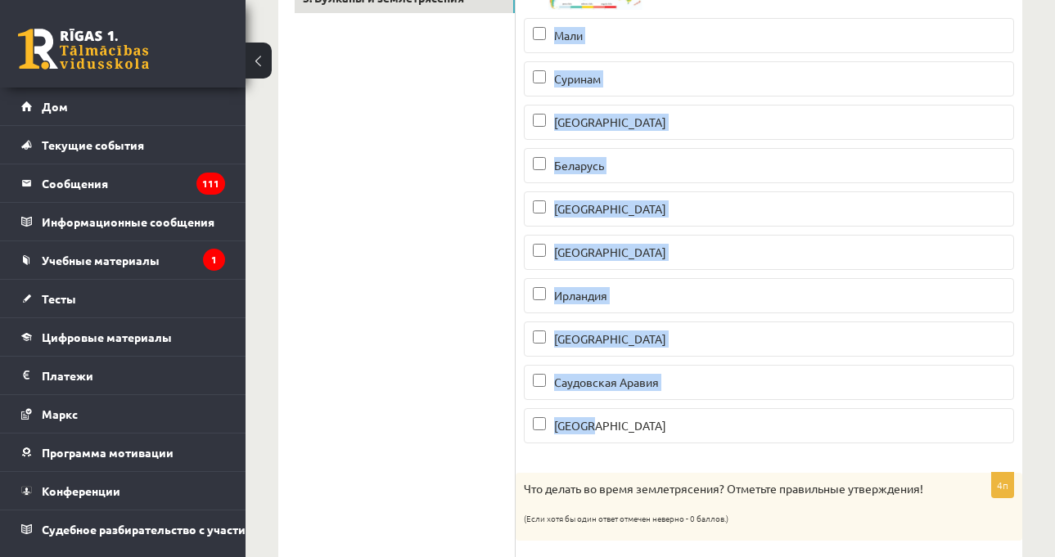
drag, startPoint x: 526, startPoint y: 201, endPoint x: 632, endPoint y: 413, distance: 237.6
click at [632, 413] on fieldset "Мали Суринам Южно-Африканская Республика Беларусь Китай Новая Зеландия Ирландия…" at bounding box center [769, 229] width 490 height 439
copy fieldset "Мали Суринам Южно-Африканская Республика Беларусь Китай Новая Зеландия Ирландия…"
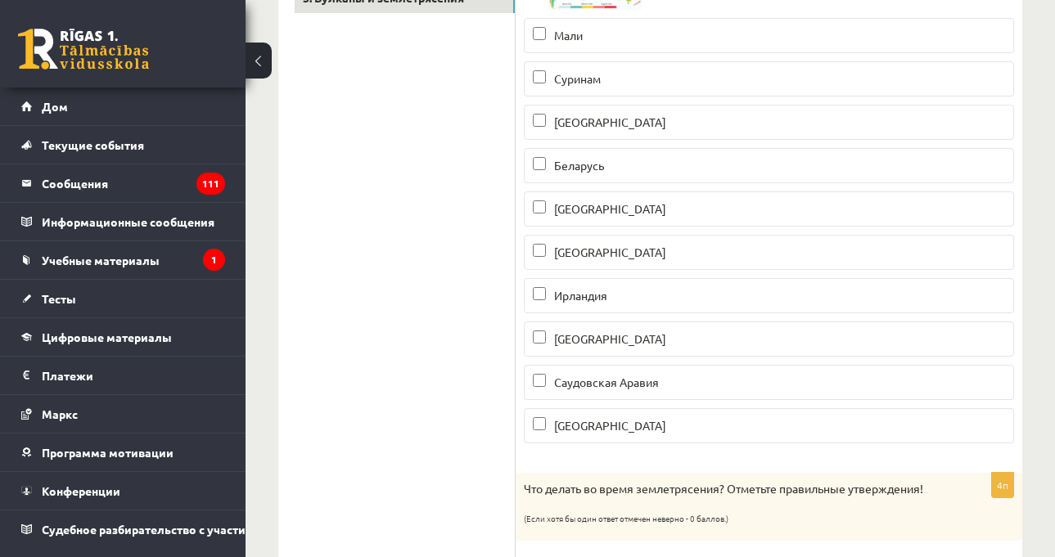
click at [567, 214] on font "Китай" at bounding box center [610, 208] width 112 height 15
click at [587, 251] on font "Новая Зеландия" at bounding box center [610, 252] width 112 height 15
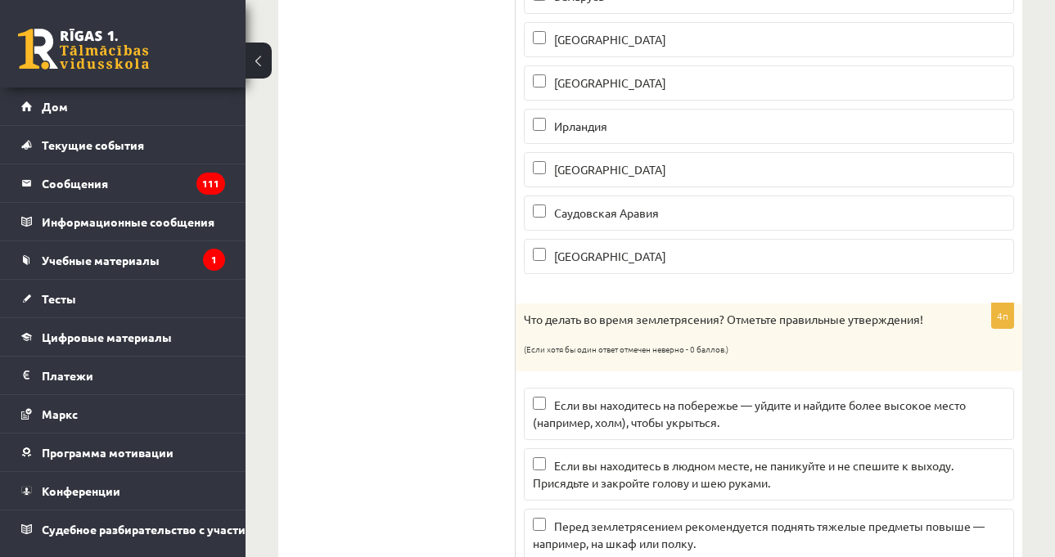
scroll to position [762, 0]
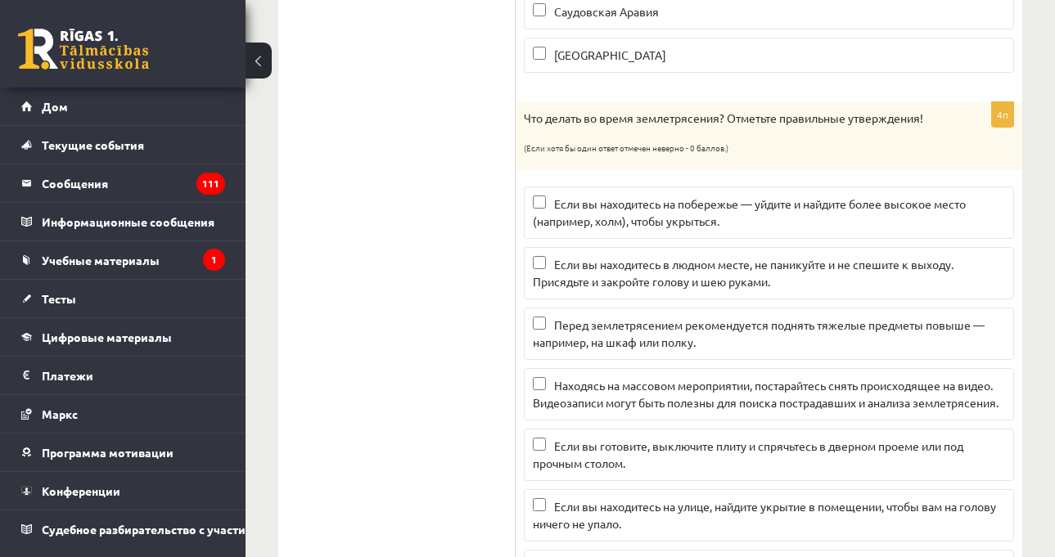
scroll to position [844, 0]
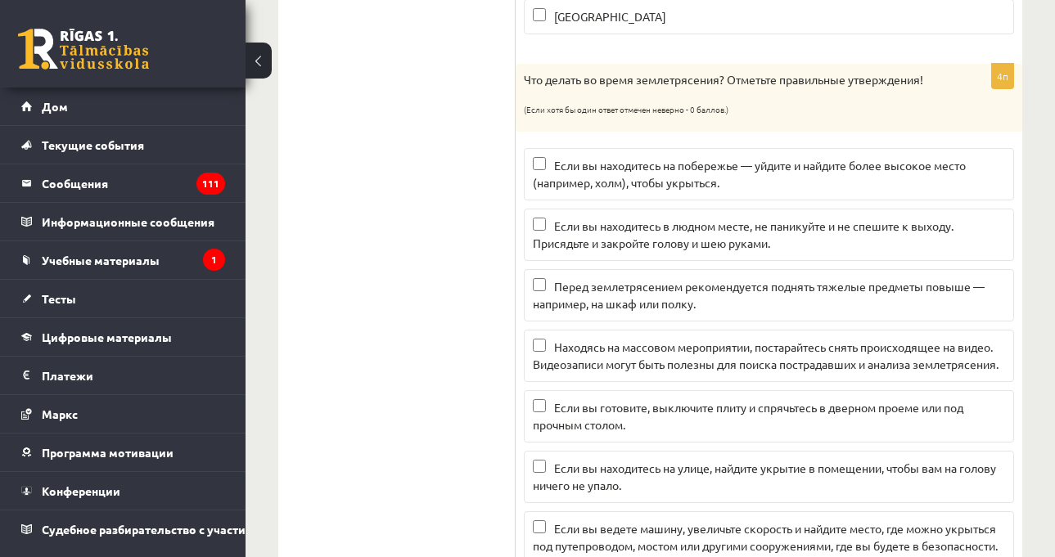
click at [575, 250] on font "Если вы находитесь в людном месте, не паникуйте и не спешите к выходу. Присядьт…" at bounding box center [743, 235] width 421 height 32
click at [467, 322] on ul "1. Состав и строение атмосферы 2. Солнечное излучение. 3. Изменение климата 4. …" at bounding box center [405, 568] width 221 height 2237
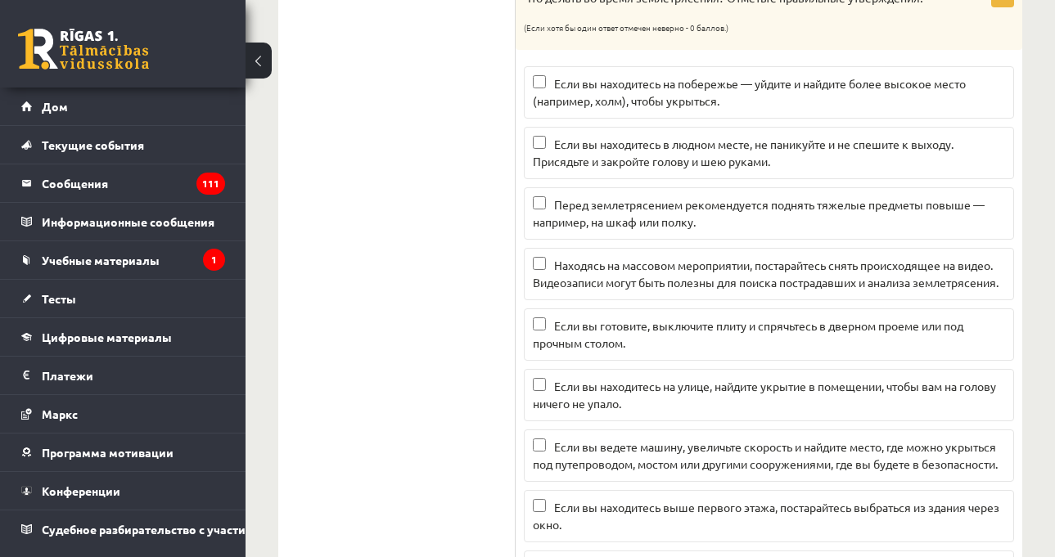
scroll to position [1008, 0]
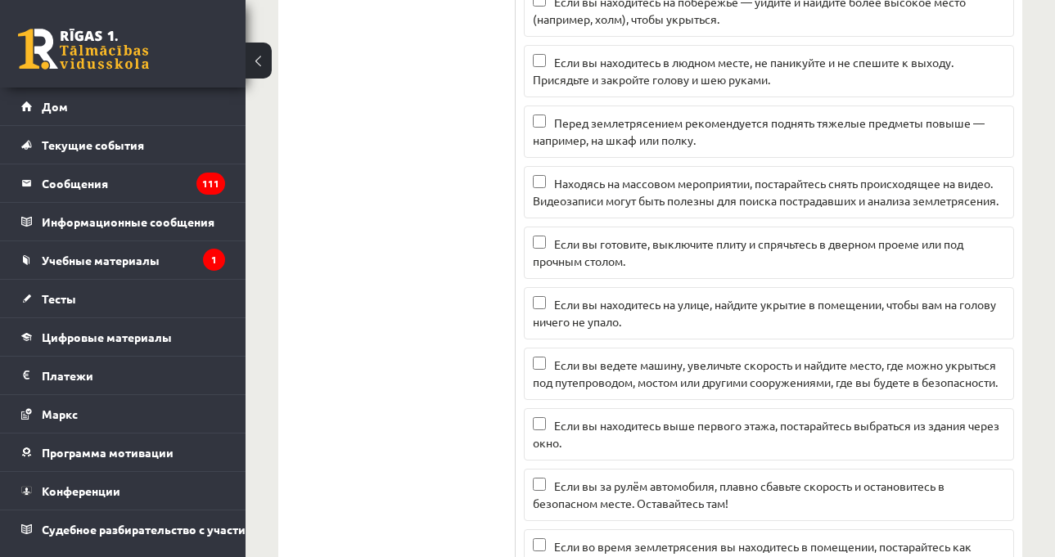
click at [476, 305] on ul "1. Состав и строение атмосферы 2. Солнечное излучение. 3. Изменение климата 4. …" at bounding box center [405, 404] width 221 height 2237
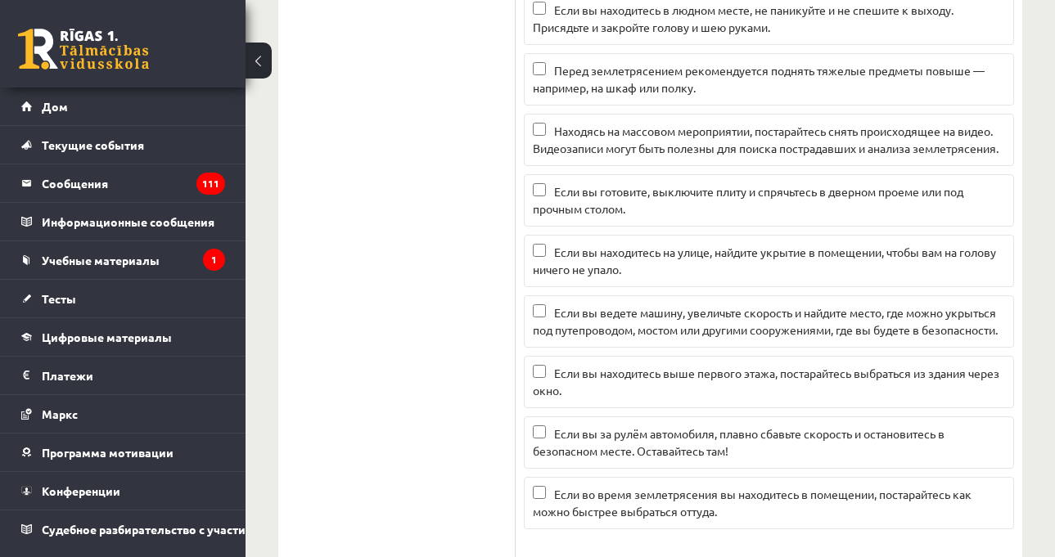
scroll to position [1089, 0]
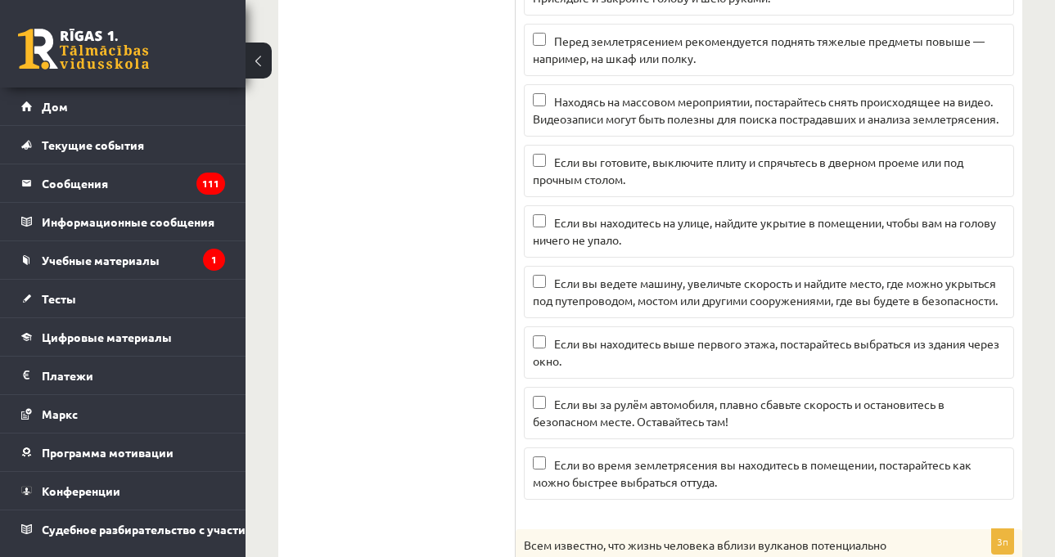
click at [478, 300] on ul "1. Состав и строение атмосферы 2. Солнечное излучение. 3. Изменение климата 4. …" at bounding box center [405, 322] width 221 height 2237
click at [606, 188] on p "Если вы готовите, выключите плиту и спрячьтесь в дверном проеме или под прочным…" at bounding box center [769, 171] width 472 height 34
click at [376, 337] on ul "1. Состав и строение атмосферы 2. Солнечное излучение. 3. Изменение климата 4. …" at bounding box center [405, 322] width 221 height 2237
click at [588, 247] on font "Если вы находитесь на улице, найдите укрытие в помещении, чтобы вам на голову н…" at bounding box center [764, 231] width 463 height 32
click at [431, 384] on ul "1. Состав и строение атмосферы 2. Солнечное излучение. 3. Изменение климата 4. …" at bounding box center [405, 322] width 221 height 2237
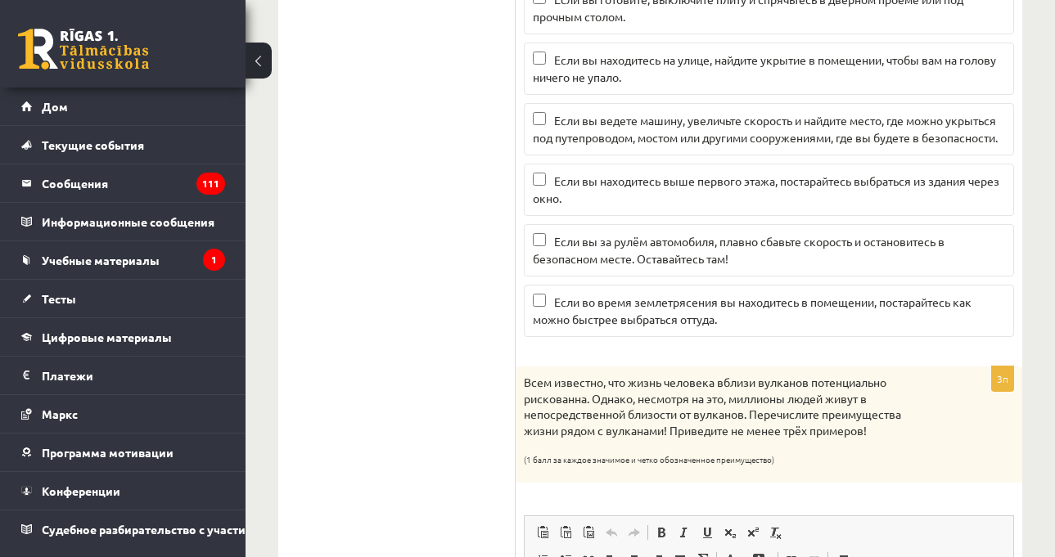
scroll to position [1253, 0]
click at [454, 370] on ul "1. Состав и строение атмосферы 2. Солнечное излучение. 3. Изменение климата 4. …" at bounding box center [405, 159] width 221 height 2237
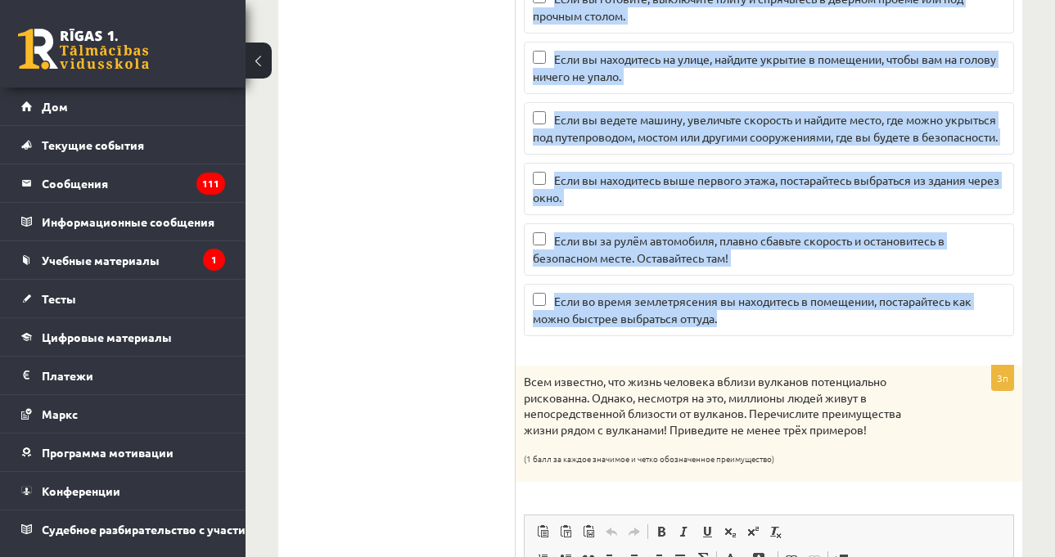
drag, startPoint x: 522, startPoint y: 76, endPoint x: 778, endPoint y: 355, distance: 378.3
click at [778, 349] on div "4п Что делать во время землетрясения? Отметьте правильные утверждения! (Если хо…" at bounding box center [769, 2] width 507 height 695
copy div "Что делать во время землетрясения? Отметьте правильные утверждения! (Если хотя …"
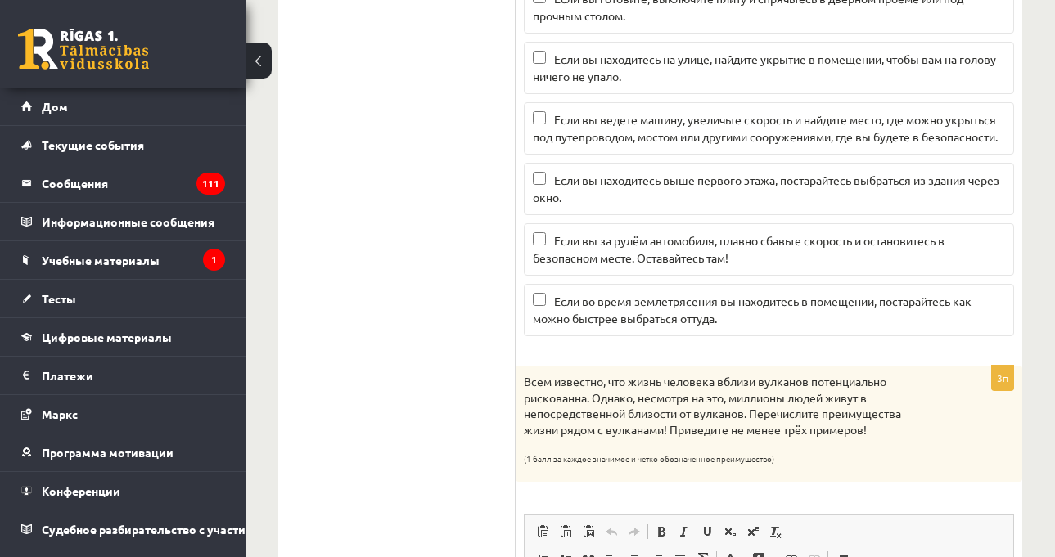
click at [372, 210] on ul "1. Состав и строение атмосферы 2. Солнечное излучение. 3. Изменение климата 4. …" at bounding box center [405, 159] width 221 height 2237
click at [665, 267] on p "Если вы за рулём автомобиля, плавно сбавьте скорость и остановитесь в безопасно…" at bounding box center [769, 249] width 472 height 34
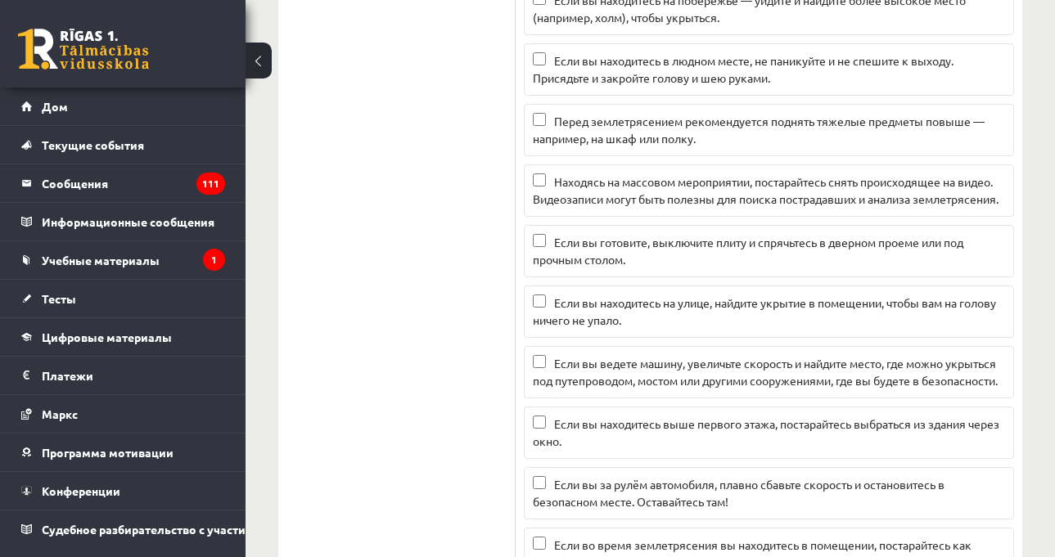
scroll to position [1008, 0]
click at [423, 150] on ul "1. Состав и строение атмосферы 2. Солнечное излучение. 3. Изменение климата 4. …" at bounding box center [405, 404] width 221 height 2237
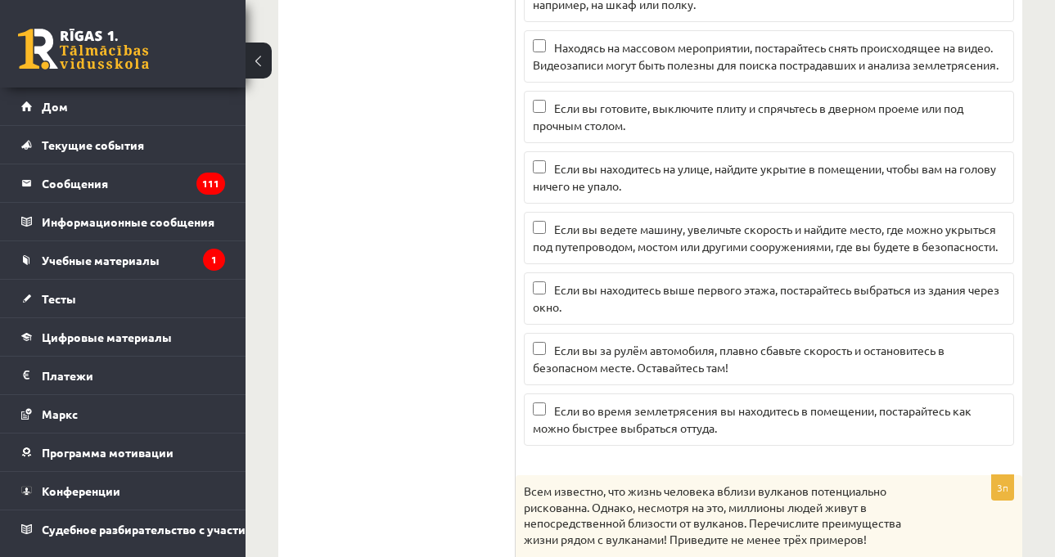
scroll to position [1171, 0]
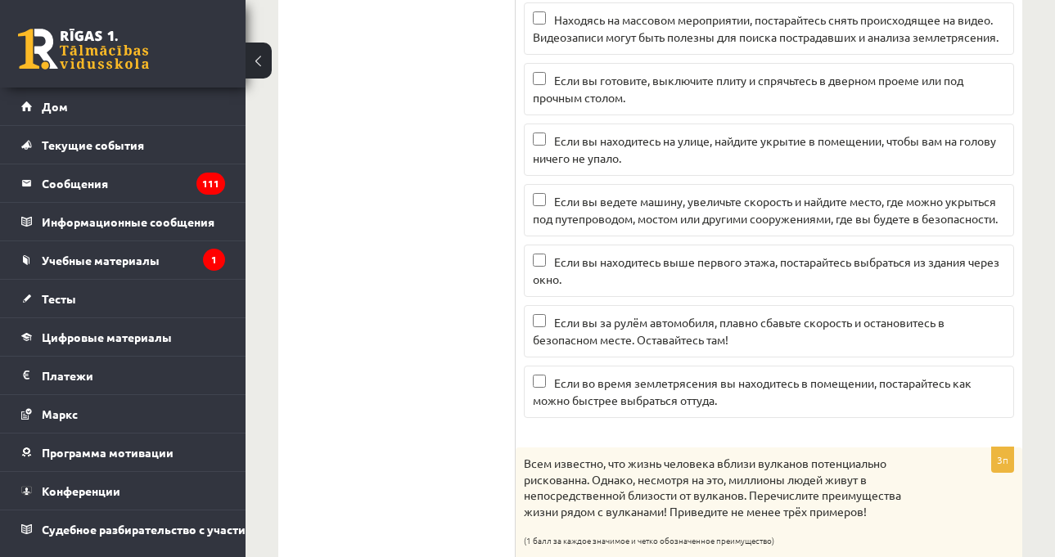
click at [386, 172] on ul "1. Состав и строение атмосферы 2. Солнечное излучение. 3. Изменение климата 4. …" at bounding box center [405, 241] width 221 height 2237
click at [605, 165] on font "Если вы находитесь на улице, найдите укрытие в помещении, чтобы вам на голову н…" at bounding box center [764, 149] width 463 height 32
click at [743, 159] on font "Если вы находитесь на улице, найдите укрытие в помещении, чтобы вам на голову н…" at bounding box center [764, 149] width 463 height 32
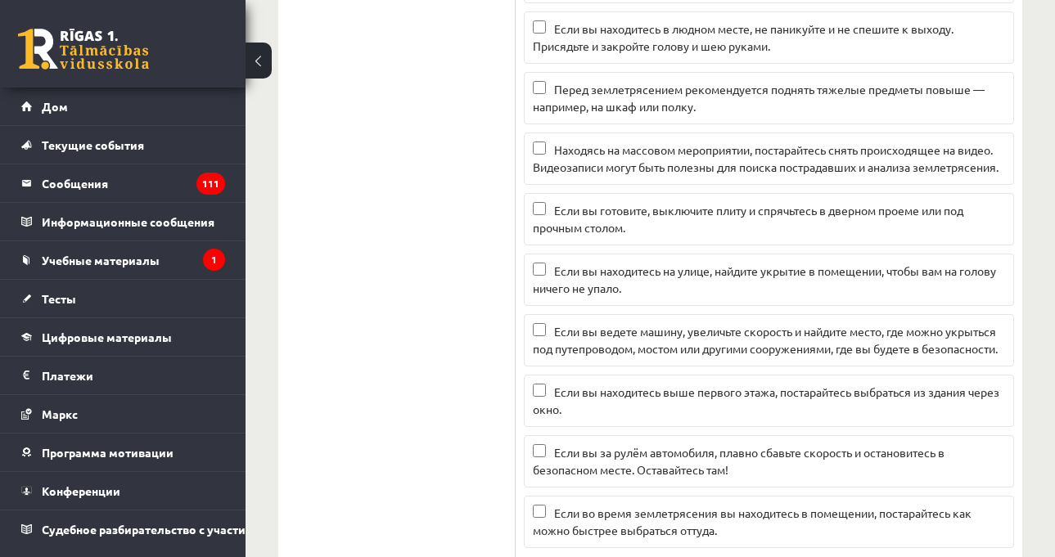
scroll to position [1008, 0]
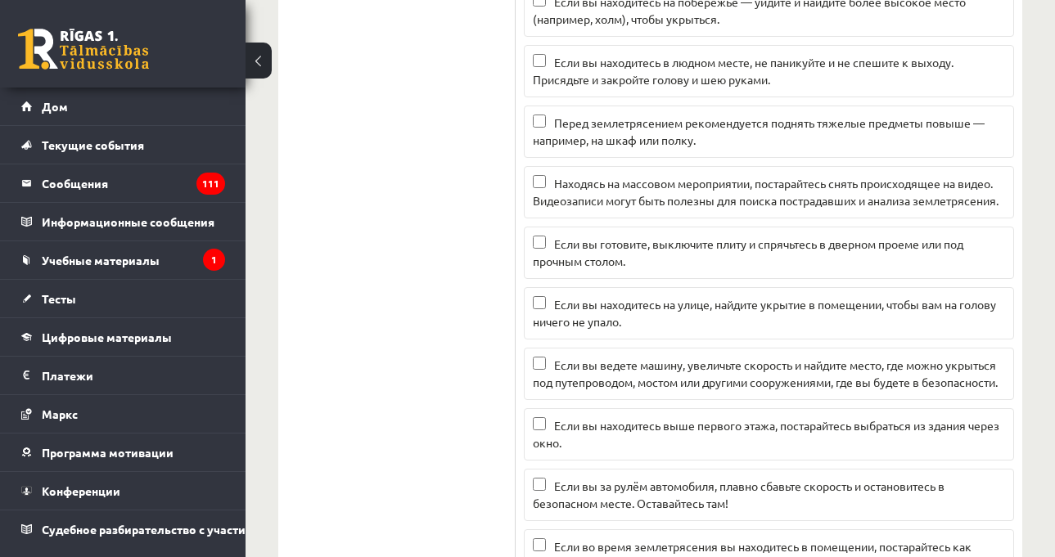
click at [719, 125] on font "Перед землетрясением рекомендуется поднять тяжелые предметы повыше — например, …" at bounding box center [759, 131] width 452 height 32
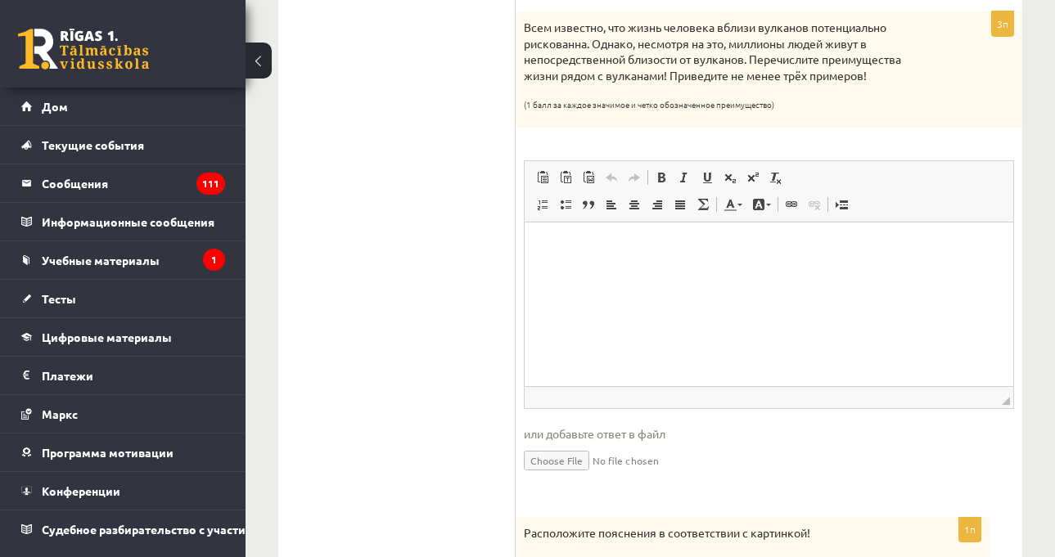
scroll to position [1580, 0]
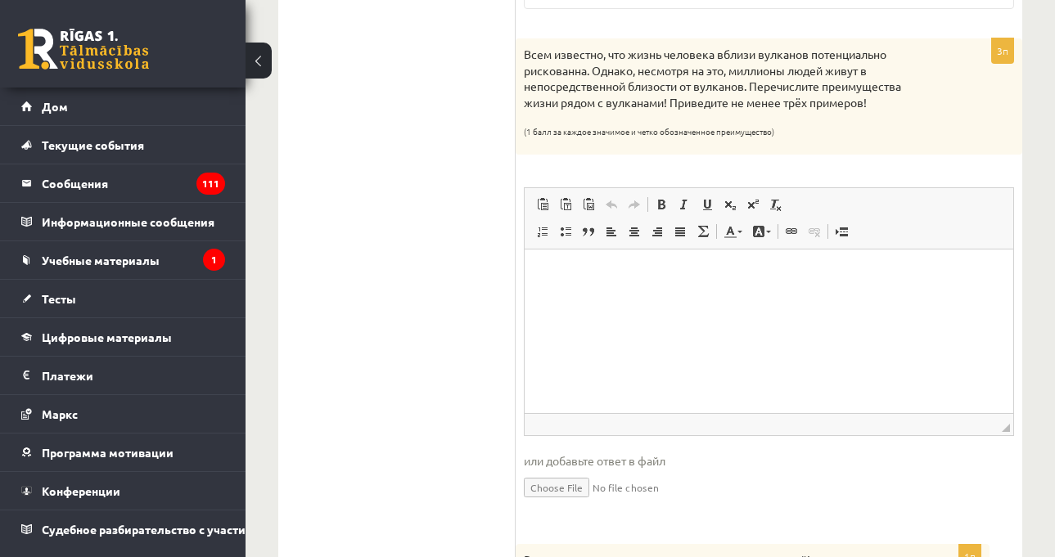
click at [919, 147] on div "Всем известно, что жизнь человека вблизи вулканов потенциально рискованна. Одна…" at bounding box center [769, 96] width 507 height 116
click at [777, 300] on html at bounding box center [769, 275] width 489 height 50
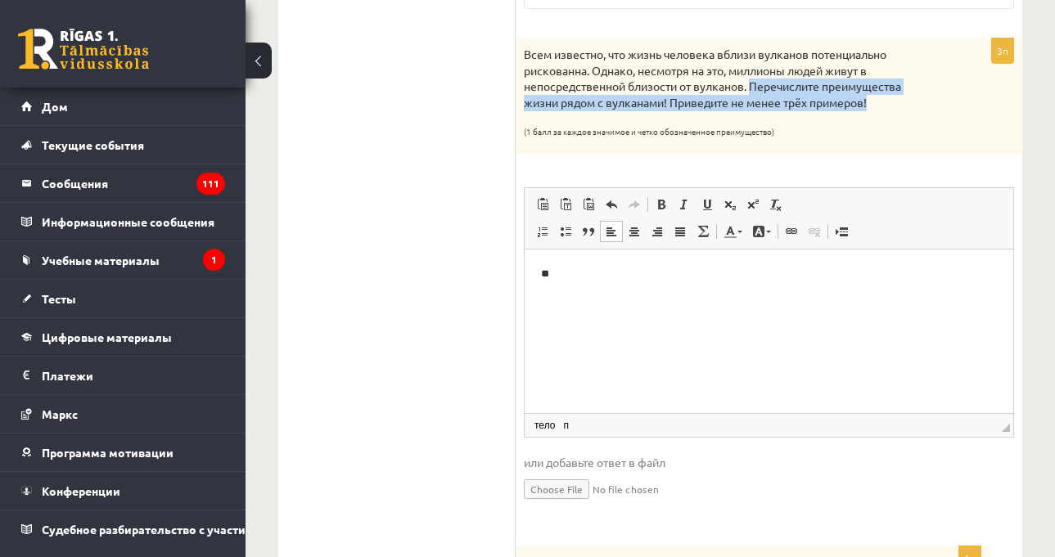
drag, startPoint x: 755, startPoint y: 122, endPoint x: 874, endPoint y: 136, distance: 120.3
click at [874, 110] on p "Всем известно, что жизнь человека вблизи вулканов потенциально рискованна. Одна…" at bounding box center [728, 79] width 408 height 64
copy font "Перечислите преимущества жизни рядом с вулканами! Приведите не менее трёх приме…"
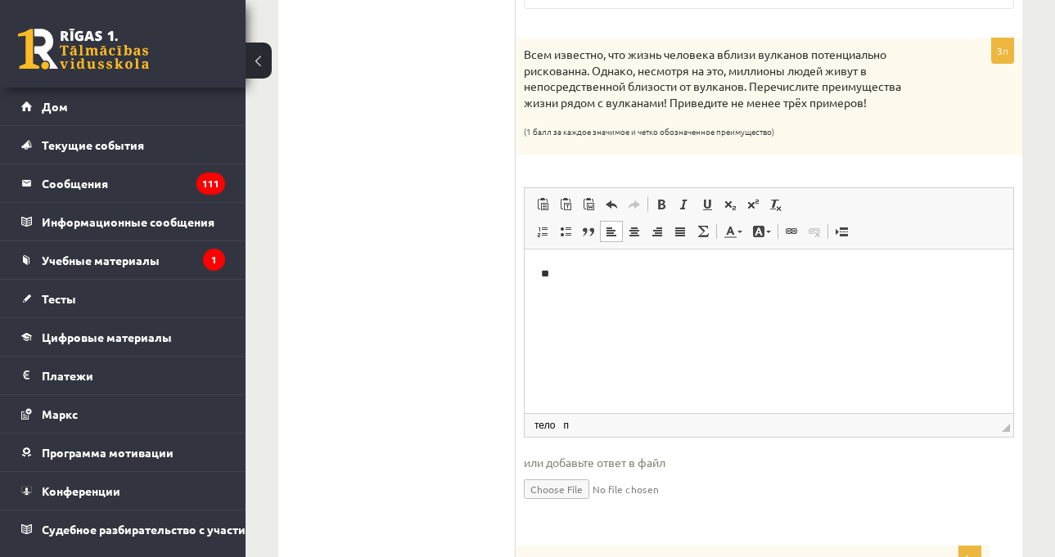
drag, startPoint x: 431, startPoint y: 269, endPoint x: 458, endPoint y: 265, distance: 26.5
click at [682, 300] on html "**" at bounding box center [769, 275] width 489 height 50
click at [539, 291] on html "**********" at bounding box center [769, 291] width 489 height 83
click at [536, 310] on html "**********" at bounding box center [769, 291] width 489 height 83
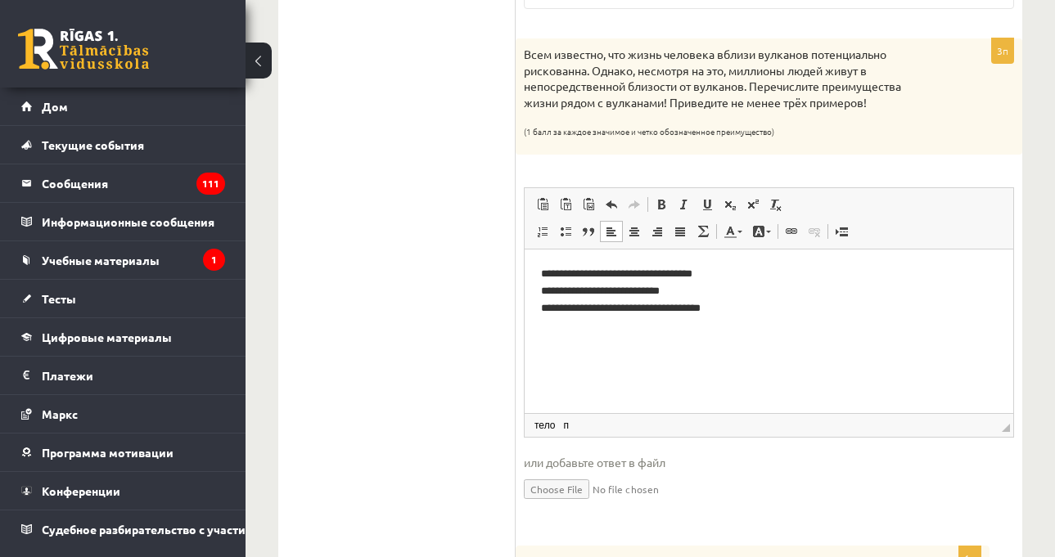
click at [732, 308] on p "**********" at bounding box center [769, 291] width 456 height 51
click at [775, 292] on p "**********" at bounding box center [769, 291] width 456 height 51
click at [769, 277] on p "**********" at bounding box center [769, 291] width 456 height 51
click at [765, 294] on p "**********" at bounding box center [769, 291] width 456 height 51
click at [895, 137] on p "(1 балл за каждое значимое и четко обозначенное преимущество)" at bounding box center [728, 128] width 408 height 16
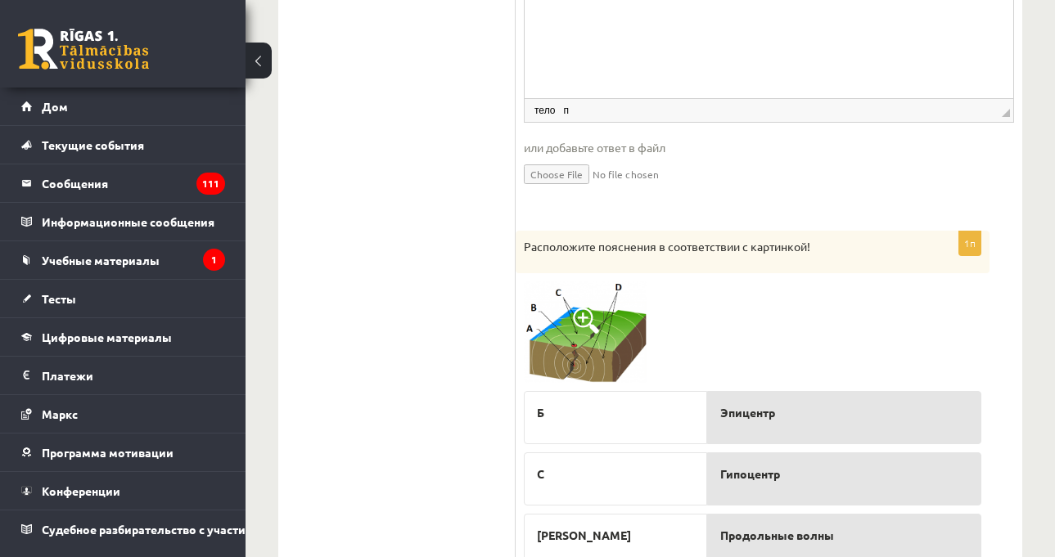
scroll to position [1990, 0]
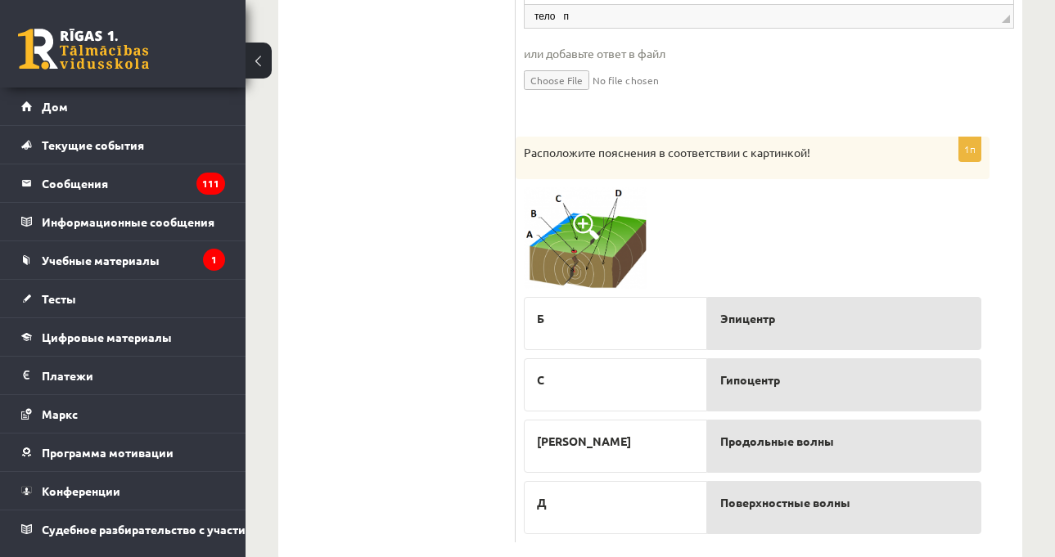
click at [814, 264] on div at bounding box center [753, 238] width 458 height 102
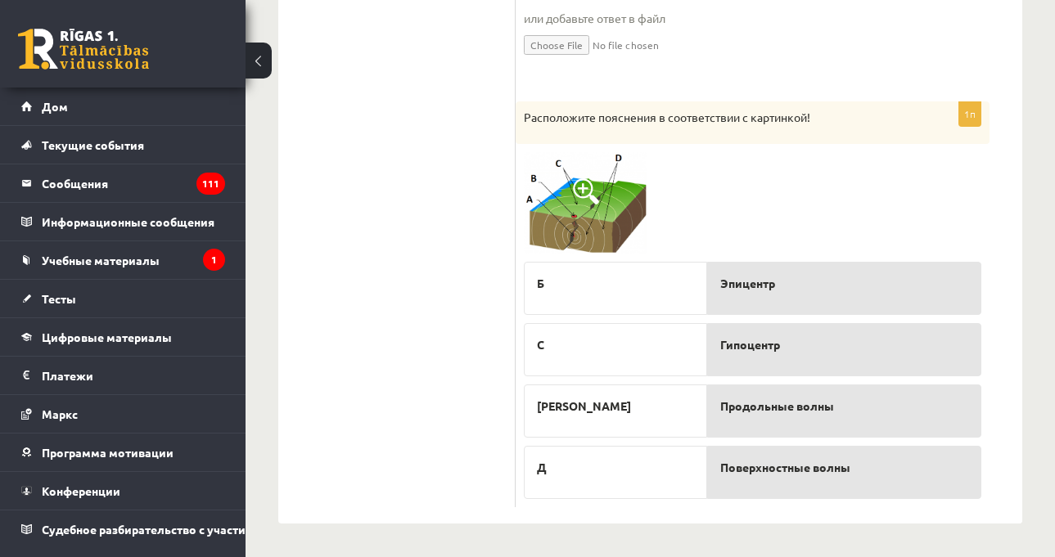
scroll to position [2060, 0]
click at [598, 195] on span at bounding box center [586, 191] width 26 height 26
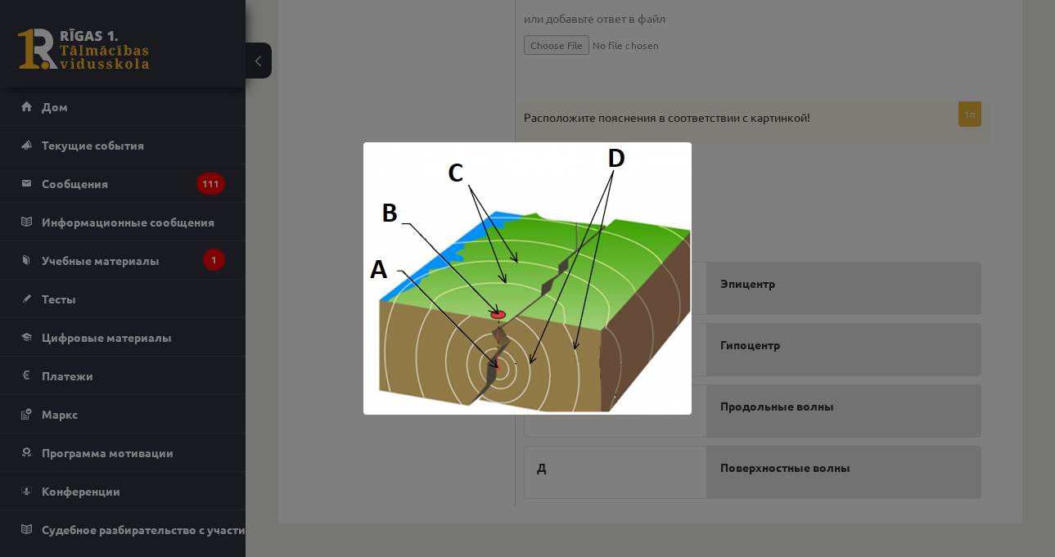
click at [845, 197] on div at bounding box center [527, 278] width 1055 height 557
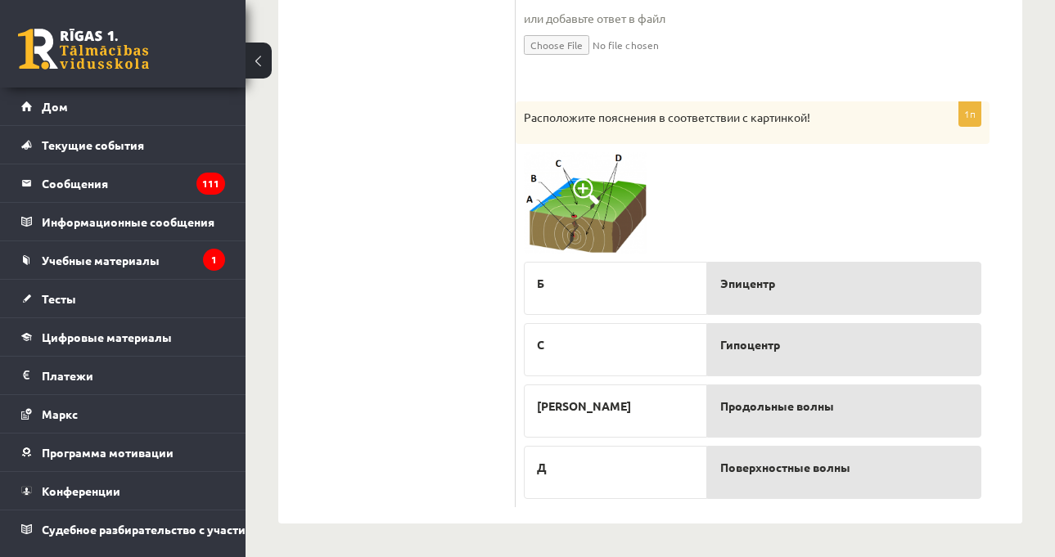
click at [814, 215] on div at bounding box center [753, 203] width 458 height 102
click at [568, 214] on img at bounding box center [585, 203] width 123 height 102
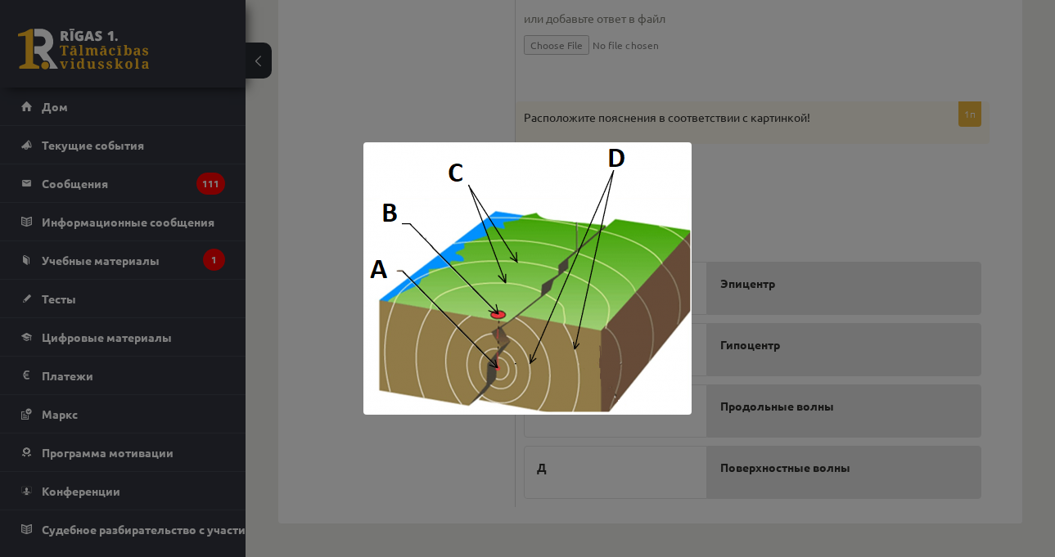
click at [794, 137] on div at bounding box center [527, 278] width 1055 height 557
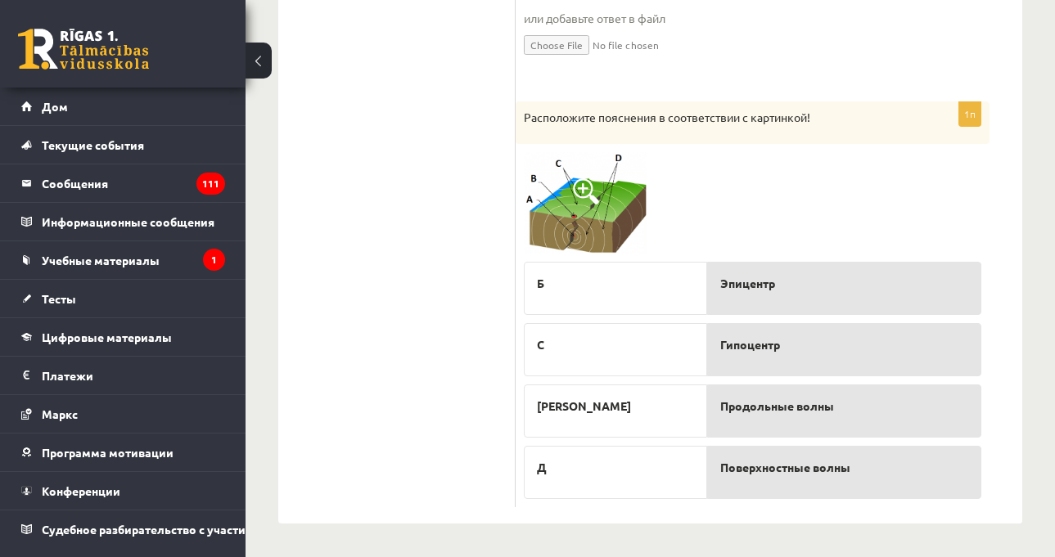
click at [769, 223] on div at bounding box center [753, 203] width 458 height 102
click at [825, 226] on div at bounding box center [753, 203] width 458 height 102
click at [616, 233] on img at bounding box center [585, 203] width 123 height 102
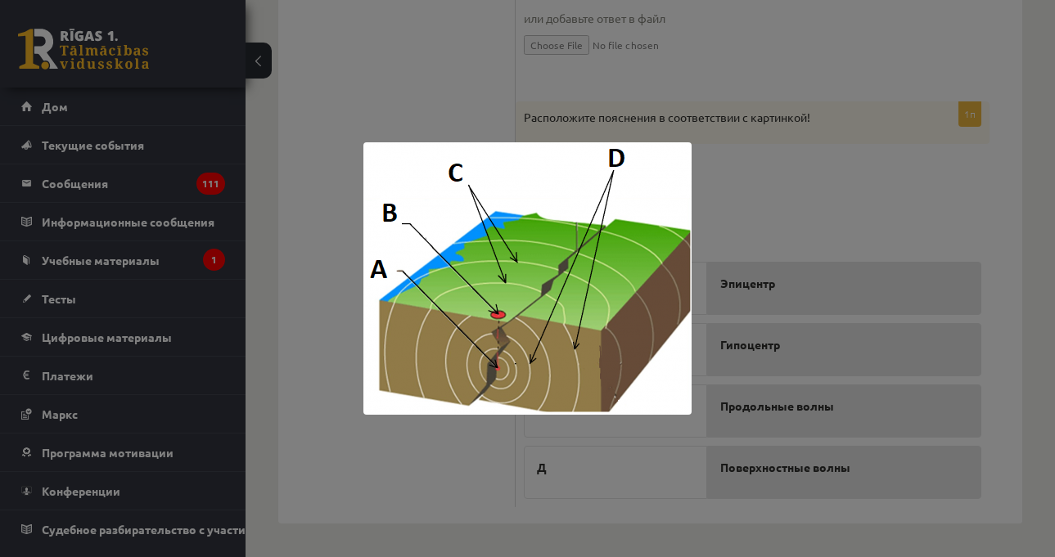
click at [815, 196] on div at bounding box center [527, 278] width 1055 height 557
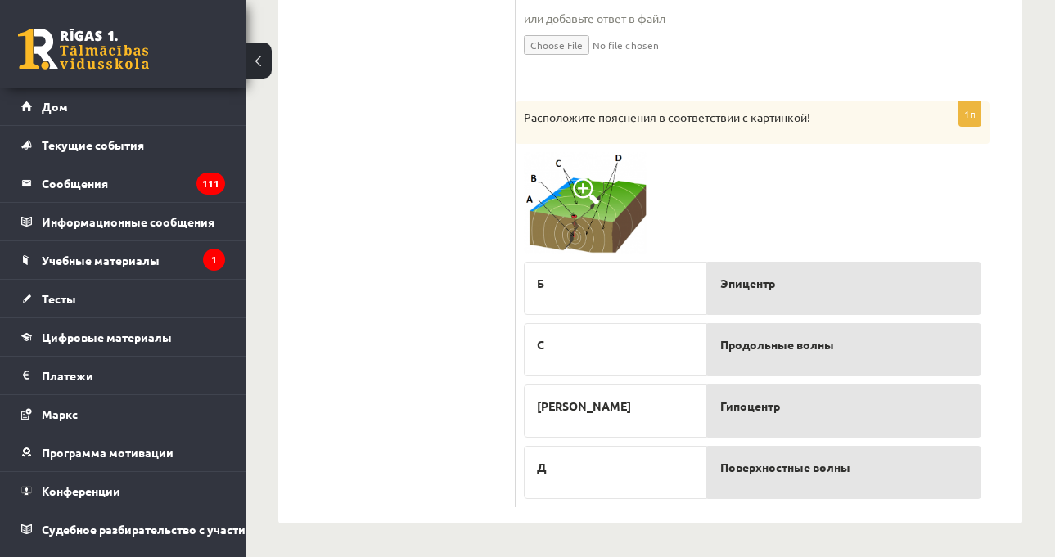
click at [781, 204] on div at bounding box center [753, 203] width 458 height 102
click at [621, 201] on img at bounding box center [585, 203] width 123 height 102
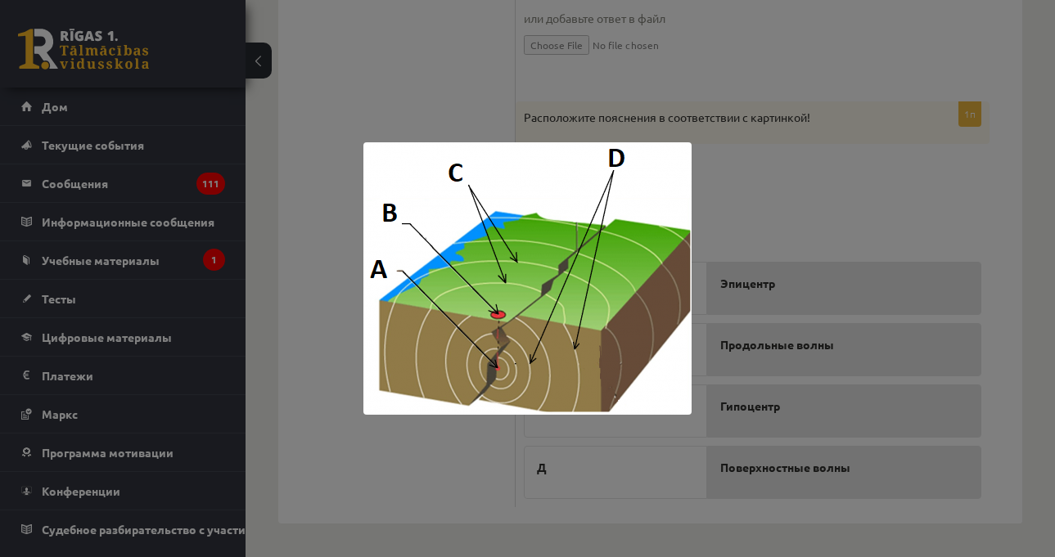
click at [800, 211] on div at bounding box center [527, 278] width 1055 height 557
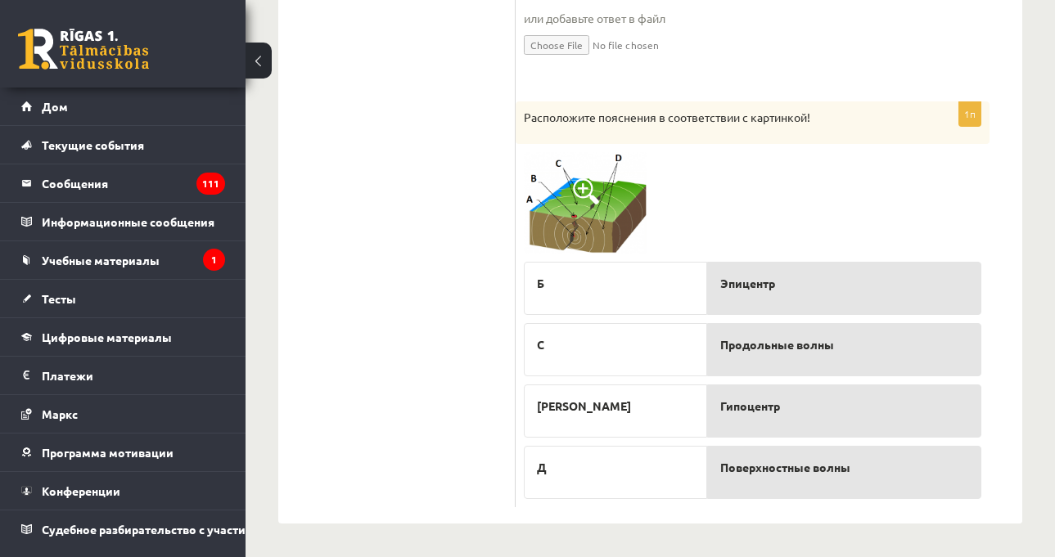
click at [549, 171] on img at bounding box center [585, 203] width 123 height 102
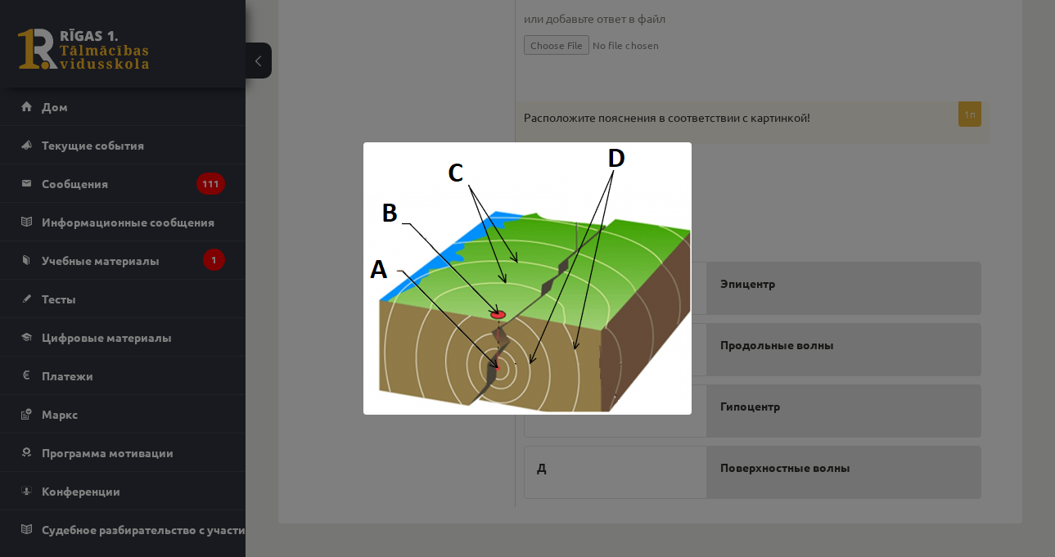
click at [845, 193] on div at bounding box center [527, 278] width 1055 height 557
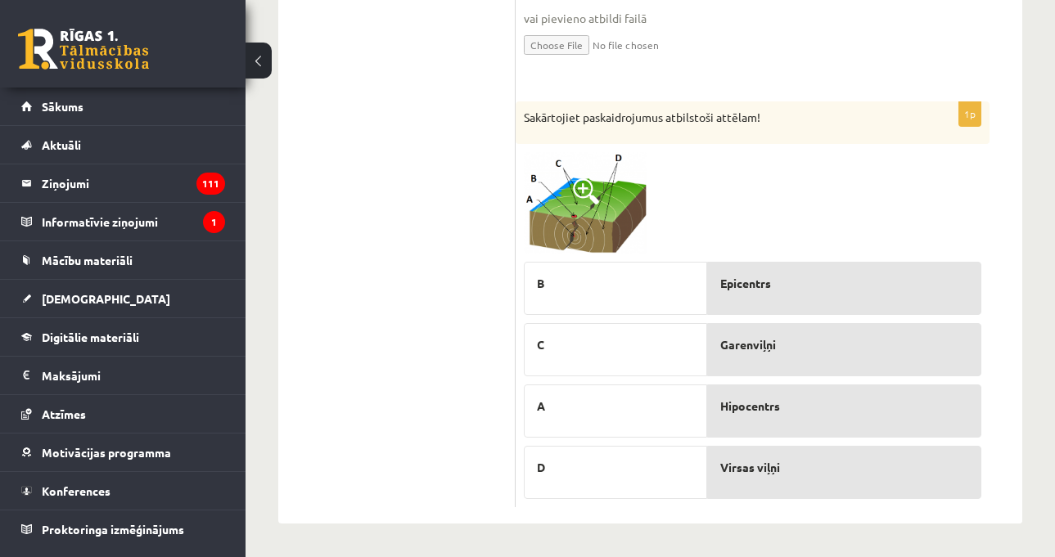
scroll to position [1990, 0]
drag, startPoint x: 766, startPoint y: 135, endPoint x: 787, endPoint y: 159, distance: 31.3
click at [767, 136] on div "Sakārtojiet paskaidrojumus atbilstoši attēlam!" at bounding box center [753, 122] width 474 height 43
click at [578, 228] on img at bounding box center [585, 203] width 123 height 102
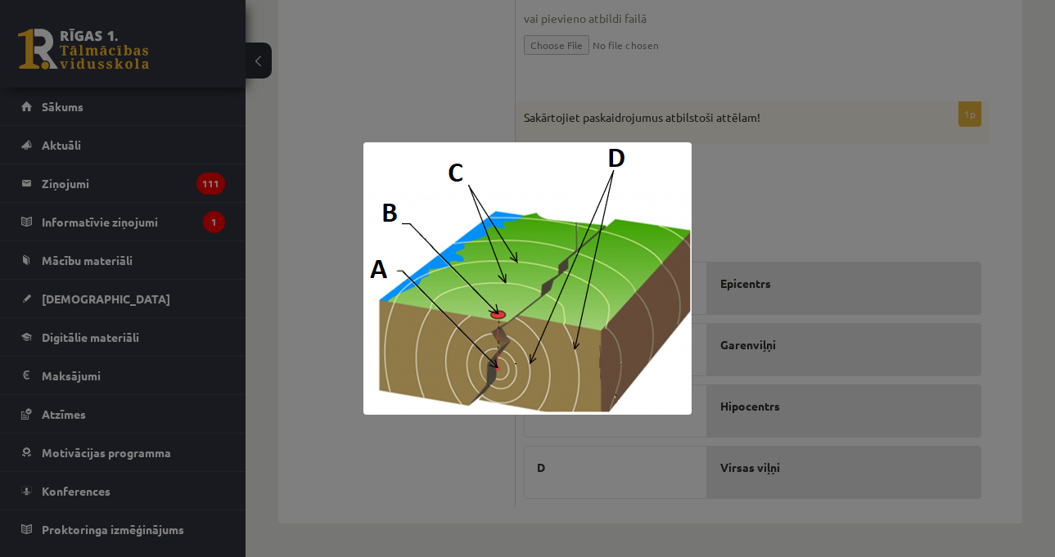
click at [813, 191] on div at bounding box center [527, 278] width 1055 height 557
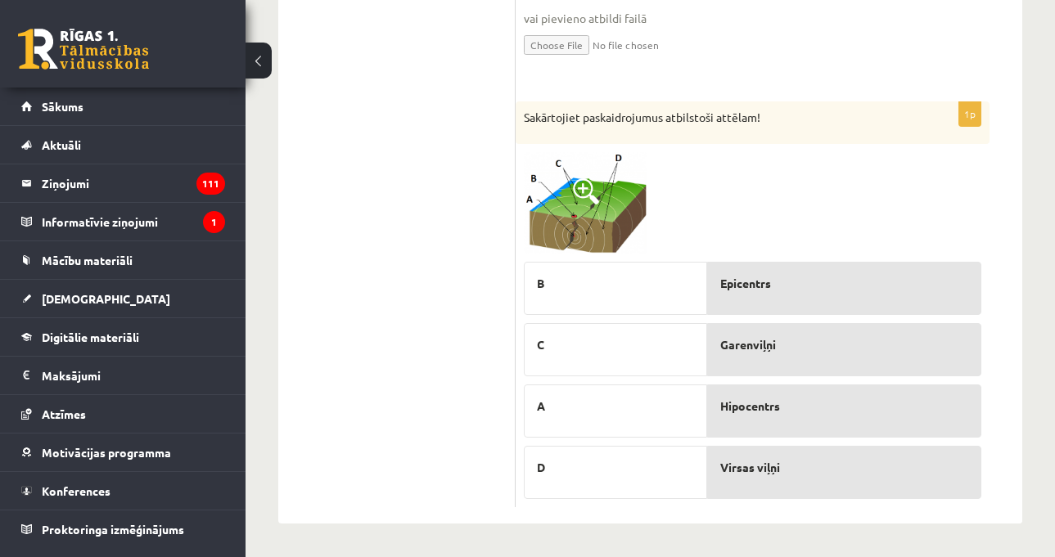
click at [615, 223] on img at bounding box center [585, 203] width 123 height 102
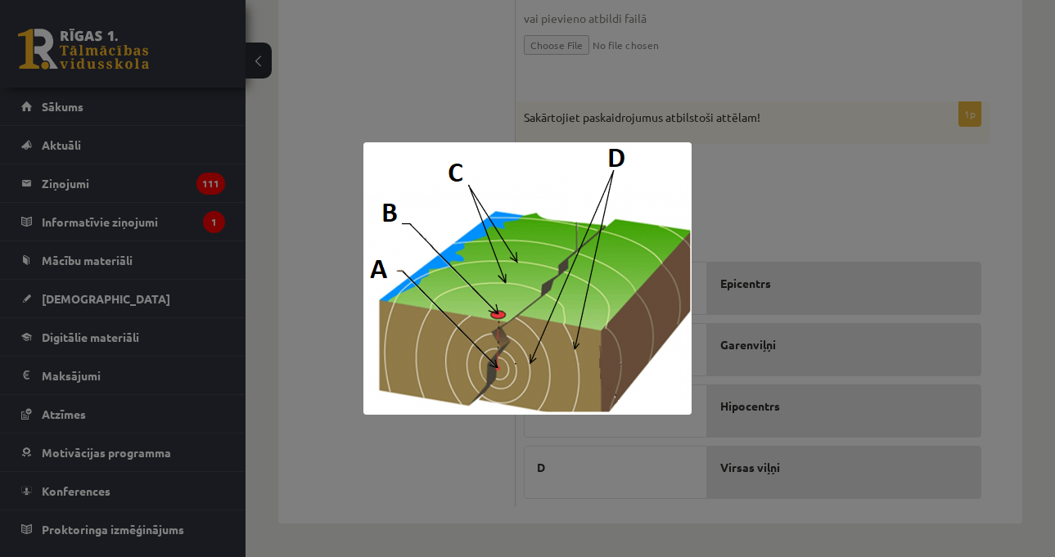
click at [629, 59] on div at bounding box center [527, 278] width 1055 height 557
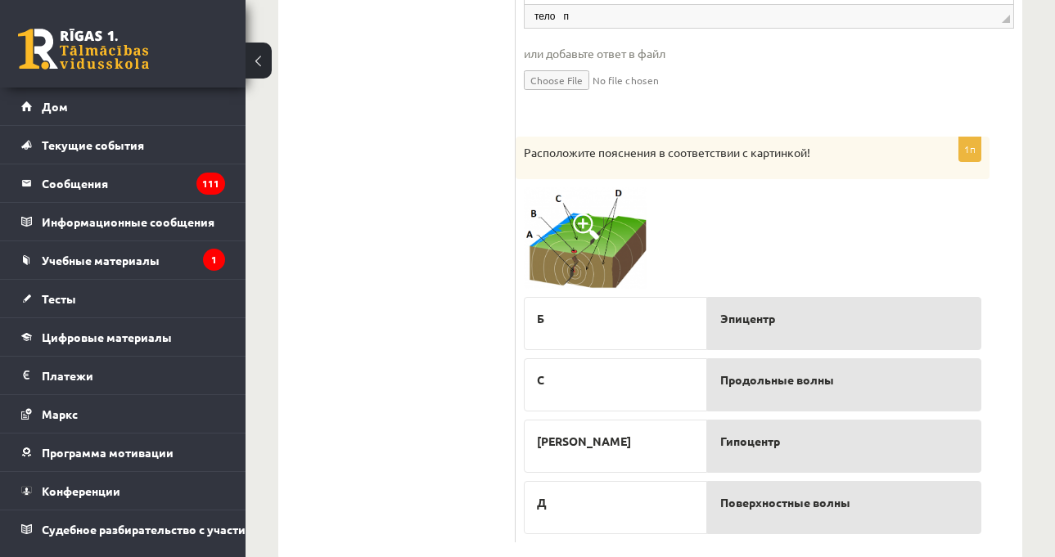
click at [771, 275] on div at bounding box center [753, 238] width 458 height 102
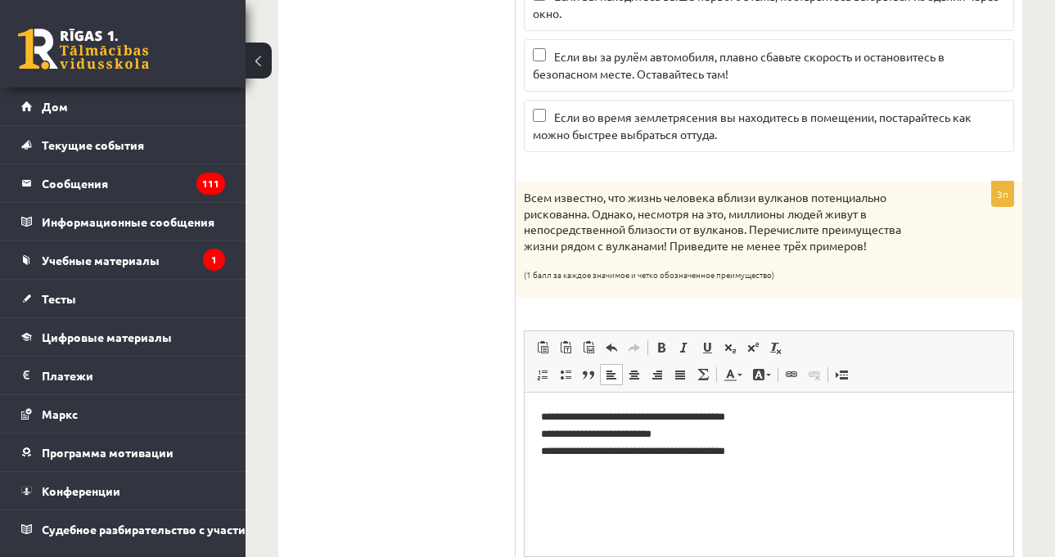
scroll to position [1569, 0]
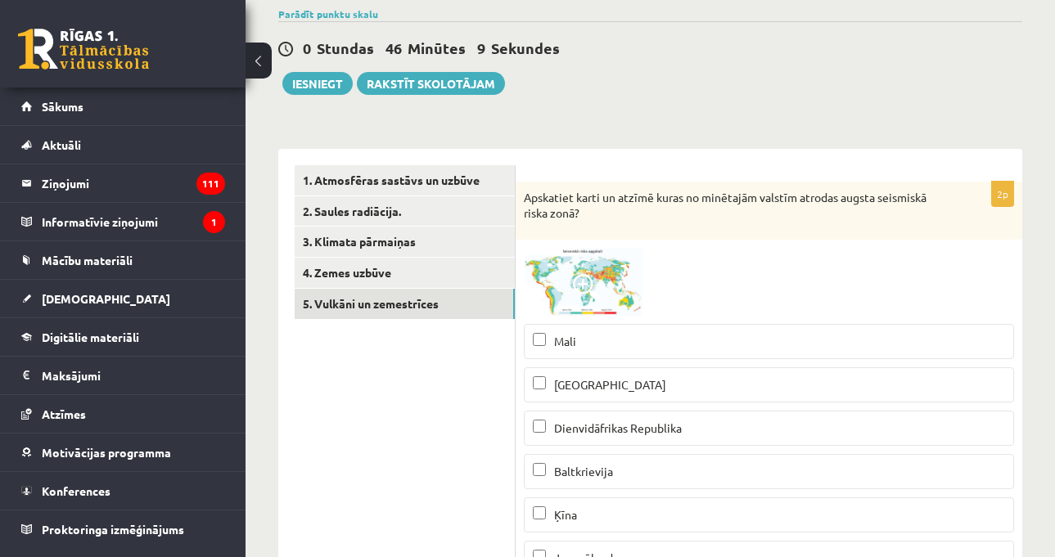
scroll to position [107, 0]
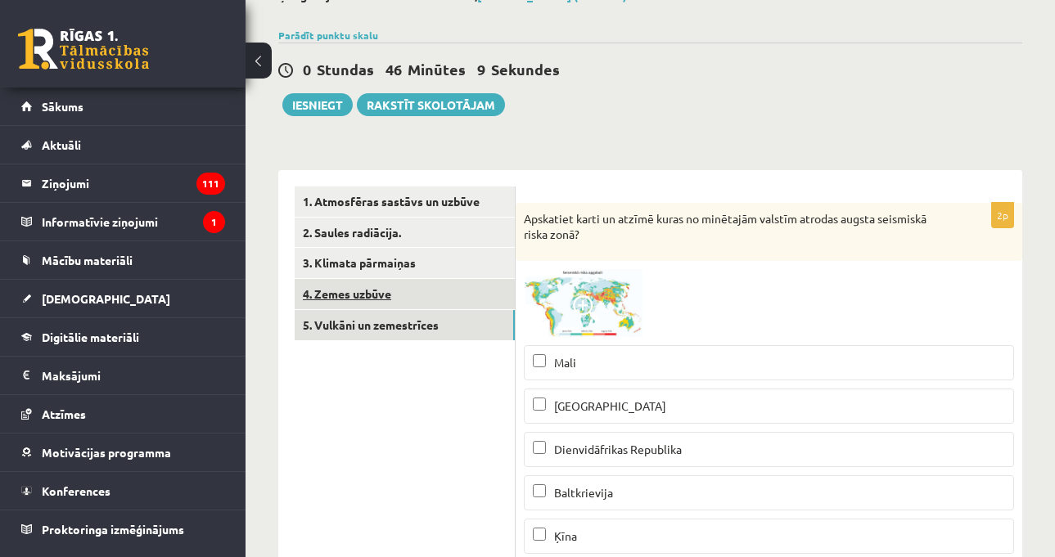
click at [389, 286] on link "4. Zemes uzbūve" at bounding box center [405, 294] width 220 height 30
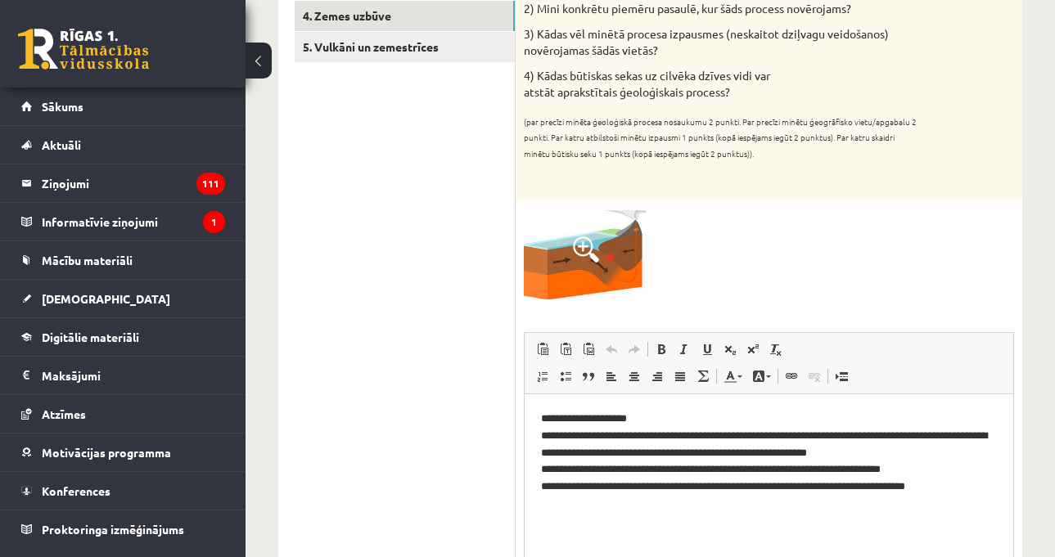
scroll to position [58, 0]
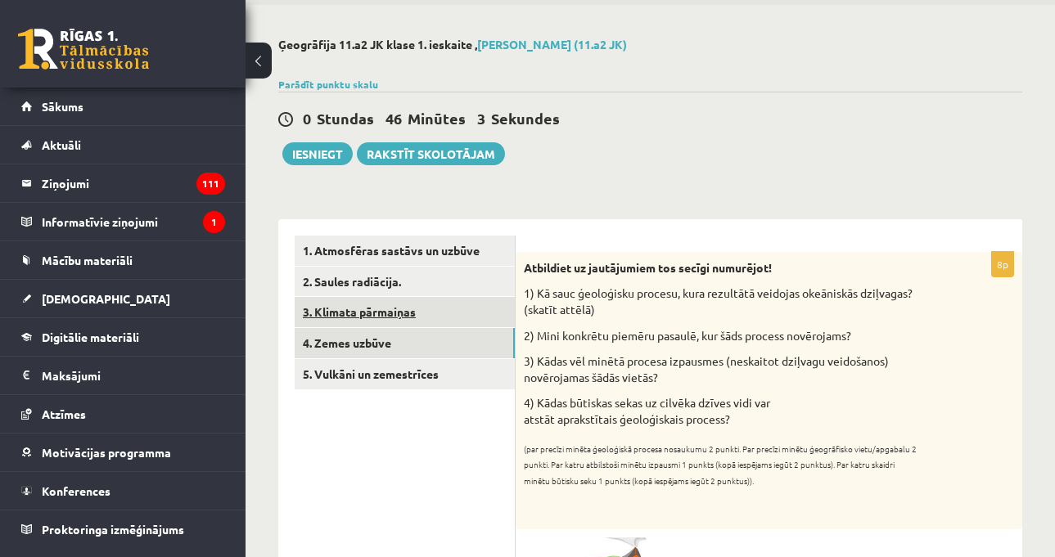
click at [402, 307] on link "3. Klimata pārmaiņas" at bounding box center [405, 312] width 220 height 30
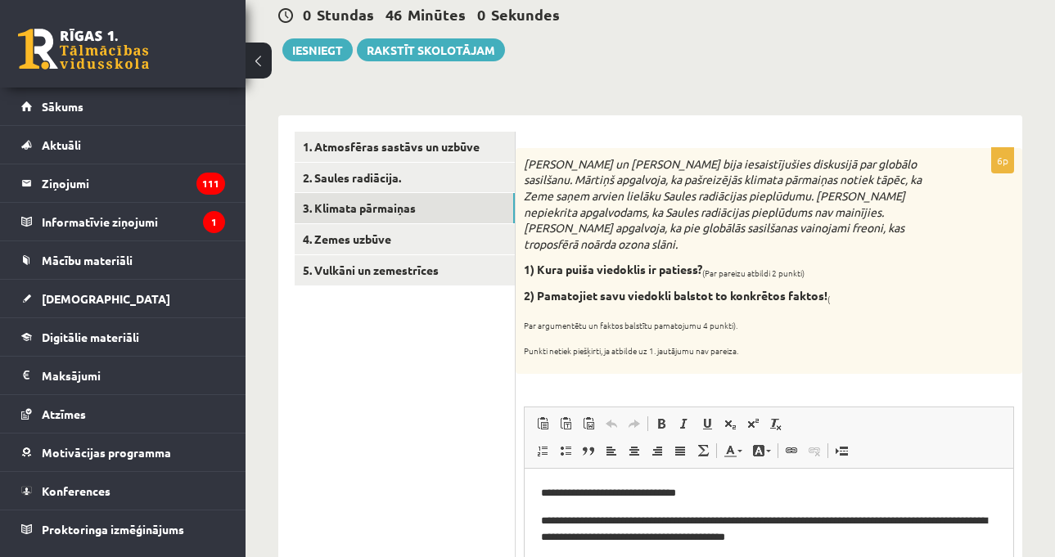
scroll to position [0, 0]
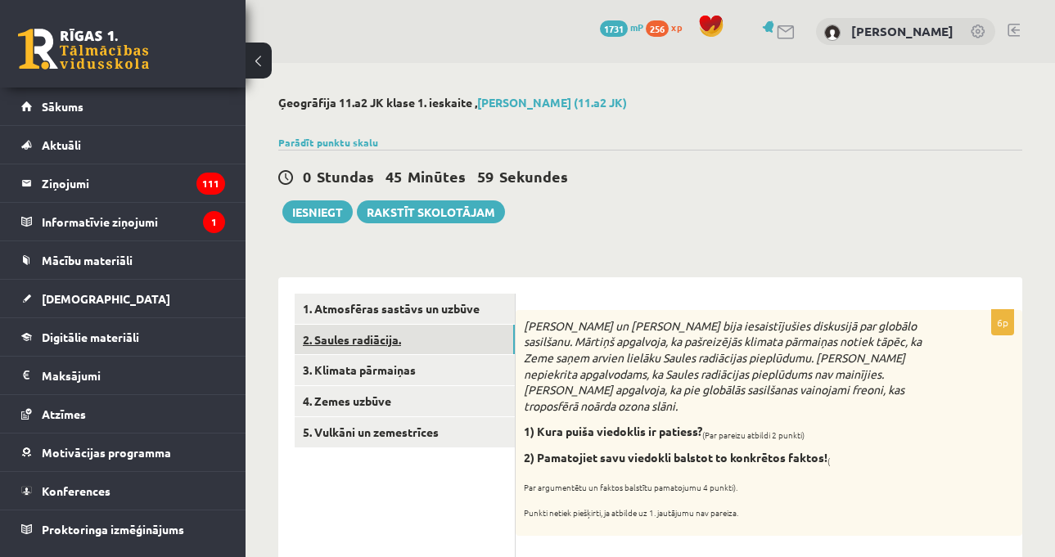
click at [430, 343] on link "2. Saules radiācija." at bounding box center [405, 340] width 220 height 30
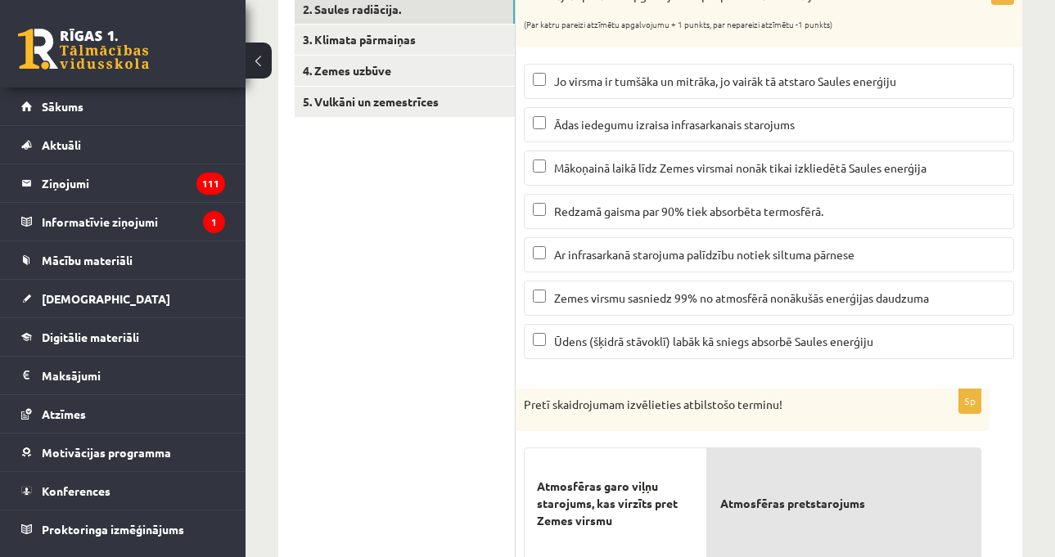
scroll to position [186, 0]
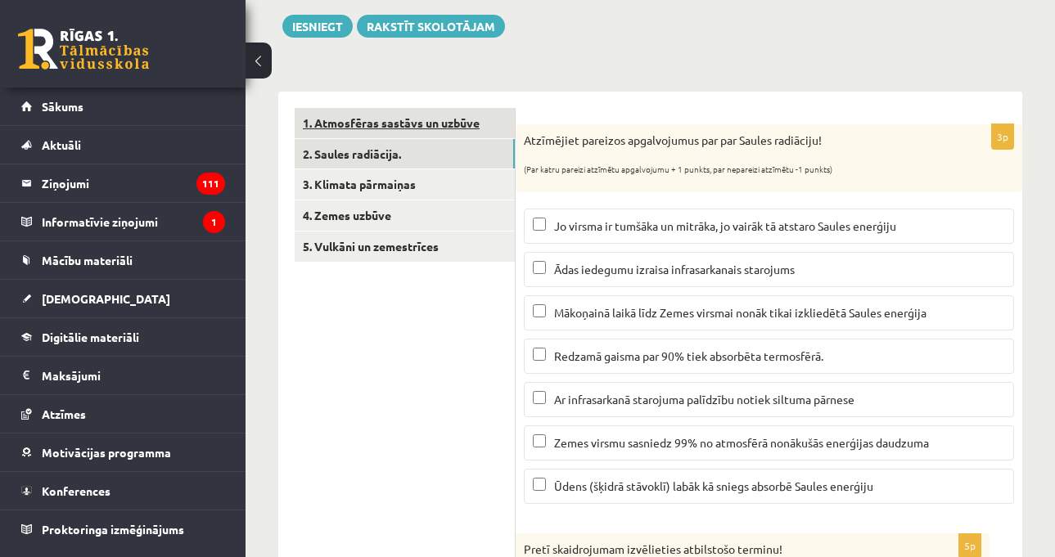
click at [430, 123] on link "1. Atmosfēras sastāvs un uzbūve" at bounding box center [405, 123] width 220 height 30
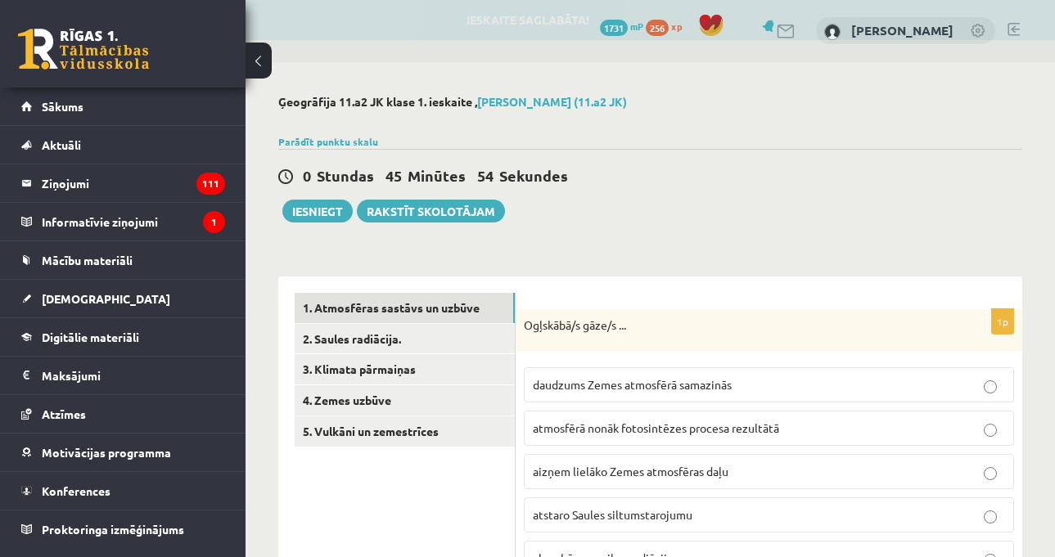
scroll to position [0, 0]
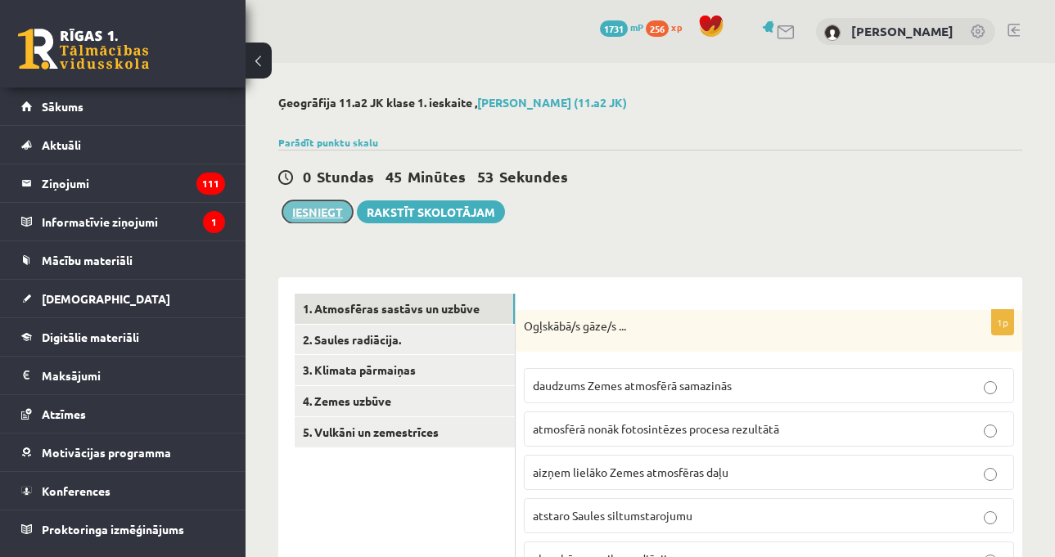
click at [336, 220] on button "Iesniegt" at bounding box center [317, 212] width 70 height 23
